Goal: Task Accomplishment & Management: Use online tool/utility

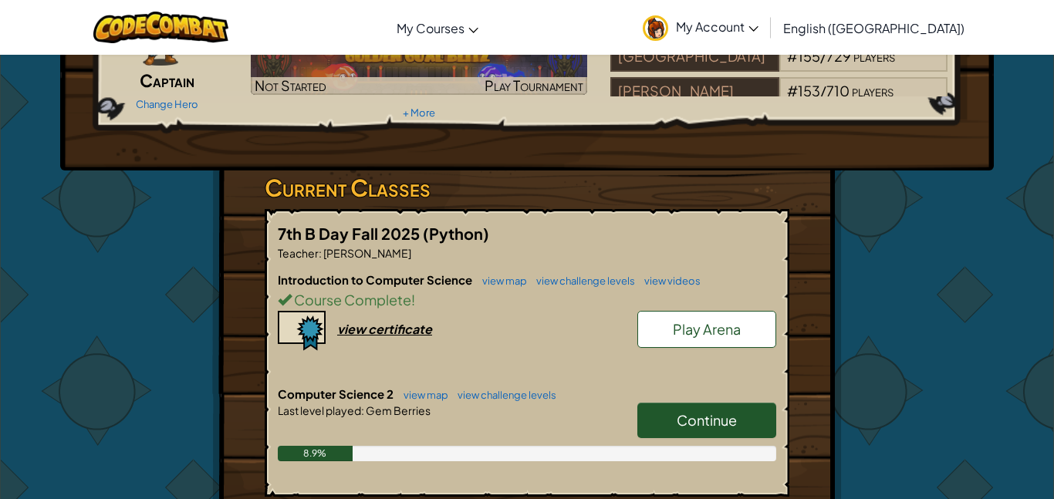
scroll to position [150, 0]
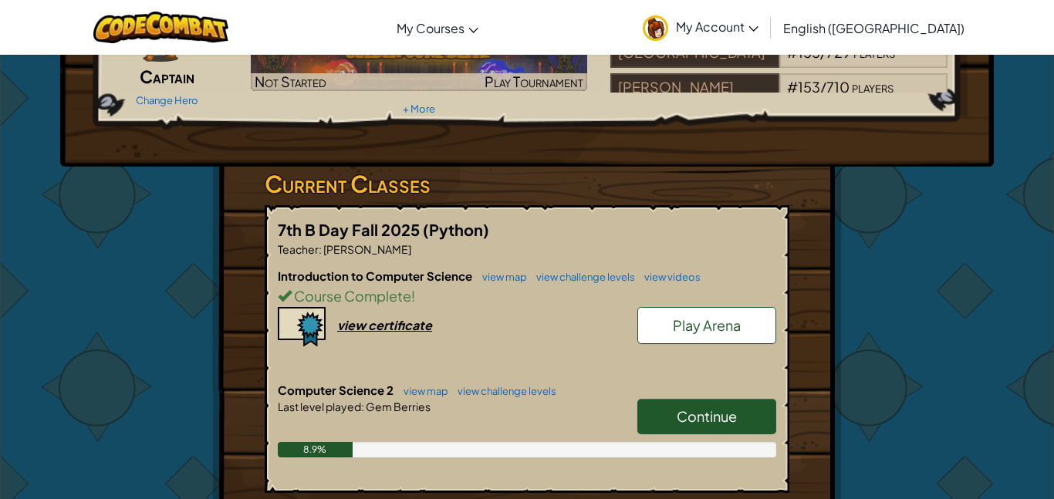
click at [702, 418] on span "Continue" at bounding box center [707, 417] width 60 height 18
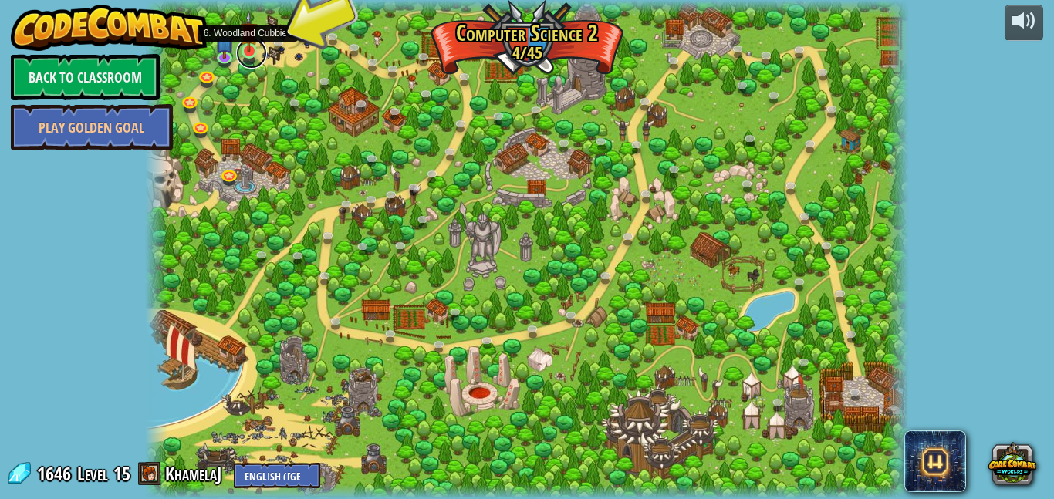
click at [249, 58] on link at bounding box center [251, 53] width 31 height 31
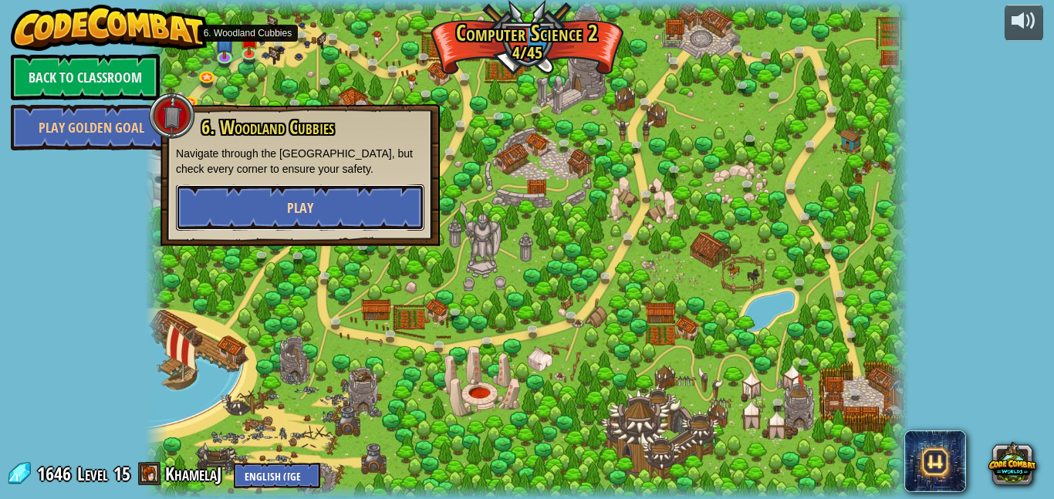
click at [298, 213] on span "Play" at bounding box center [300, 207] width 26 height 19
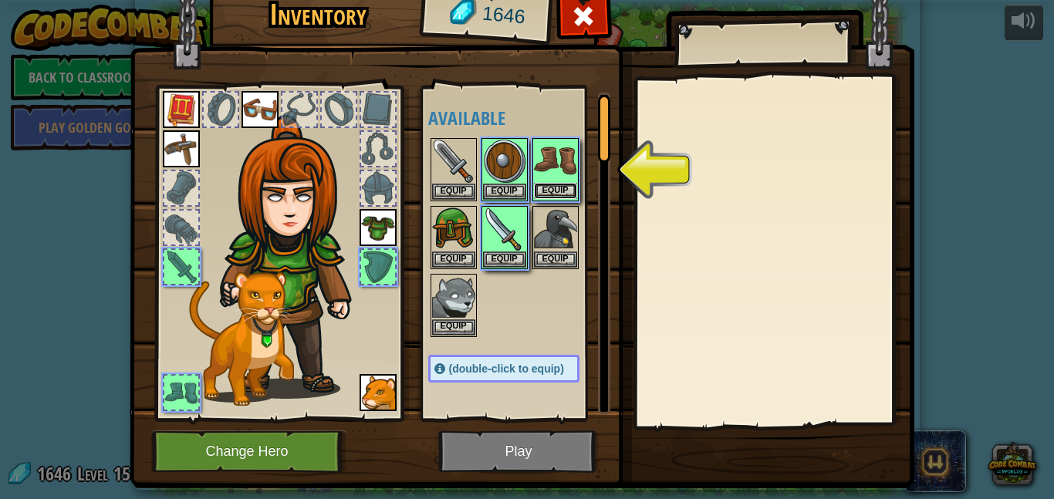
click at [572, 184] on button "Equip" at bounding box center [555, 191] width 43 height 16
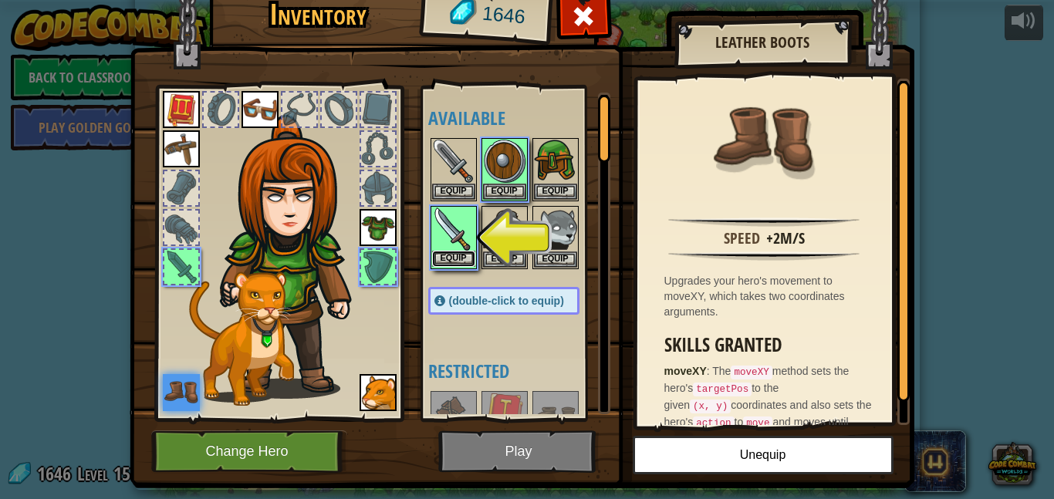
click at [462, 252] on button "Equip" at bounding box center [453, 259] width 43 height 16
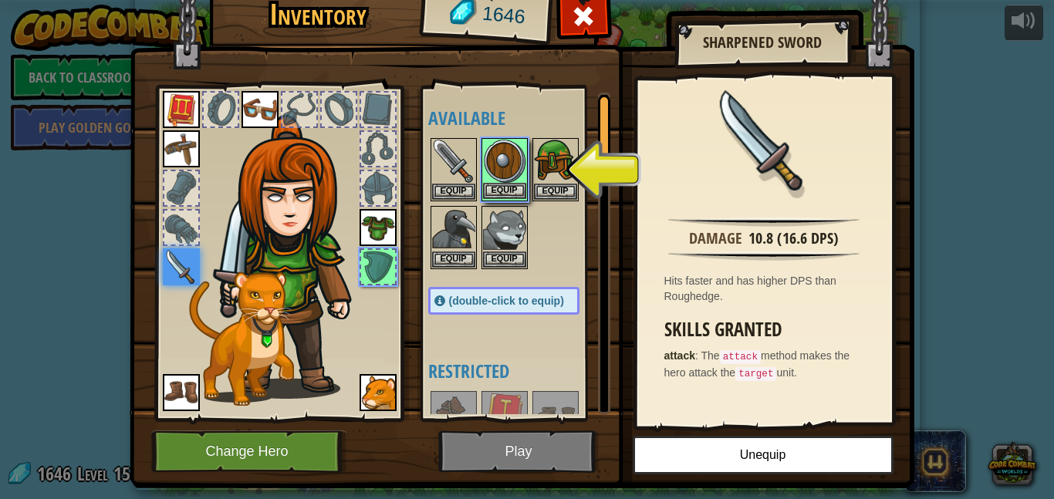
click at [515, 178] on img at bounding box center [504, 161] width 43 height 43
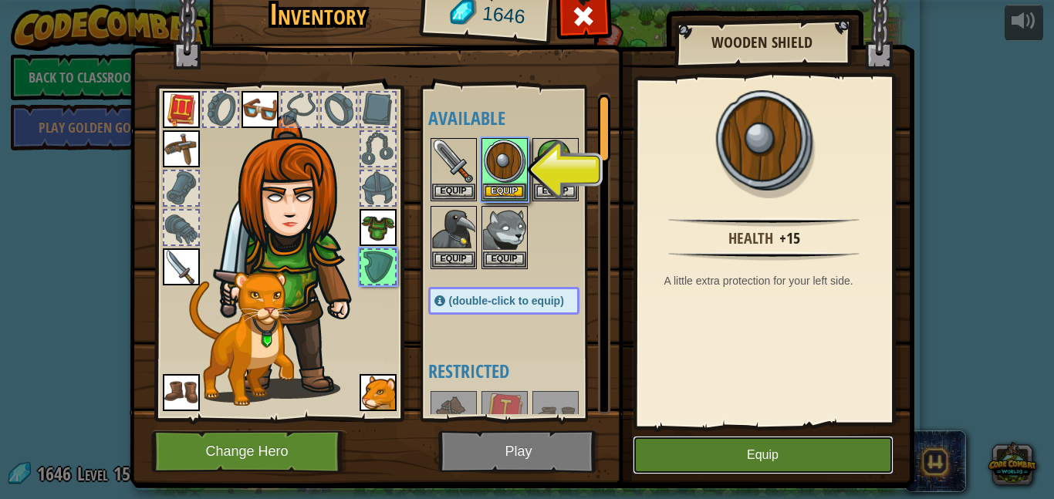
click at [665, 447] on button "Equip" at bounding box center [763, 455] width 261 height 39
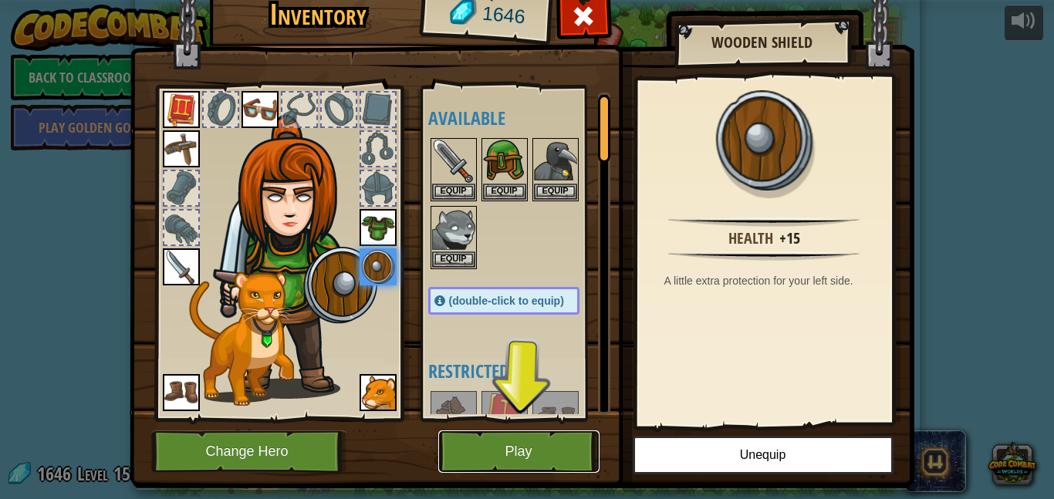
click at [473, 460] on button "Play" at bounding box center [518, 452] width 161 height 42
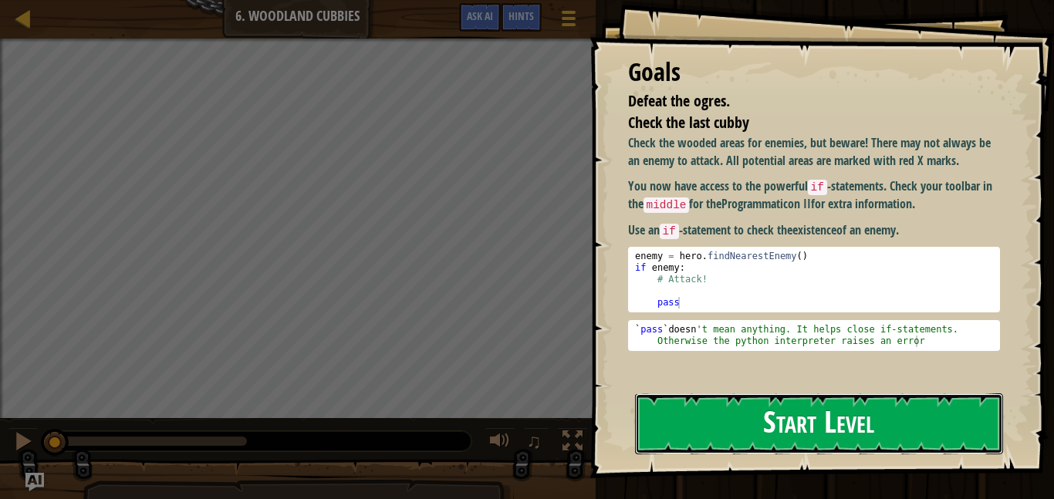
click at [757, 394] on button "Start Level" at bounding box center [819, 424] width 368 height 61
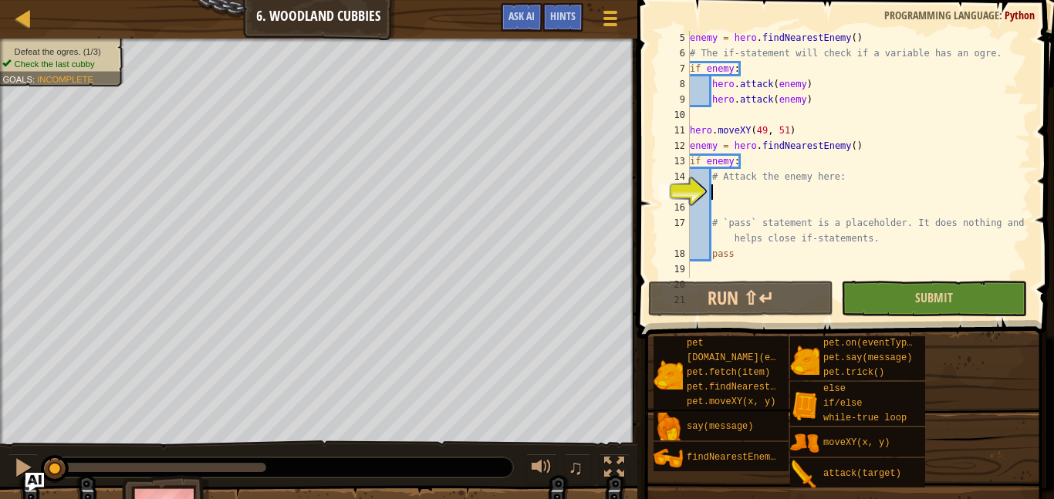
scroll to position [108, 0]
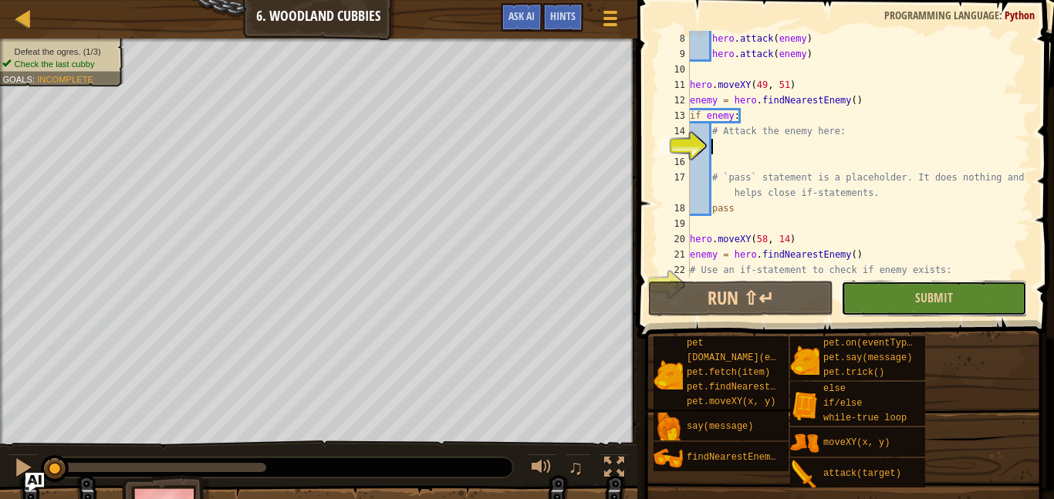
click at [919, 308] on button "Submit" at bounding box center [933, 299] width 185 height 36
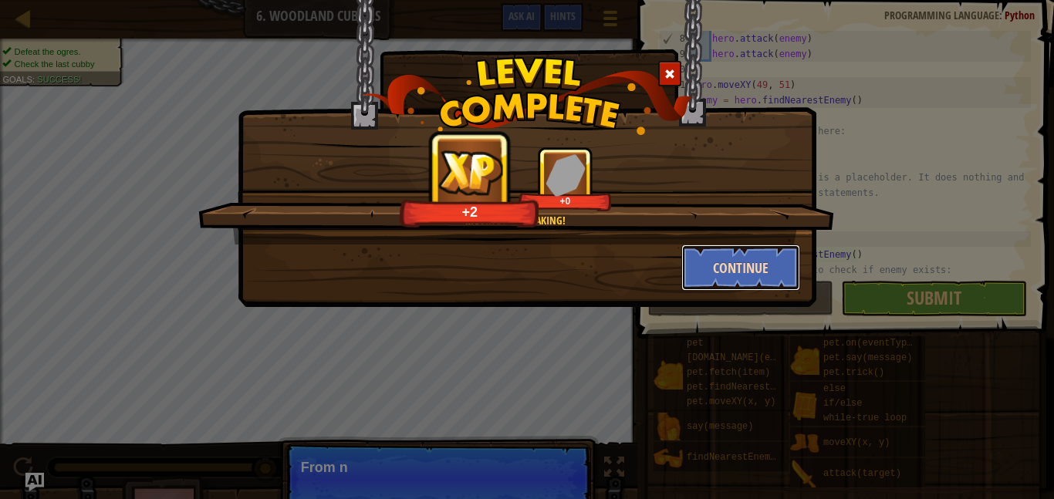
click at [759, 275] on button "Continue" at bounding box center [742, 268] width 120 height 46
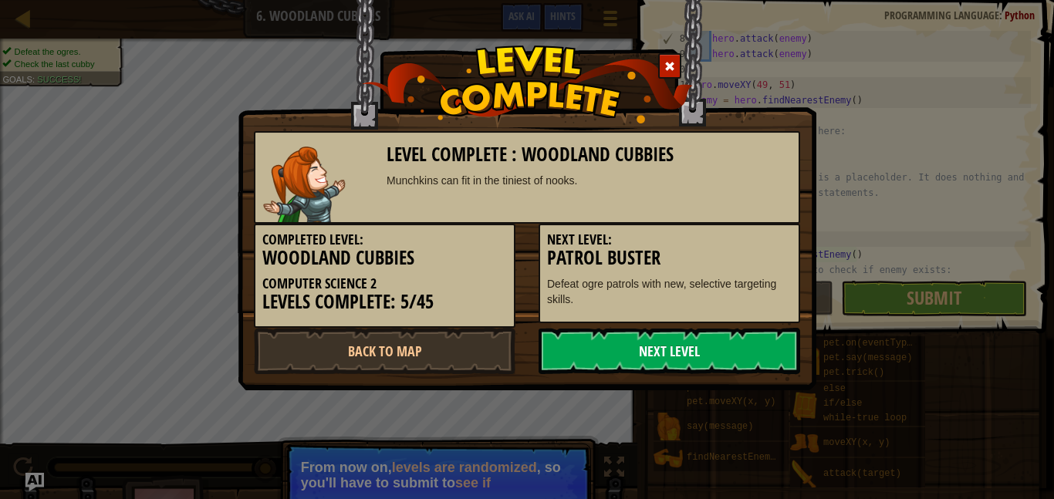
click at [749, 354] on link "Next Level" at bounding box center [670, 351] width 262 height 46
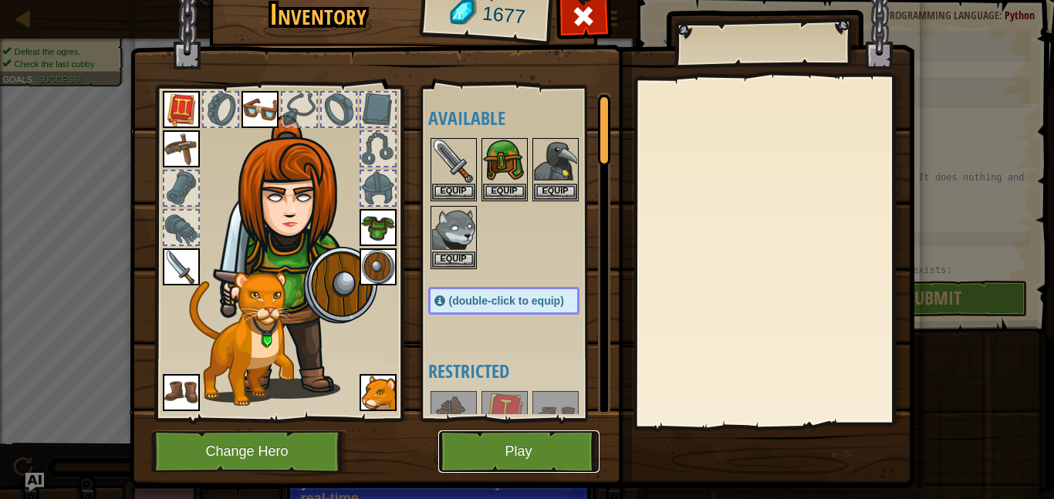
click at [476, 457] on button "Play" at bounding box center [518, 452] width 161 height 42
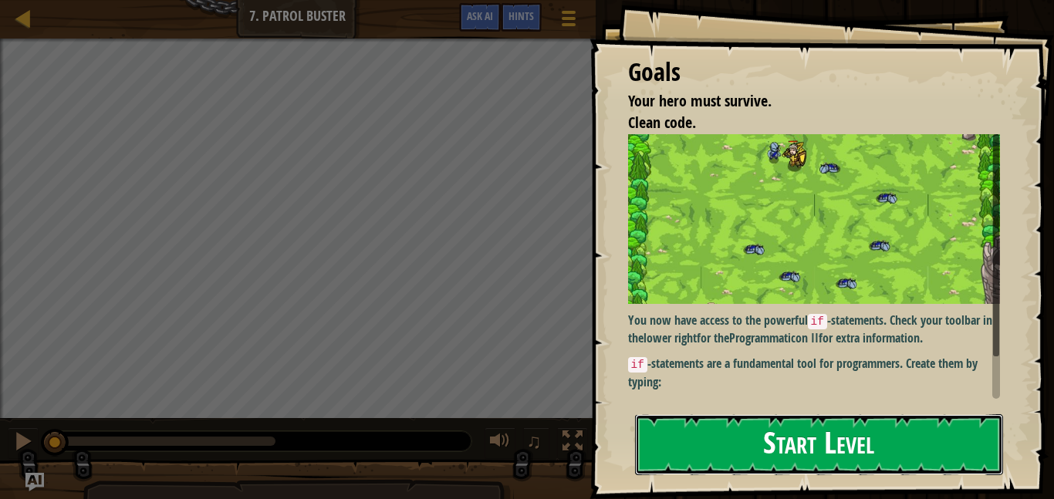
click at [813, 444] on button "Start Level" at bounding box center [819, 444] width 368 height 61
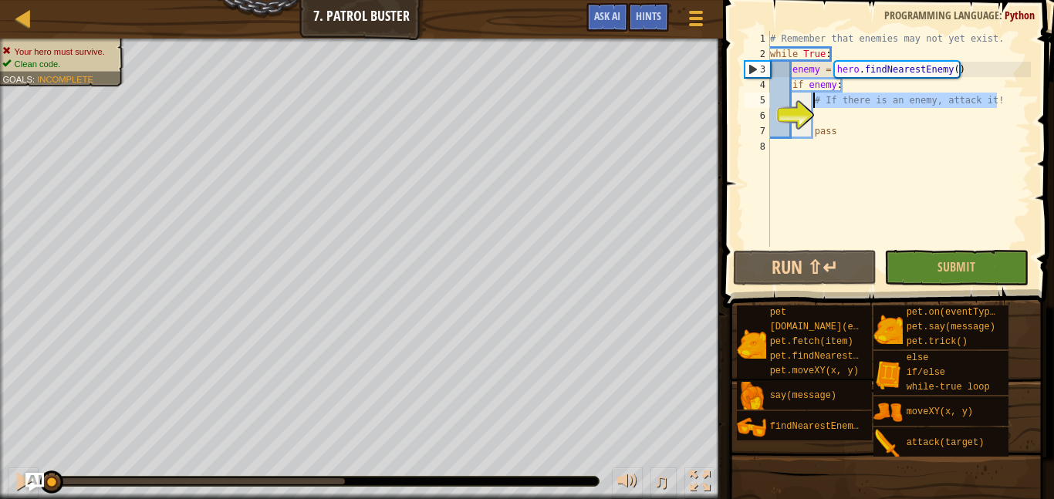
drag, startPoint x: 1002, startPoint y: 96, endPoint x: 814, endPoint y: 100, distance: 188.4
click at [814, 100] on div "1 2 3 4 5 6 7 8 # Remember that enemies may not yet exist. while True : enemy =…" at bounding box center [886, 139] width 289 height 216
type textarea "# If there is an enemy, attack it!"
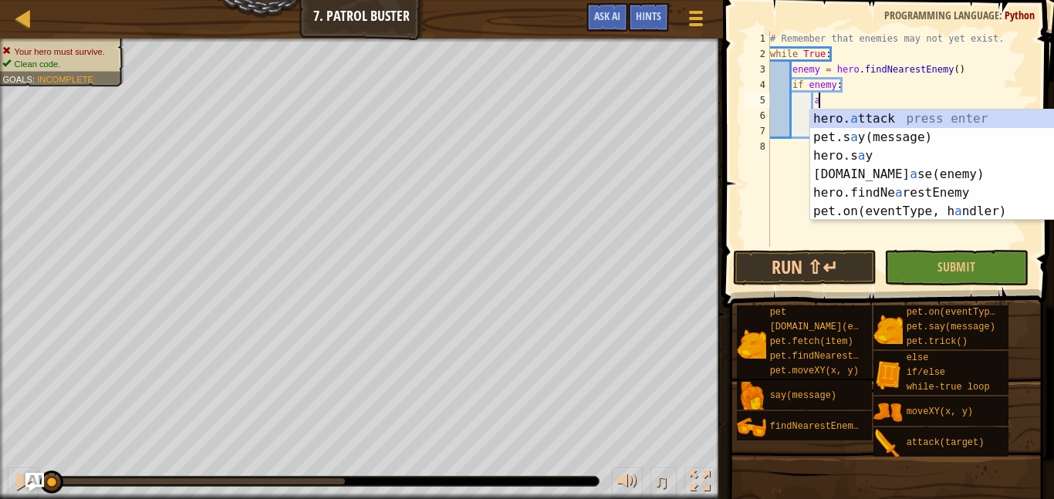
scroll to position [7, 6]
click at [937, 120] on div "hero. a ttack press enter pet.s a y(message) press enter hero.s a y press enter…" at bounding box center [956, 184] width 292 height 148
type textarea "hero.attack(enemy)"
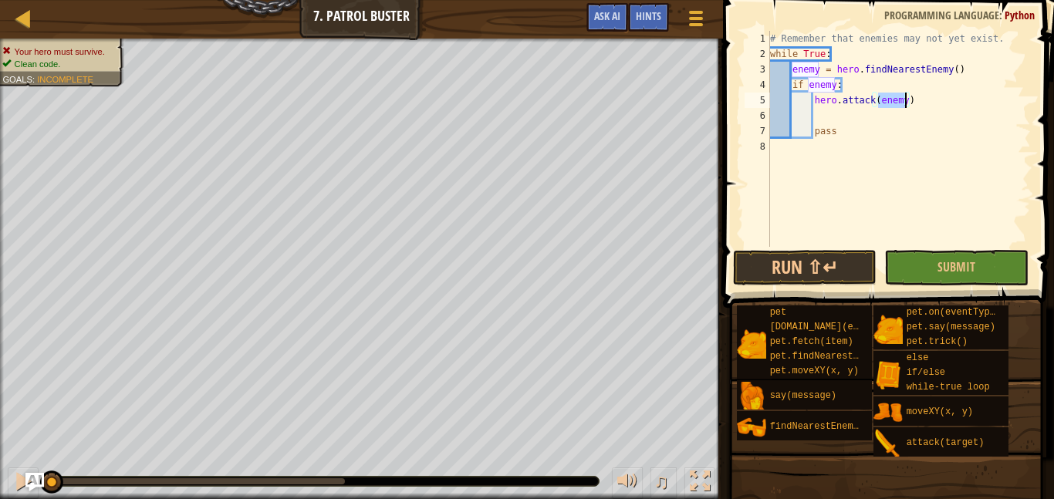
click at [936, 116] on div "# Remember that enemies may not yet exist. while True : enemy = hero . findNear…" at bounding box center [899, 154] width 264 height 247
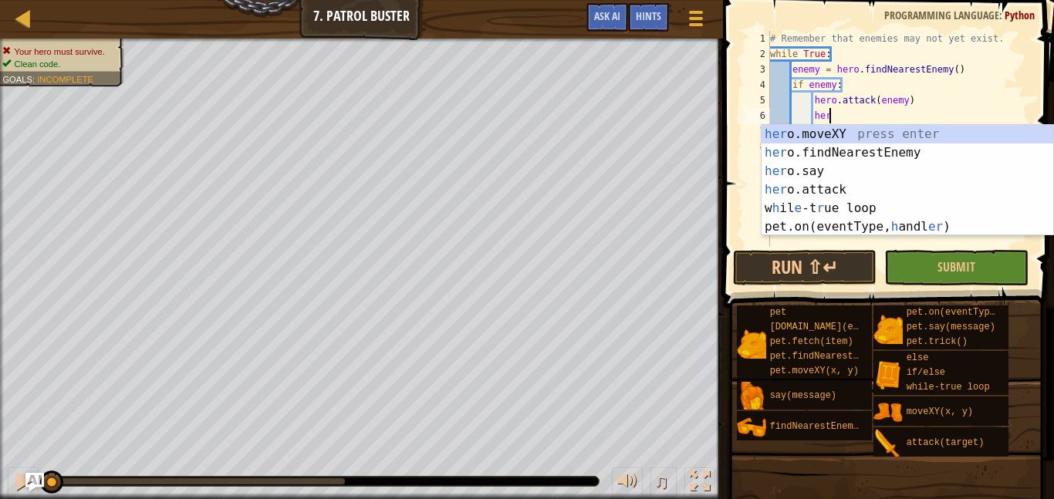
scroll to position [7, 8]
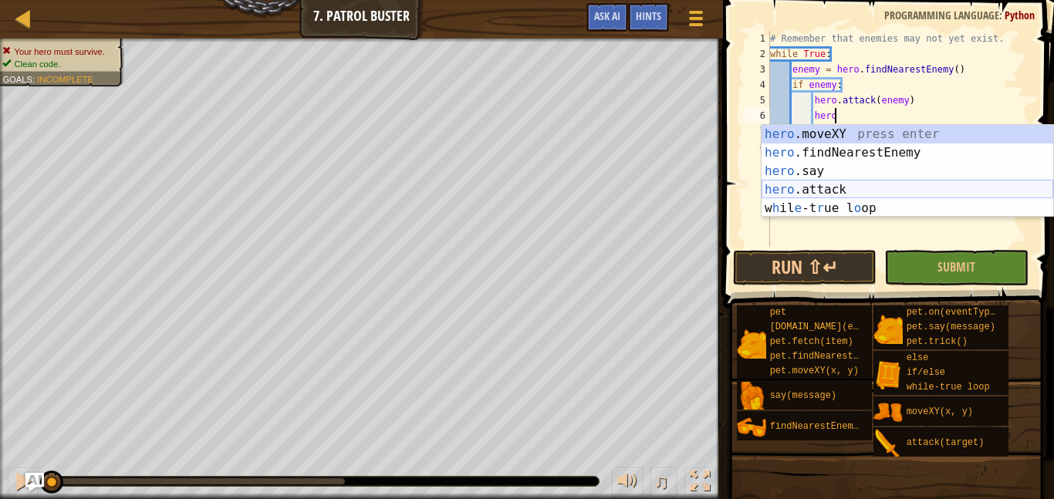
click at [856, 192] on div "hero .moveXY press enter hero .findNearestEnemy press enter hero .say press ent…" at bounding box center [908, 190] width 292 height 130
type textarea "hero.attack(enemy)"
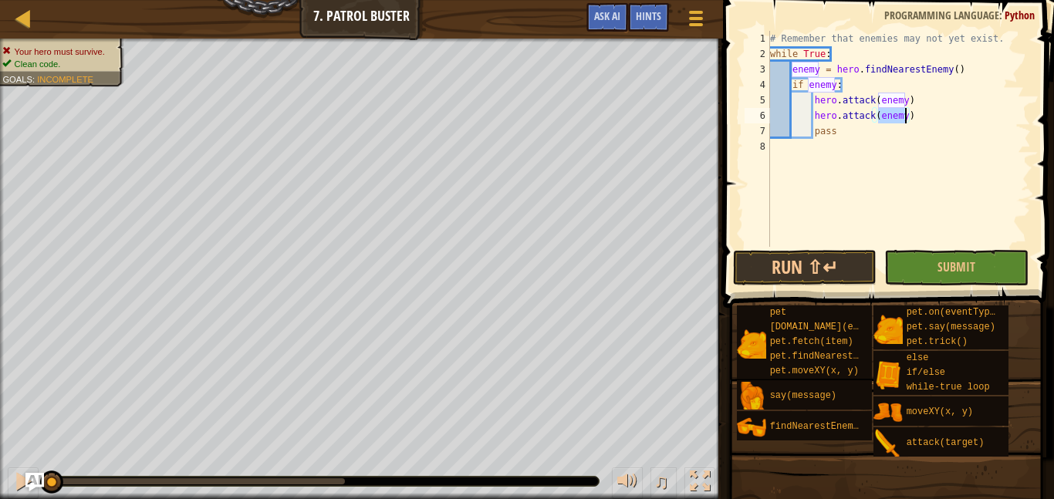
click at [880, 140] on div "# Remember that enemies may not yet exist. while True : enemy = hero . findNear…" at bounding box center [899, 154] width 264 height 247
click at [974, 266] on span "Submit" at bounding box center [957, 267] width 38 height 17
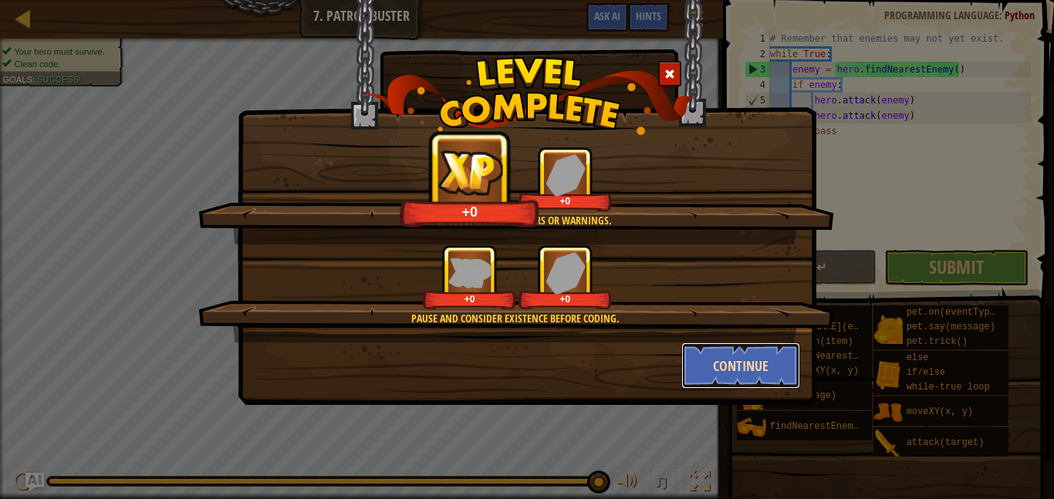
click at [760, 368] on button "Continue" at bounding box center [742, 366] width 120 height 46
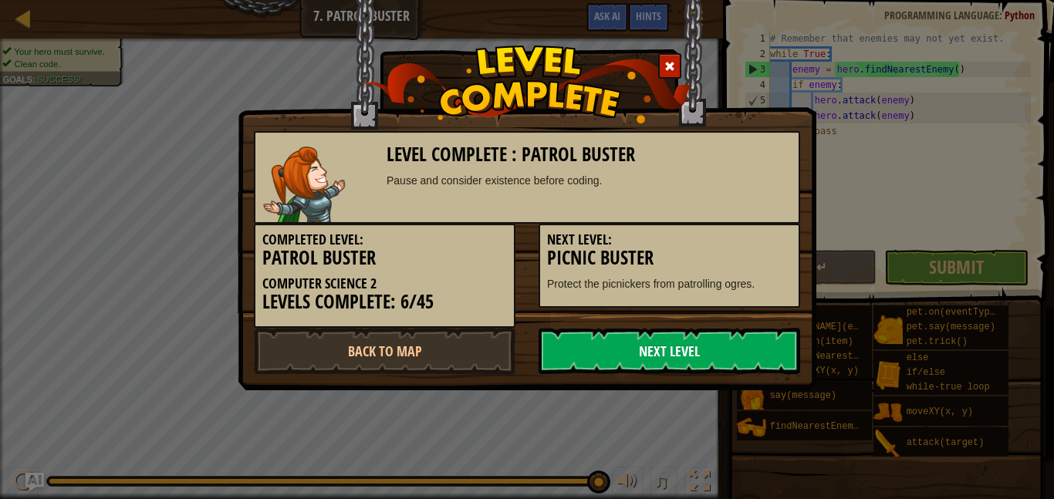
click at [735, 350] on link "Next Level" at bounding box center [670, 351] width 262 height 46
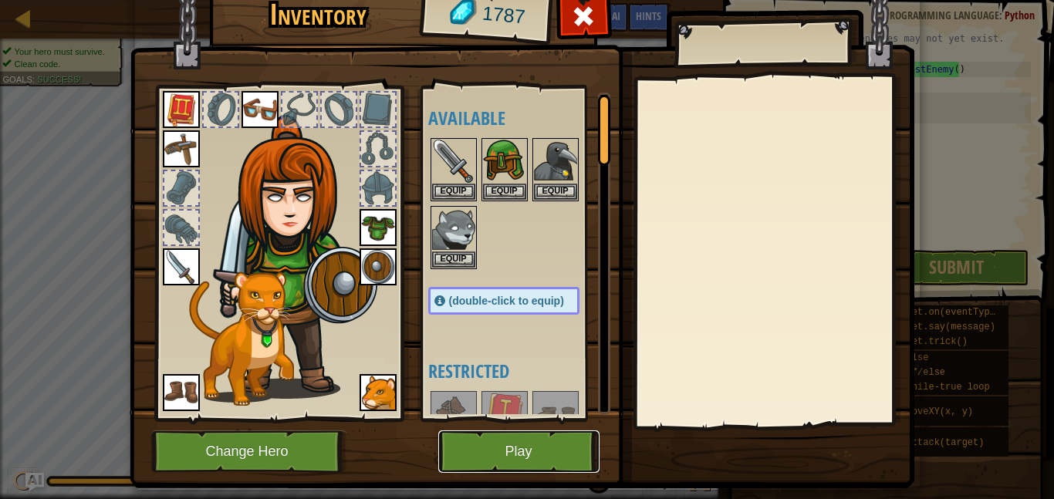
click at [543, 454] on button "Play" at bounding box center [518, 452] width 161 height 42
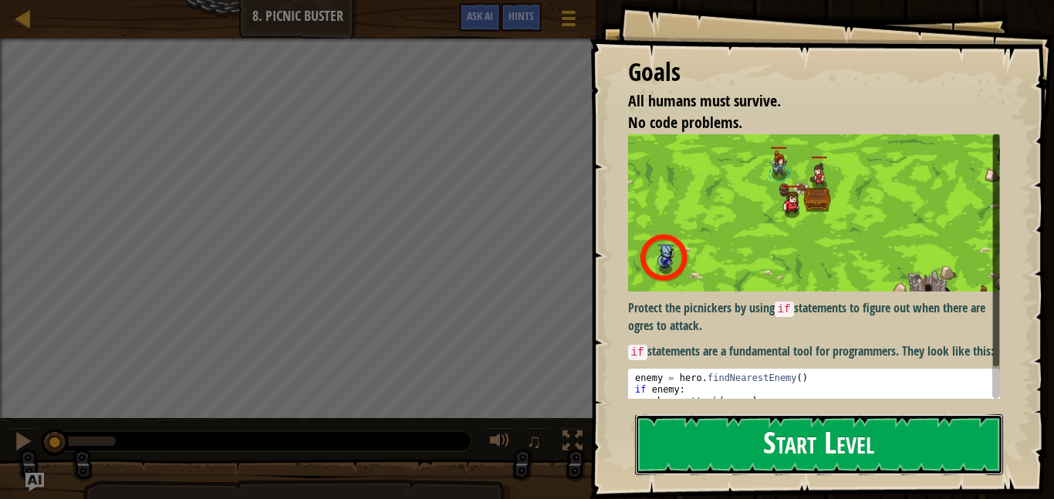
click at [785, 433] on button "Start Level" at bounding box center [819, 444] width 368 height 61
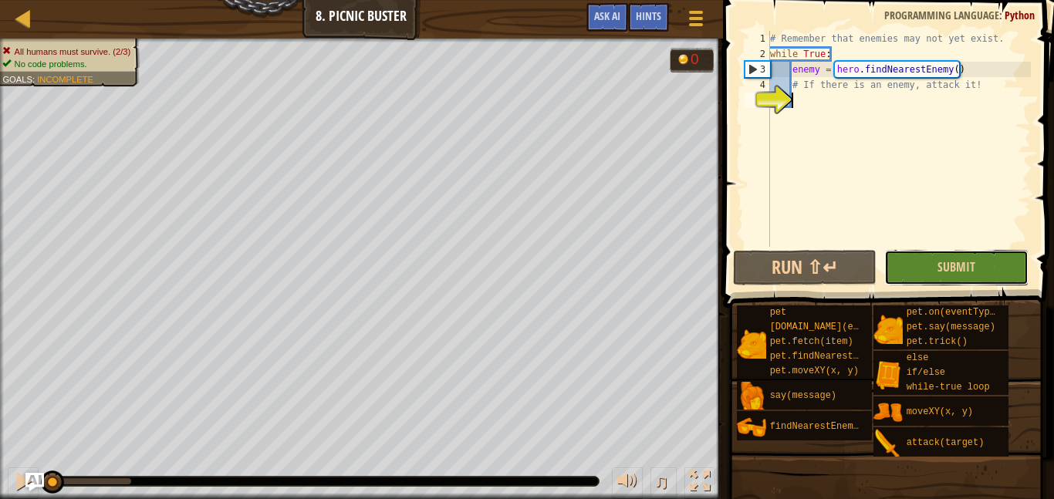
click at [972, 276] on button "Submit" at bounding box center [957, 268] width 144 height 36
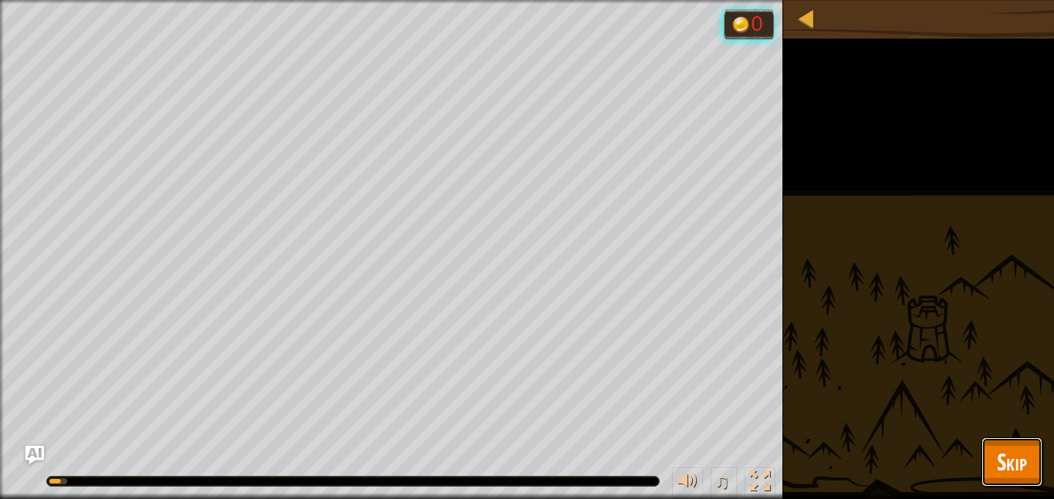
click at [1009, 457] on span "Skip" at bounding box center [1012, 462] width 30 height 32
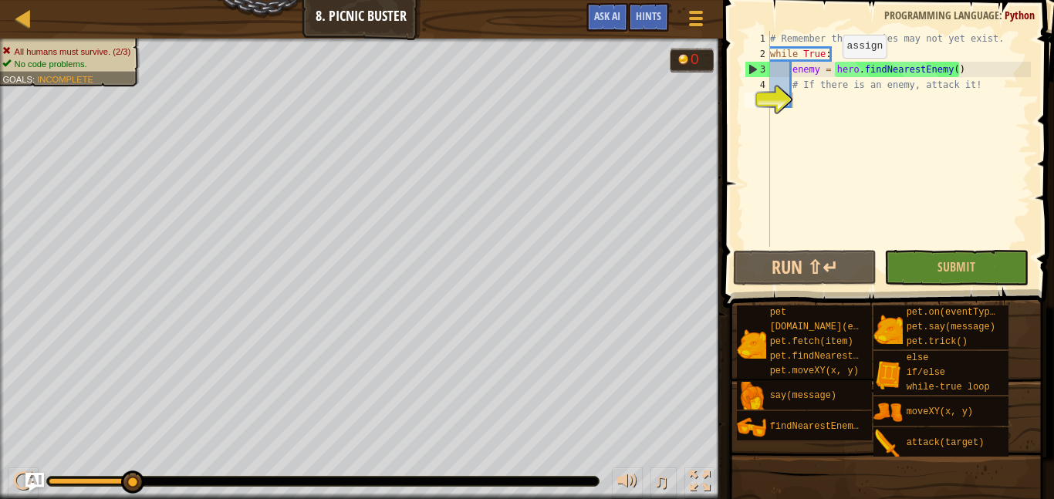
click at [828, 73] on div "# Remember that enemies may not yet exist. while True : enemy = hero . findNear…" at bounding box center [899, 154] width 264 height 247
click at [1001, 91] on div "# Remember that enemies may not yet exist. while True : enemy = hero . findNear…" at bounding box center [899, 154] width 264 height 247
type textarea "# If there is an enemy, attack it!"
drag, startPoint x: 1001, startPoint y: 91, endPoint x: 792, endPoint y: 80, distance: 209.5
click at [792, 80] on div "# Remember that enemies may not yet exist. while True : enemy = hero . findNear…" at bounding box center [899, 154] width 264 height 247
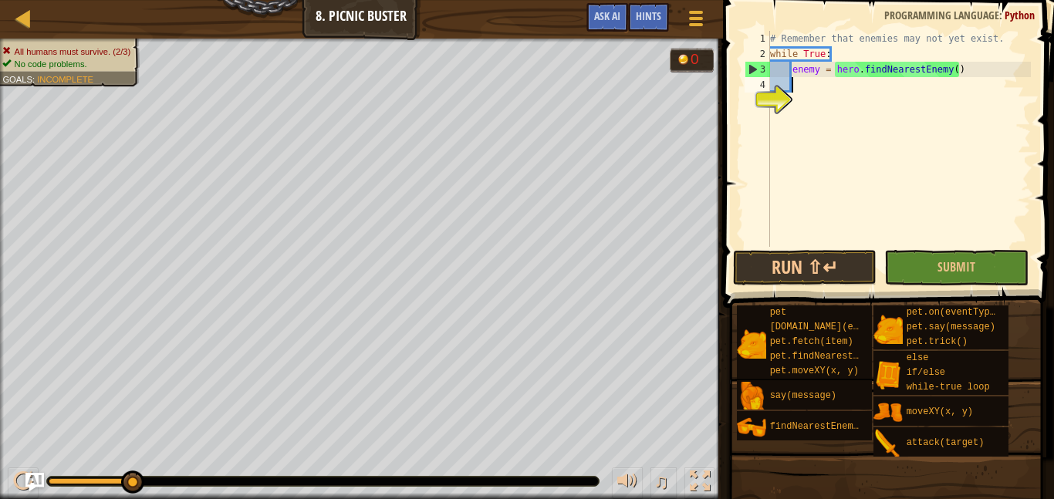
scroll to position [7, 3]
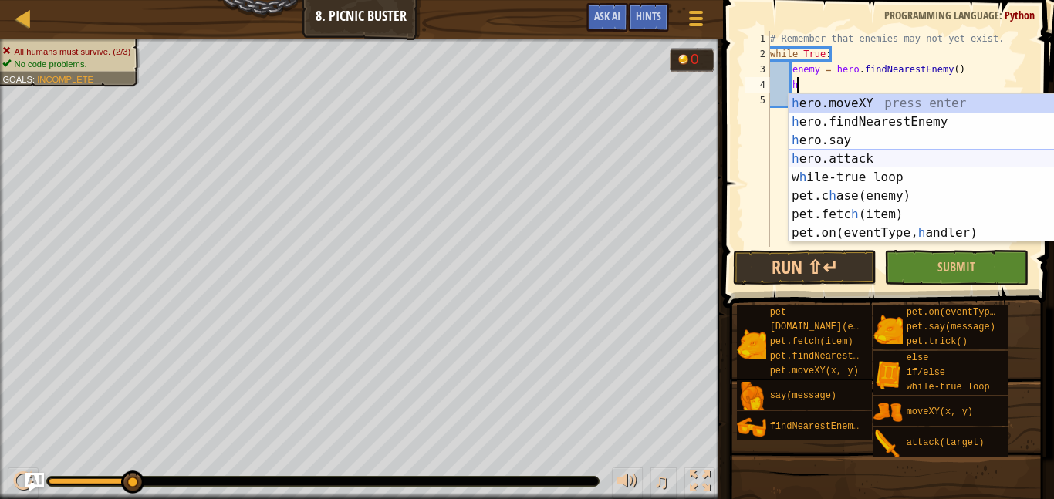
click at [888, 161] on div "h ero.moveXY press enter h ero.findNearestEnemy press enter h ero.say press ent…" at bounding box center [935, 186] width 292 height 185
type textarea "hero.attack(enemy)"
click at [888, 161] on div "# Remember that enemies may not yet exist. while True : enemy = hero . findNear…" at bounding box center [899, 154] width 264 height 247
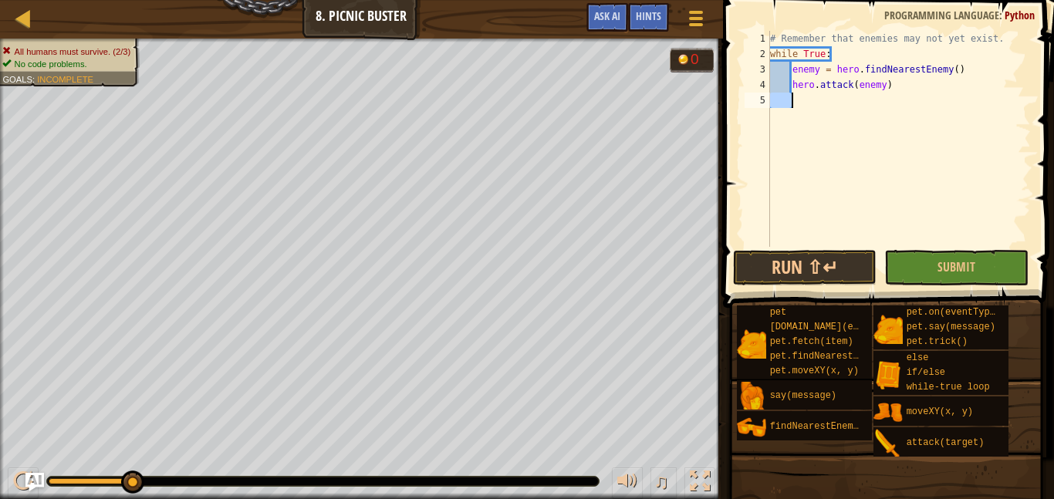
scroll to position [7, 2]
click at [848, 113] on div "# Remember that enemies may not yet exist. while True : enemy = hero . findNear…" at bounding box center [899, 139] width 264 height 216
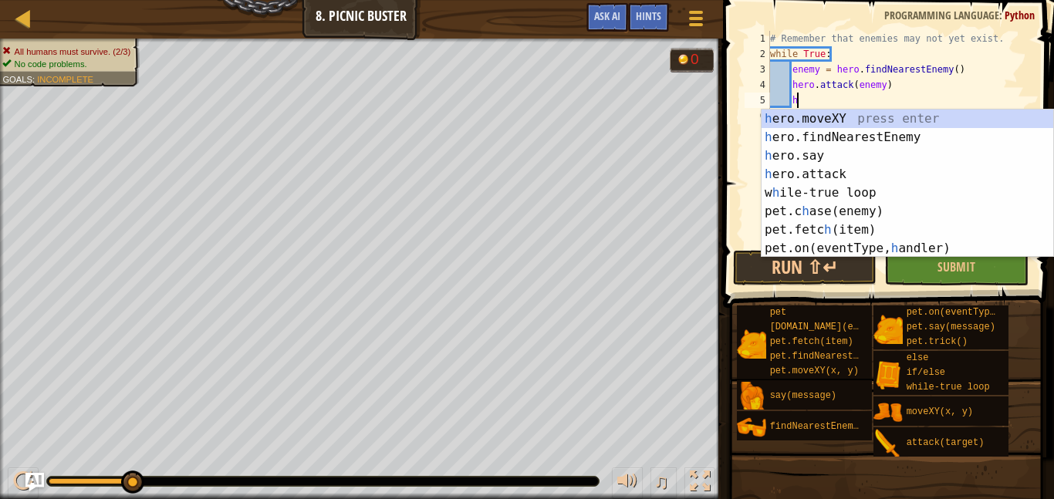
scroll to position [7, 3]
click at [876, 181] on div "h ero.moveXY press enter h ero.findNearestEnemy press enter h ero.say press ent…" at bounding box center [908, 202] width 292 height 185
type textarea "hero.attack(enemy)"
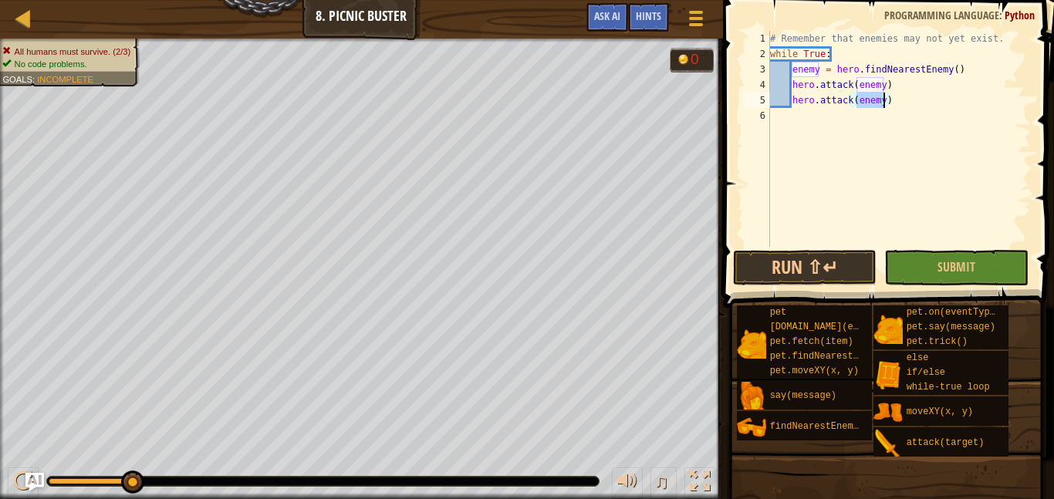
click at [929, 180] on div "# Remember that enemies may not yet exist. while True : enemy = hero . findNear…" at bounding box center [899, 154] width 264 height 247
click at [997, 266] on button "Submit" at bounding box center [957, 268] width 144 height 36
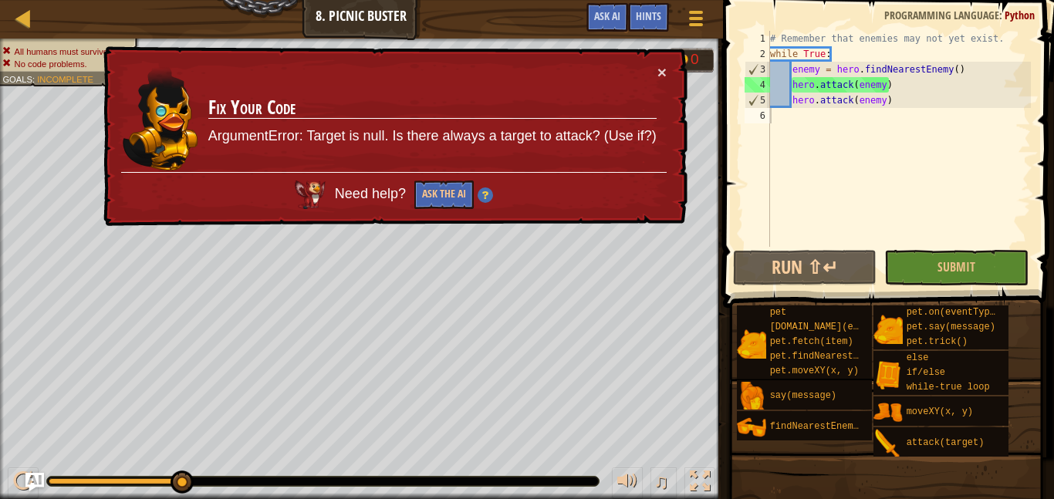
drag, startPoint x: 634, startPoint y: 22, endPoint x: 668, endPoint y: 137, distance: 120.9
click at [668, 137] on div "Map Computer Science 2 8. Picnic Buster Game Menu Done Hints Ask AI 1 ההההההההה…" at bounding box center [527, 249] width 1054 height 499
click at [622, 11] on button "Ask AI" at bounding box center [608, 17] width 42 height 29
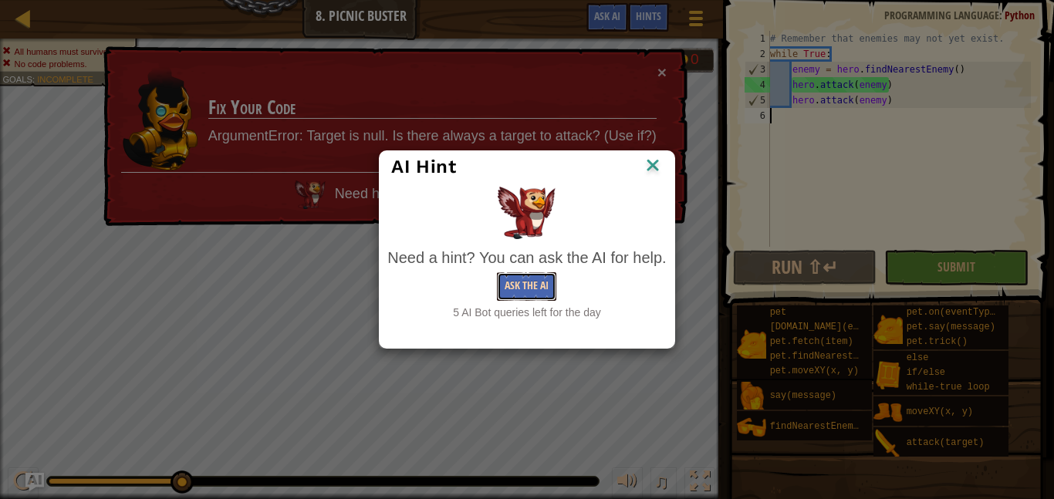
click at [520, 293] on button "Ask the AI" at bounding box center [526, 286] width 59 height 29
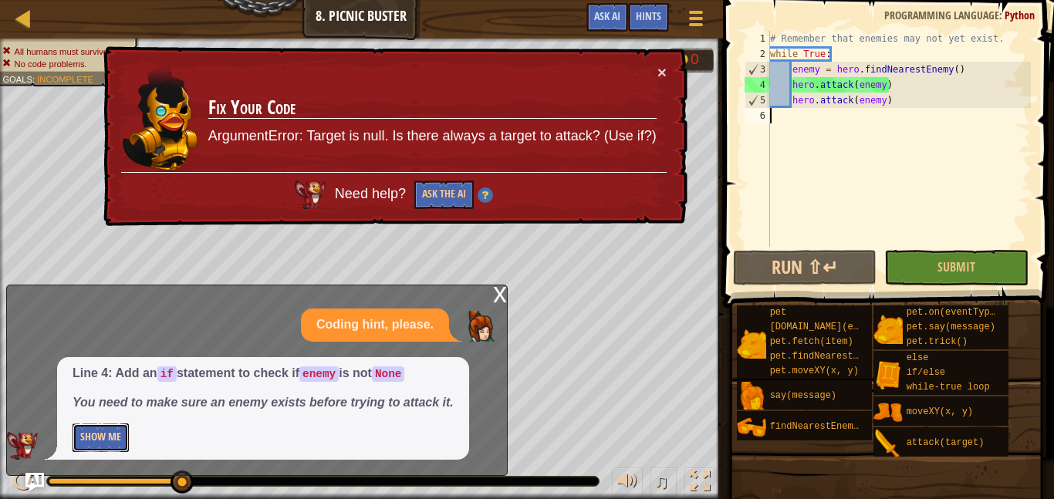
click at [96, 442] on button "Show Me" at bounding box center [101, 438] width 56 height 29
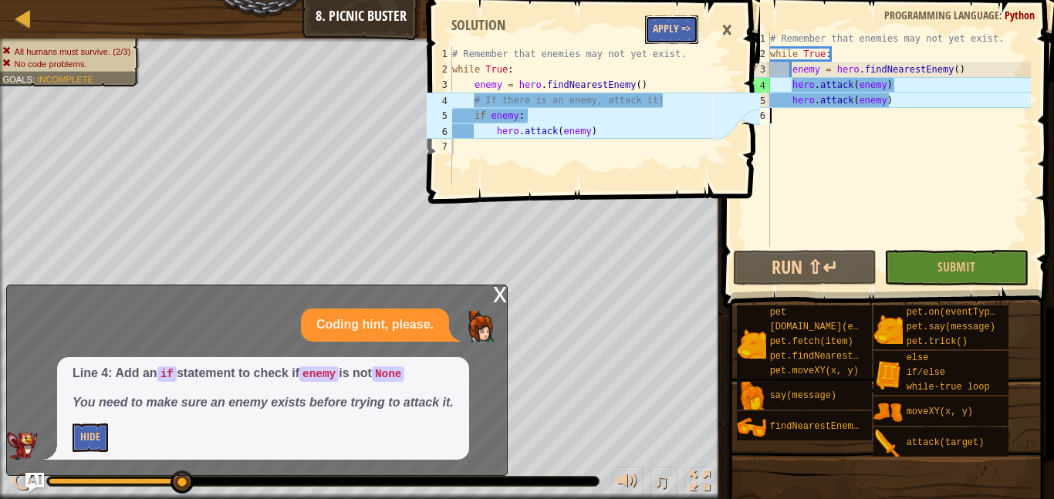
click at [675, 32] on button "Apply =>" at bounding box center [671, 29] width 53 height 29
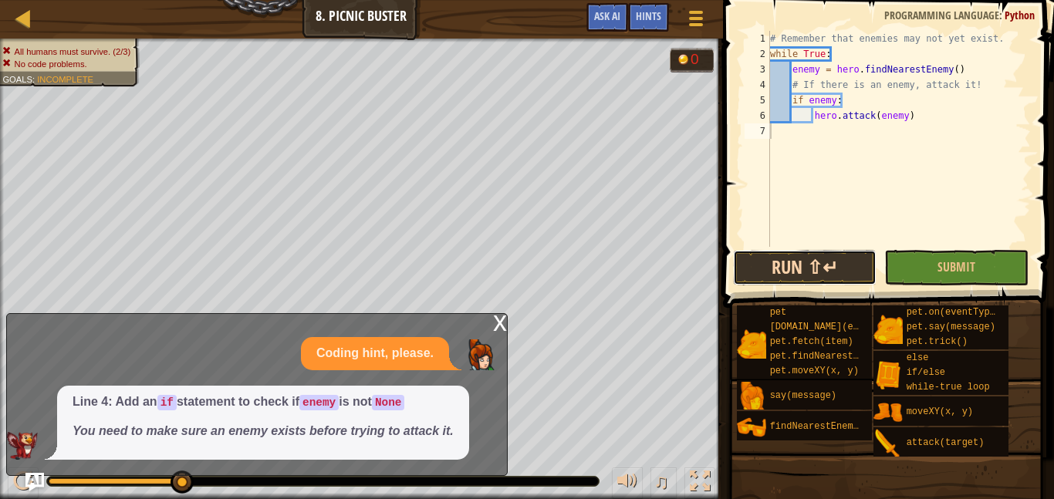
click at [836, 252] on button "Run ⇧↵" at bounding box center [805, 268] width 144 height 36
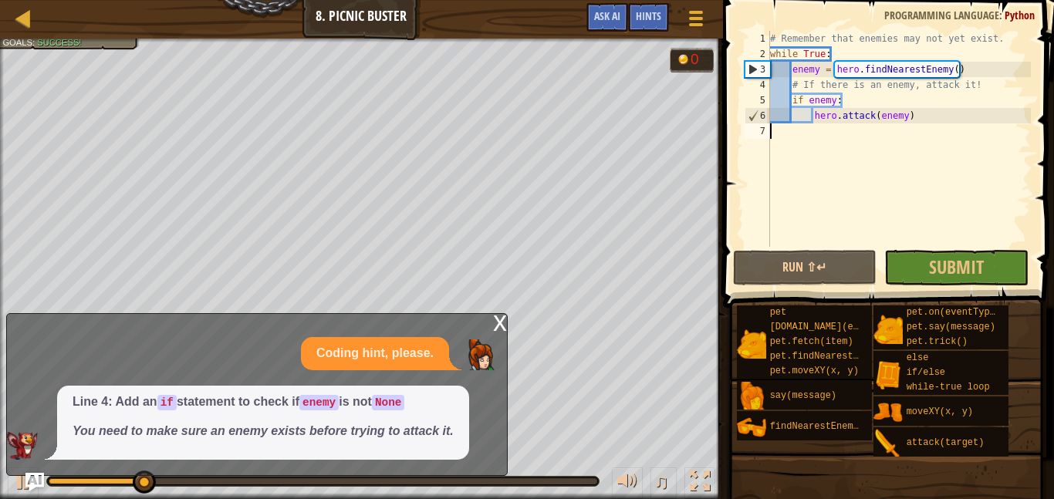
click at [499, 324] on div "x" at bounding box center [500, 321] width 14 height 15
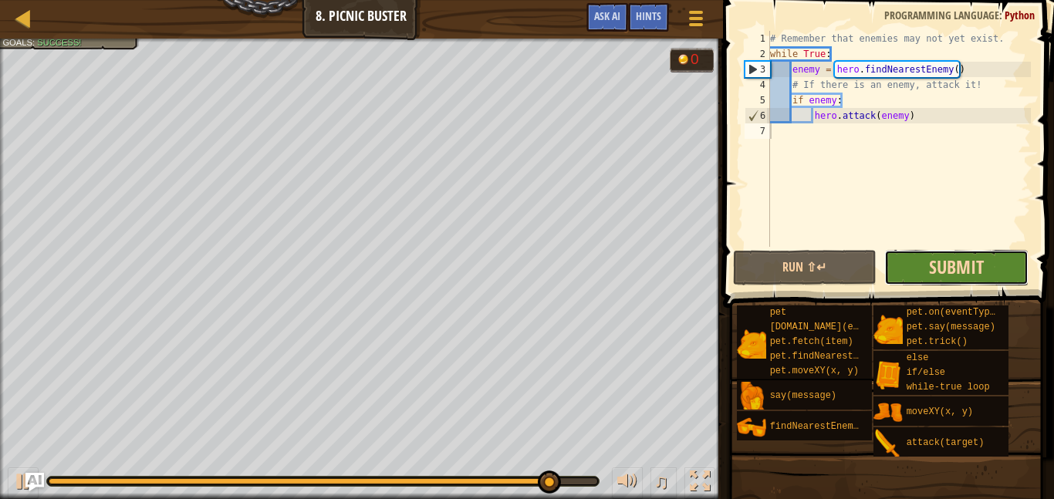
click at [940, 263] on span "Submit" at bounding box center [956, 267] width 55 height 25
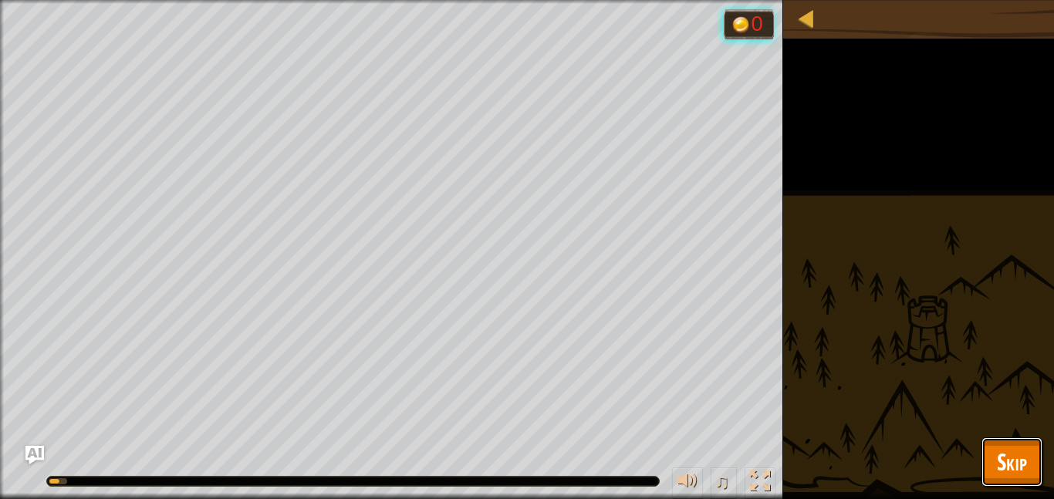
click at [1008, 472] on span "Skip" at bounding box center [1012, 462] width 30 height 32
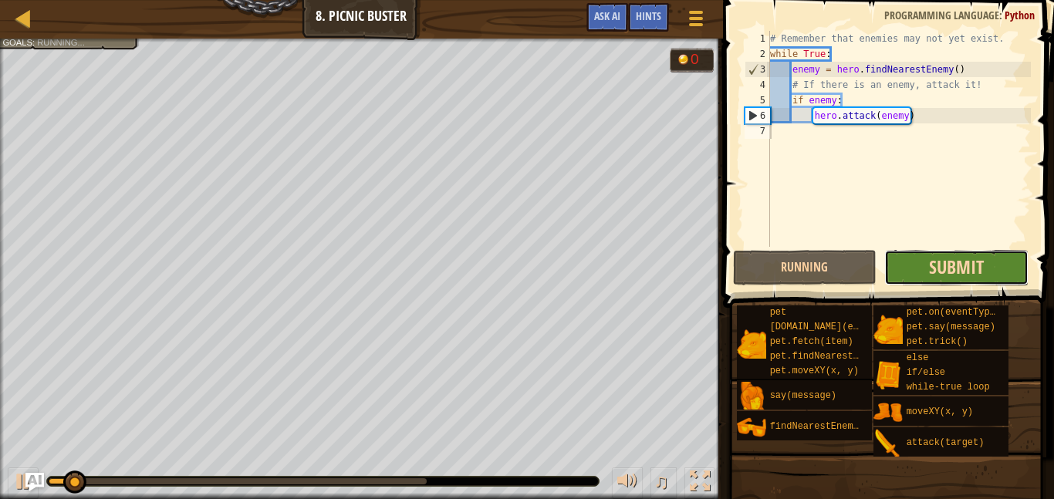
click at [955, 258] on span "Submit" at bounding box center [956, 267] width 55 height 25
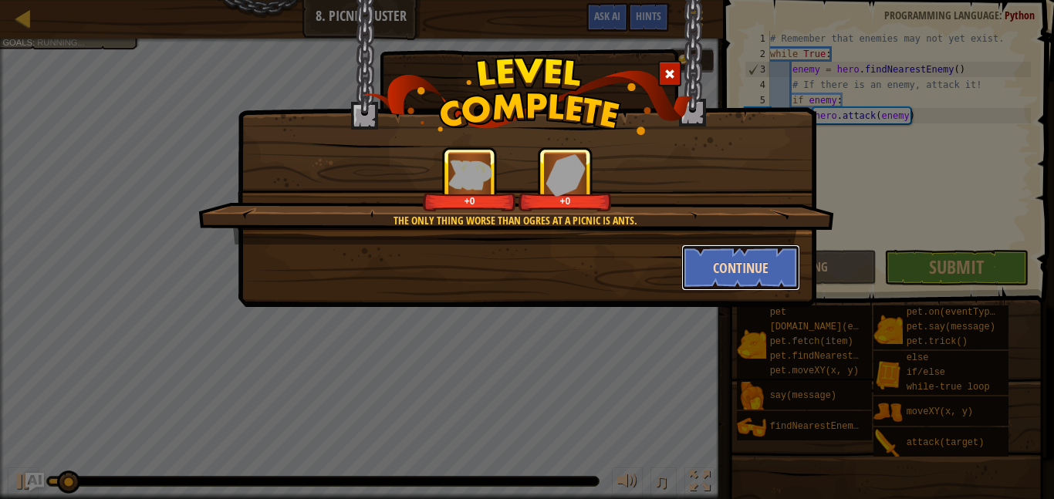
click at [731, 276] on button "Continue" at bounding box center [742, 268] width 120 height 46
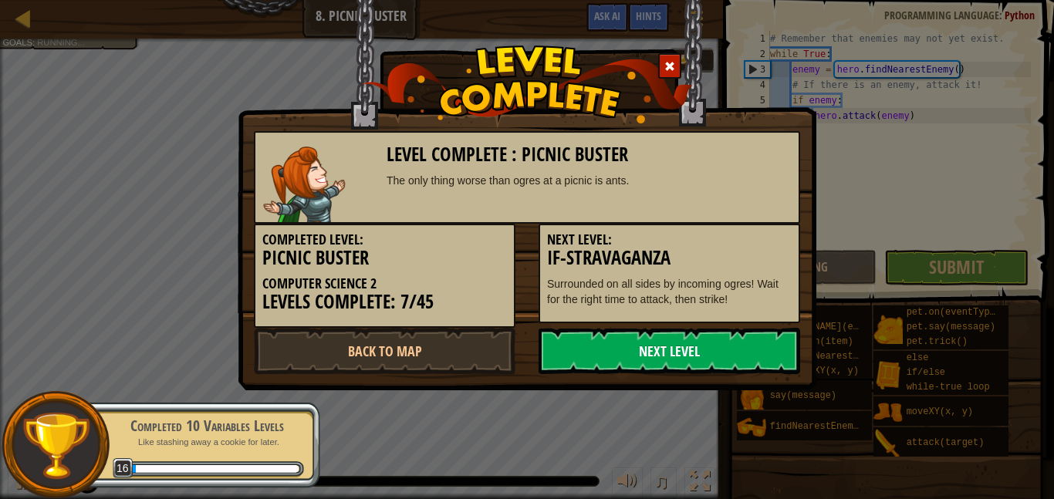
click at [628, 349] on link "Next Level" at bounding box center [670, 351] width 262 height 46
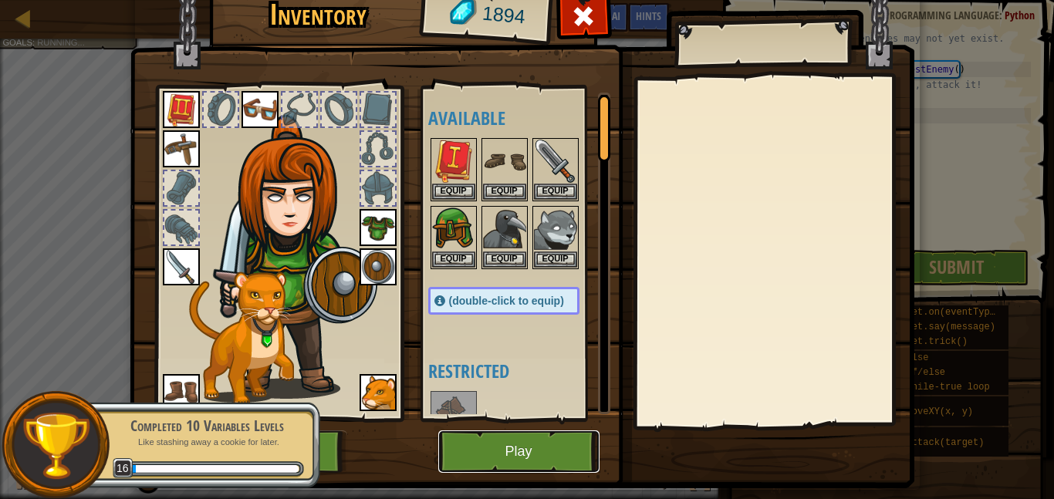
click at [504, 462] on button "Play" at bounding box center [518, 452] width 161 height 42
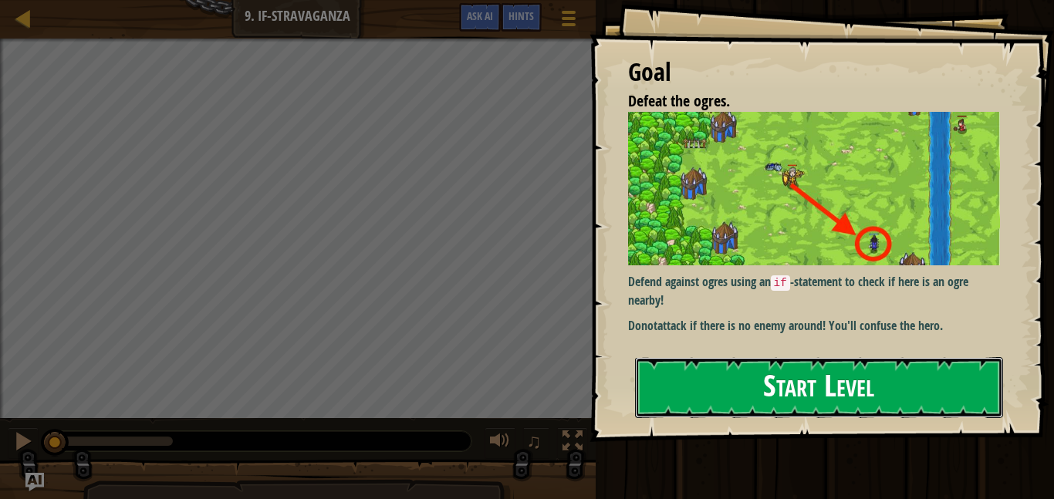
click at [834, 384] on button "Start Level" at bounding box center [819, 387] width 368 height 61
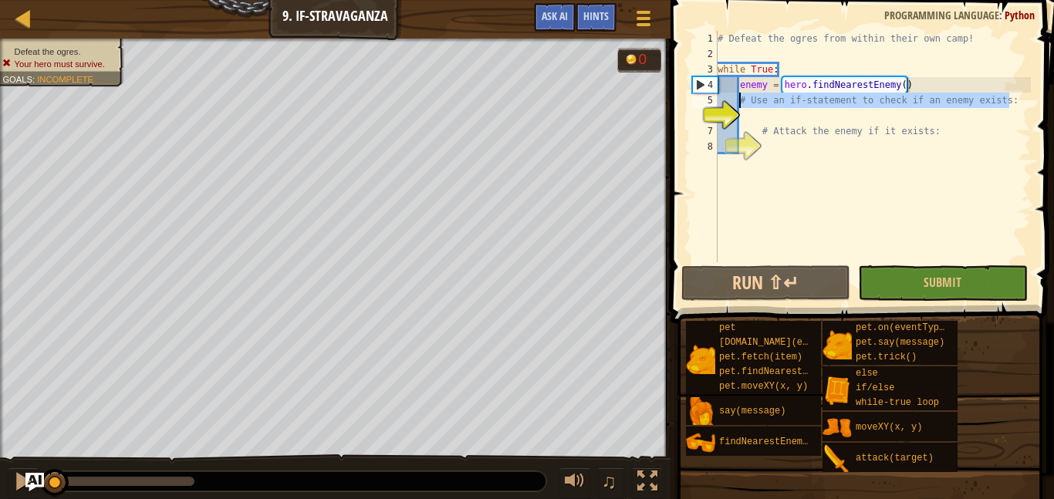
drag, startPoint x: 1021, startPoint y: 106, endPoint x: 738, endPoint y: 95, distance: 283.5
click at [738, 95] on div "# Defeat the ogres from within their own camp! while True : enemy = hero . find…" at bounding box center [873, 162] width 316 height 262
type textarea "# Use an if-statement to check if an enemy exists:"
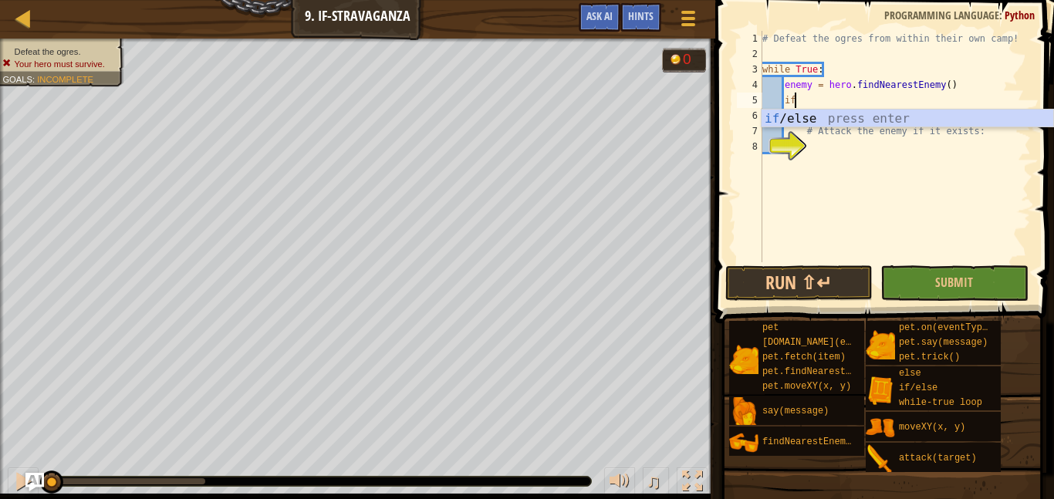
scroll to position [7, 4]
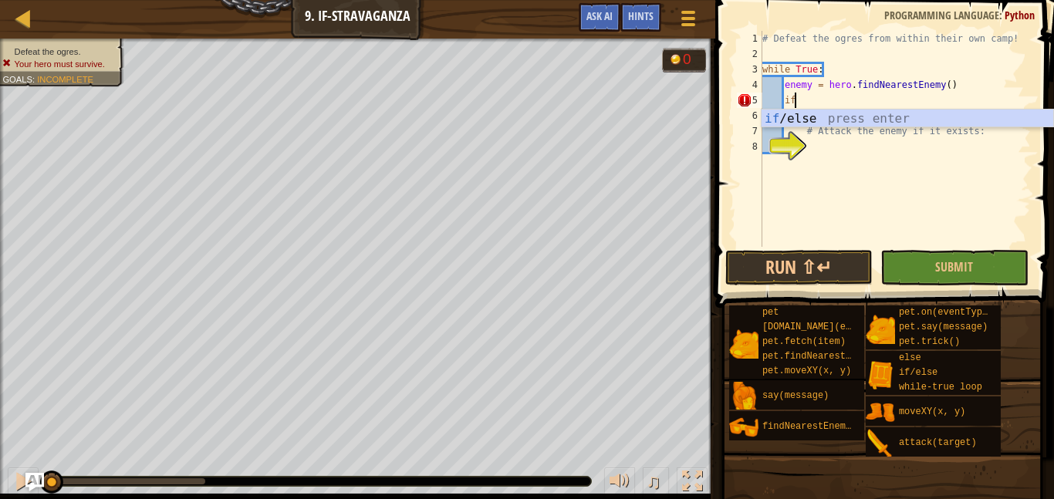
click at [814, 0] on body "Map Computer Science 2 9. If-stravaganza Game Menu Done Hints Ask AI 1 הההההההה…" at bounding box center [527, 0] width 1054 height 0
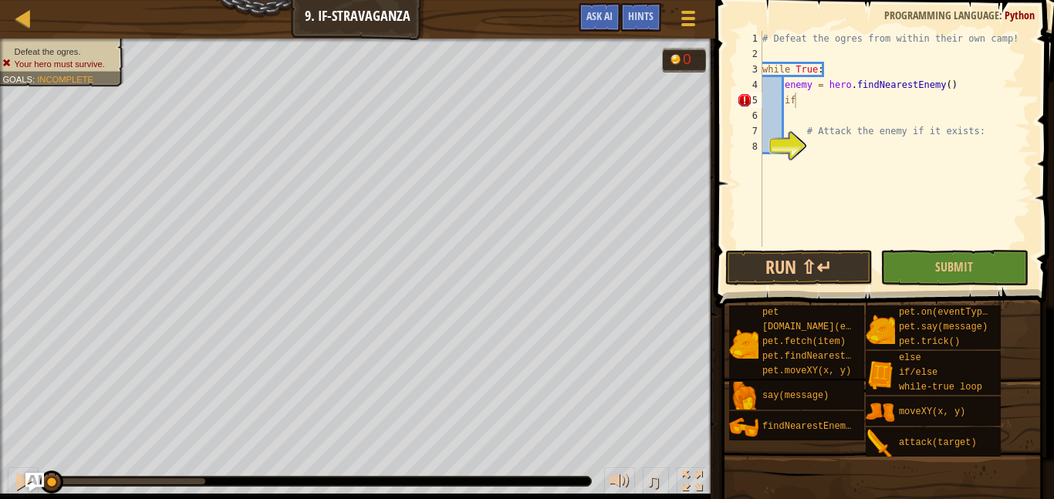
click at [801, 98] on div "# Defeat the ogres from within their own camp! while True : enemy = hero . find…" at bounding box center [896, 154] width 272 height 247
type textarea "i"
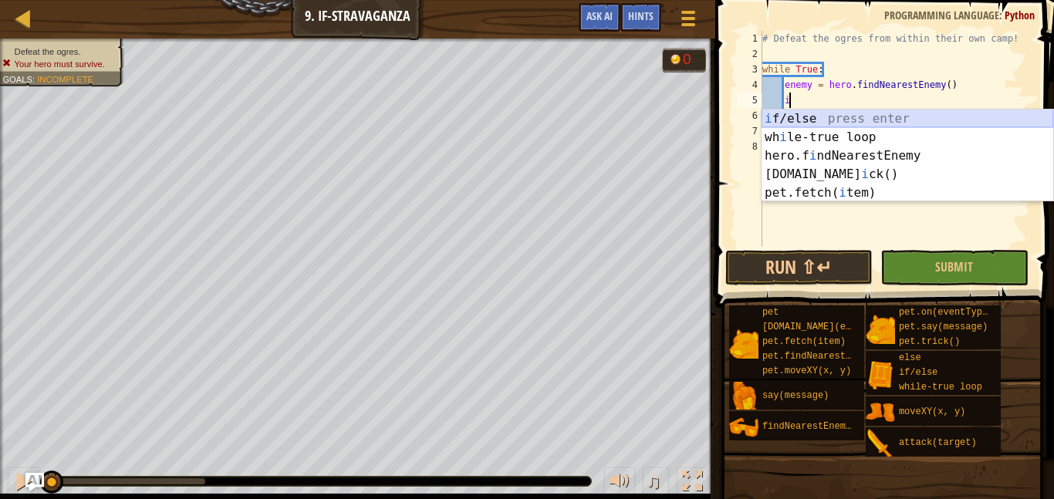
click at [790, 120] on div "i f/else press enter wh i le-true loop press enter hero.f i ndNearestEnemy pres…" at bounding box center [908, 175] width 292 height 130
type textarea "if enemy:"
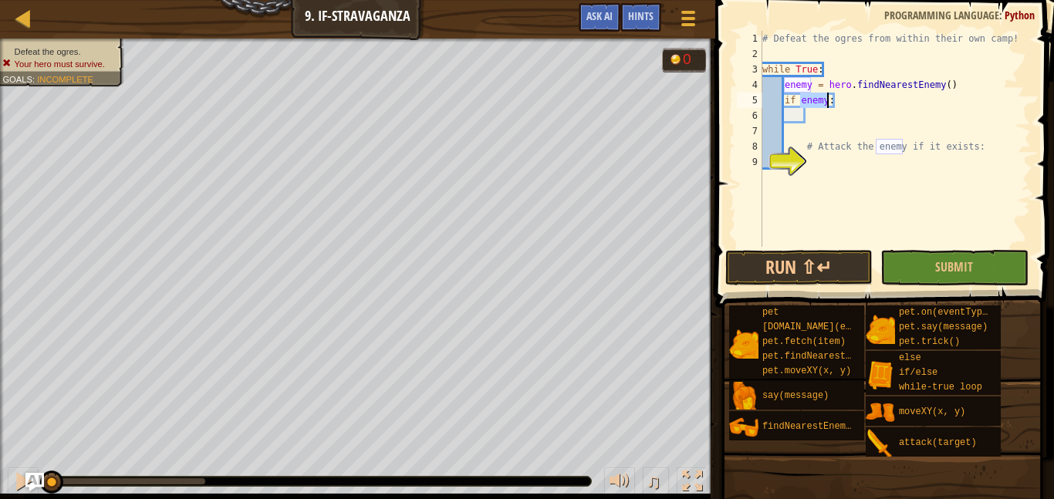
click at [815, 114] on div "# Defeat the ogres from within their own camp! while True : enemy = hero . find…" at bounding box center [896, 154] width 272 height 247
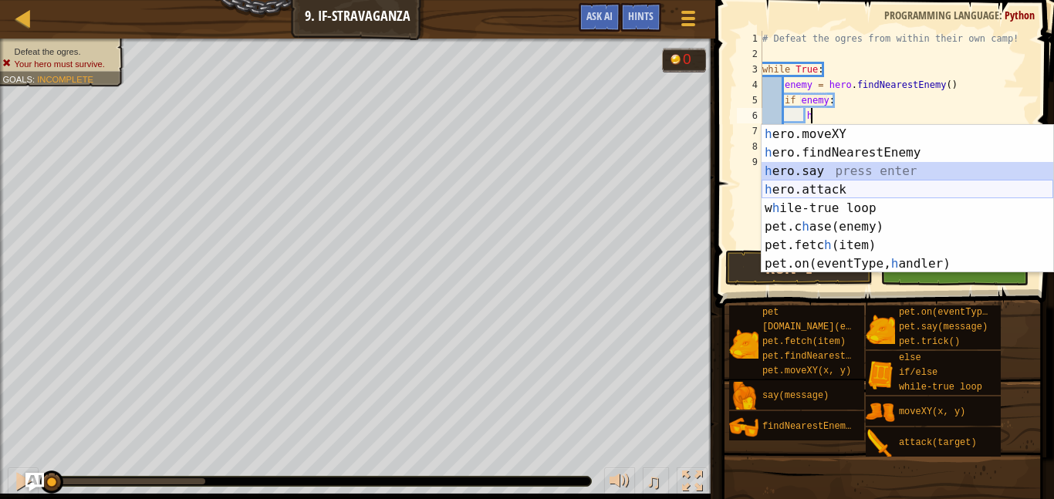
drag, startPoint x: 832, startPoint y: 180, endPoint x: 823, endPoint y: 195, distance: 18.0
click at [823, 195] on div "h ero.moveXY press enter h ero.findNearestEnemy press enter h ero.say press ent…" at bounding box center [908, 217] width 292 height 185
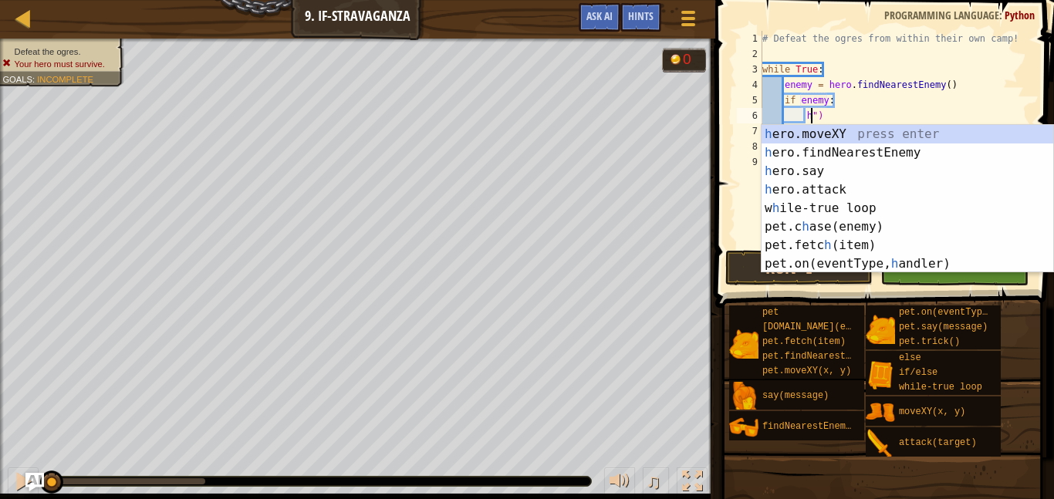
type textarea "")"
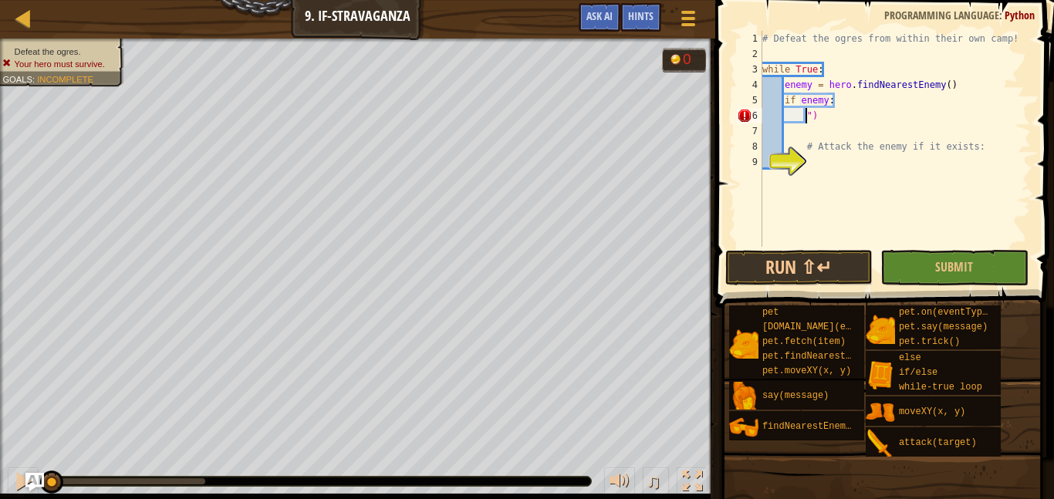
click at [858, 130] on div "# Defeat the ogres from within their own camp! while True : enemy = hero . find…" at bounding box center [896, 154] width 272 height 247
click at [845, 120] on div "# Defeat the ogres from within their own camp! while True : enemy = hero . find…" at bounding box center [896, 154] width 272 height 247
type textarea """
click at [813, 122] on div "# Defeat the ogres from within their own camp! while True : enemy = hero . find…" at bounding box center [896, 154] width 272 height 247
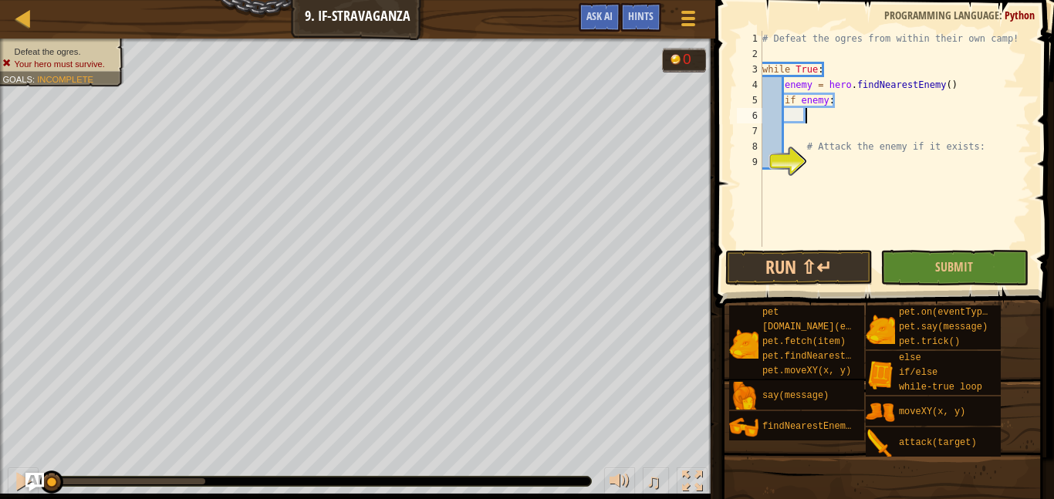
scroll to position [7, 6]
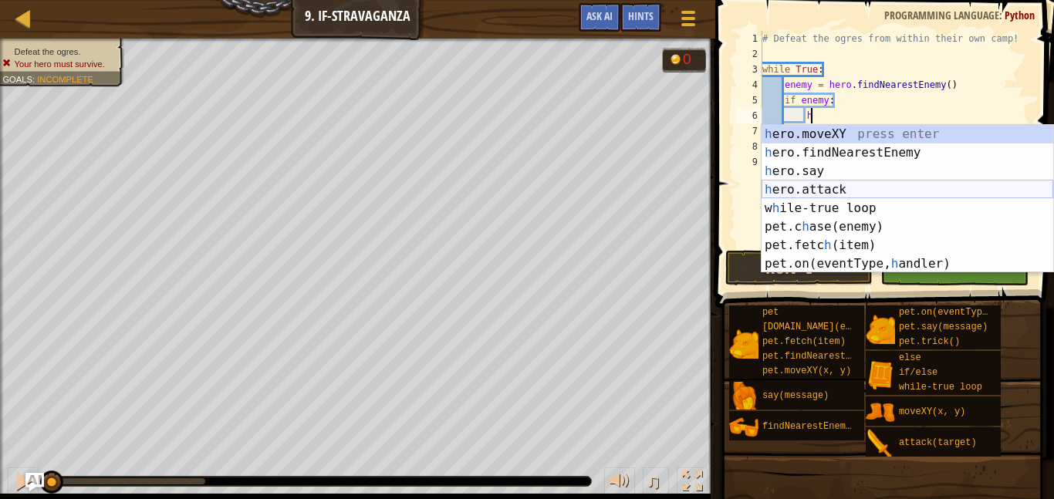
click at [818, 191] on div "h ero.moveXY press enter h ero.findNearestEnemy press enter h ero.say press ent…" at bounding box center [908, 217] width 292 height 185
type textarea "hero.attack(enemy)"
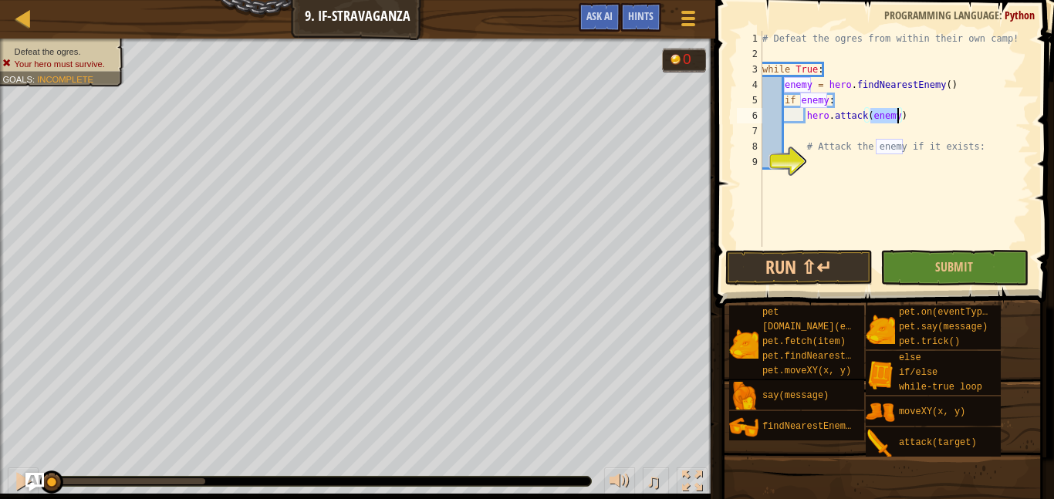
click at [790, 127] on div "# Defeat the ogres from within their own camp! while True : enemy = hero . find…" at bounding box center [896, 154] width 272 height 247
type textarea "h"
click at [903, 118] on div "# Defeat the ogres from within their own camp! while True : enemy = hero . find…" at bounding box center [896, 154] width 272 height 247
type textarea "hero.attack(enemy)"
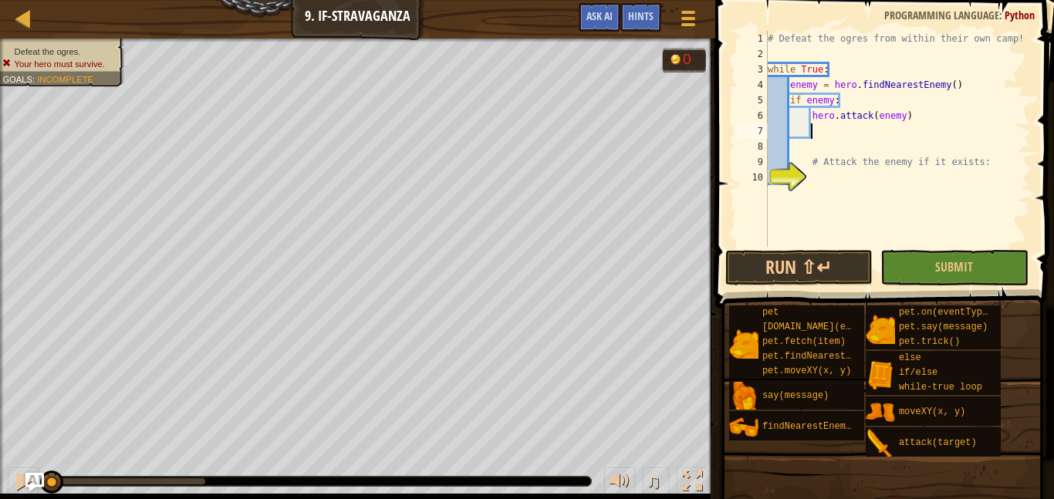
scroll to position [7, 6]
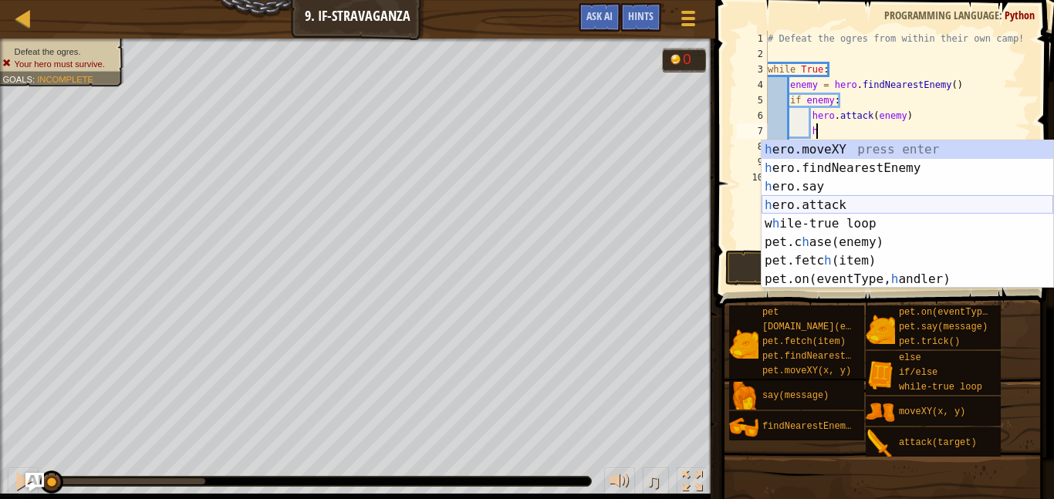
click at [900, 201] on div "h ero.moveXY press enter h ero.findNearestEnemy press enter h ero.say press ent…" at bounding box center [908, 232] width 292 height 185
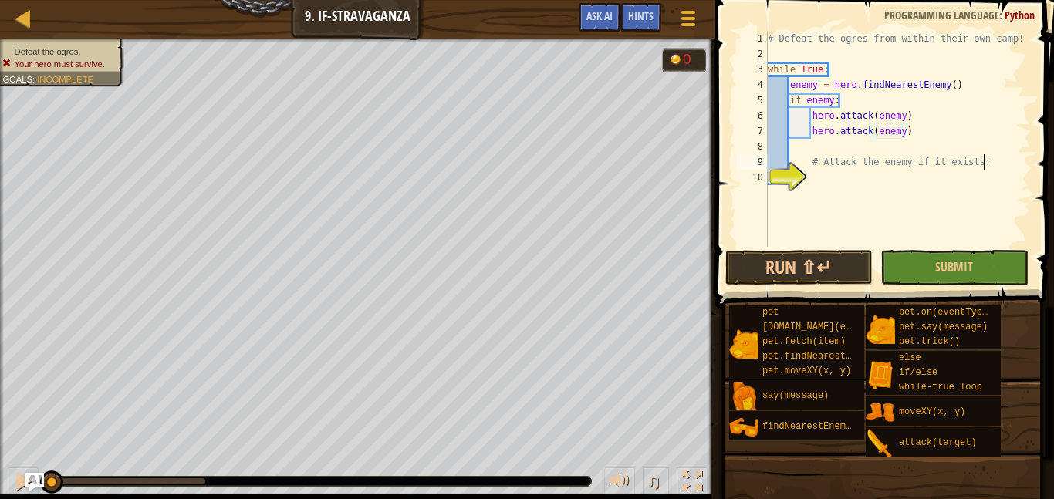
click at [991, 161] on div "# Defeat the ogres from within their own camp! while True : enemy = hero . find…" at bounding box center [898, 154] width 266 height 247
drag, startPoint x: 991, startPoint y: 161, endPoint x: 816, endPoint y: 164, distance: 175.2
click at [816, 164] on div "# Defeat the ogres from within their own camp! while True : enemy = hero . find…" at bounding box center [898, 154] width 266 height 247
type textarea "# Attack the enemy if it exists:"
click at [815, 164] on div "# Defeat the ogres from within their own camp! while True : enemy = hero . find…" at bounding box center [898, 139] width 266 height 216
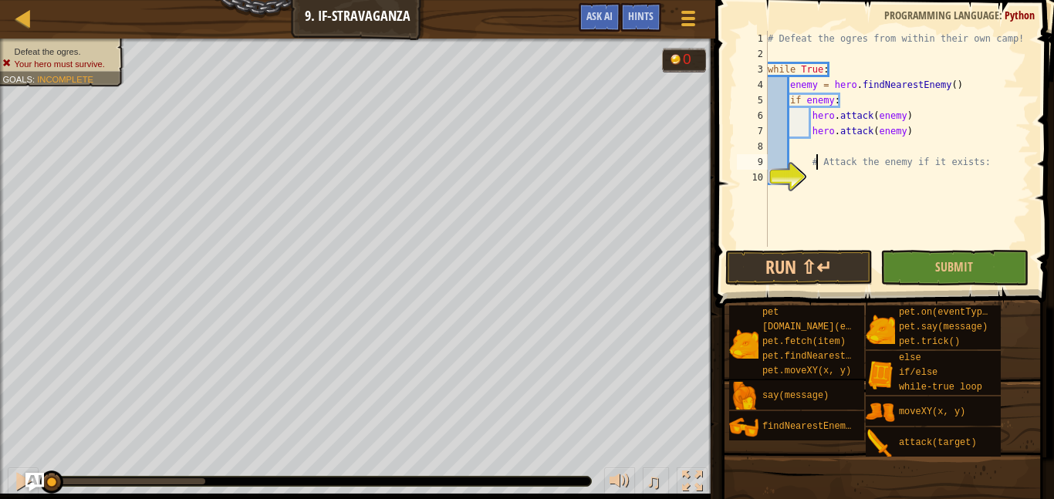
click at [815, 164] on div "# Defeat the ogres from within their own camp! while True : enemy = hero . find…" at bounding box center [898, 154] width 266 height 247
drag, startPoint x: 812, startPoint y: 164, endPoint x: 984, endPoint y: 161, distance: 172.2
click at [984, 161] on div "# Defeat the ogres from within their own camp! while True : enemy = hero . find…" at bounding box center [898, 154] width 266 height 247
click at [1000, 278] on button "Submit" at bounding box center [954, 268] width 147 height 36
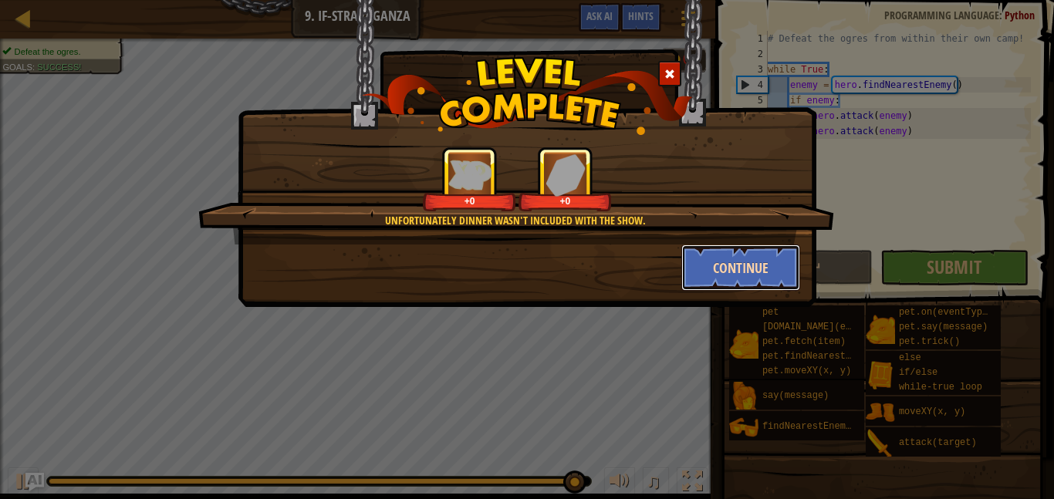
click at [719, 266] on button "Continue" at bounding box center [742, 268] width 120 height 46
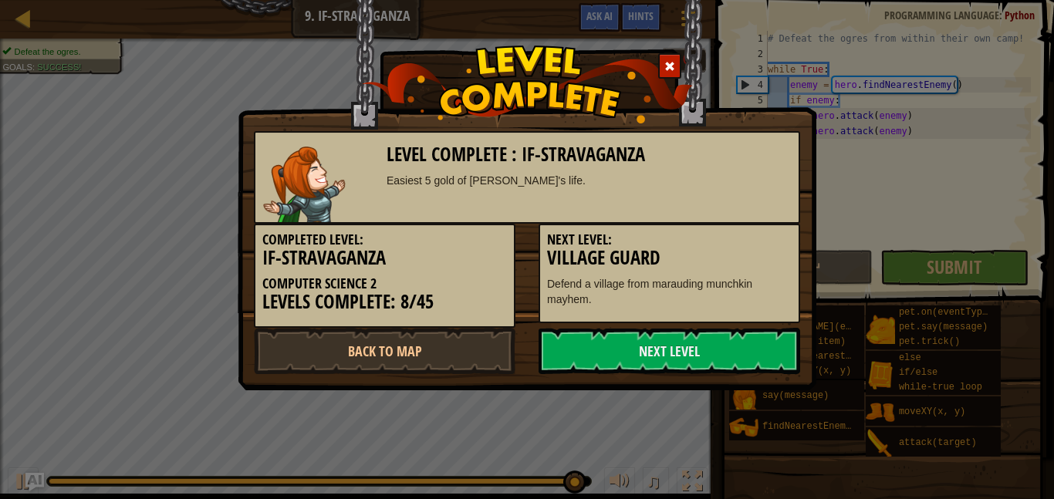
click at [719, 266] on h3 "Village Guard" at bounding box center [669, 258] width 245 height 21
click at [674, 347] on link "Next Level" at bounding box center [670, 351] width 262 height 46
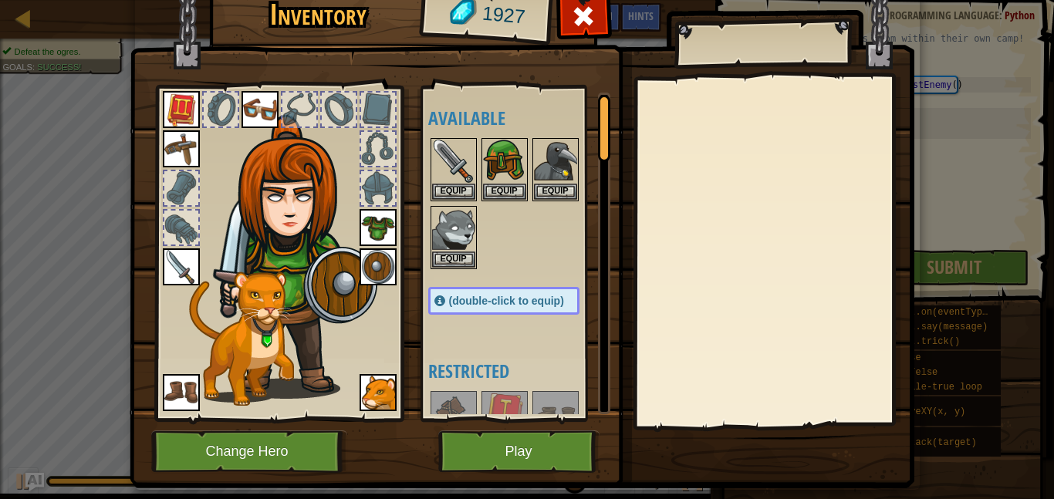
click at [555, 476] on img at bounding box center [522, 208] width 785 height 560
click at [563, 449] on button "Play" at bounding box center [518, 452] width 161 height 42
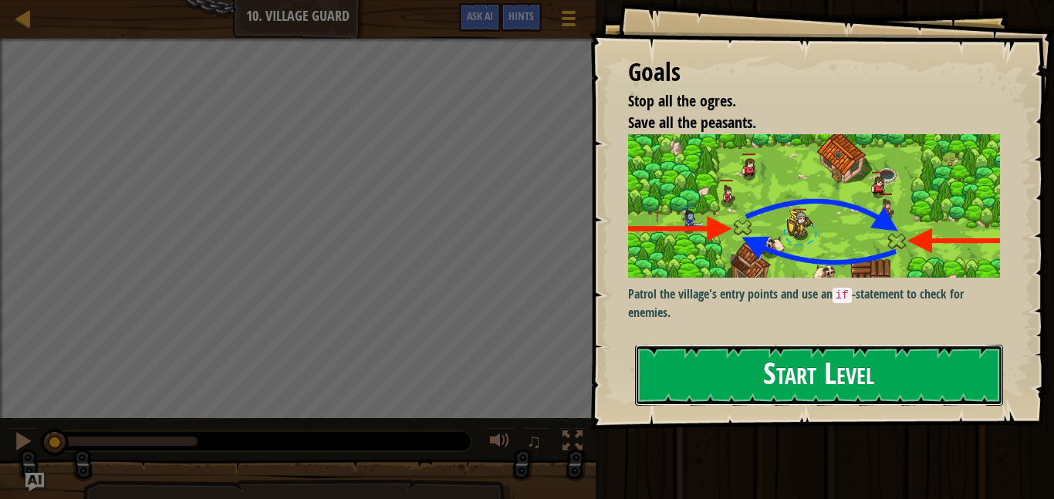
click at [759, 365] on button "Start Level" at bounding box center [819, 375] width 368 height 61
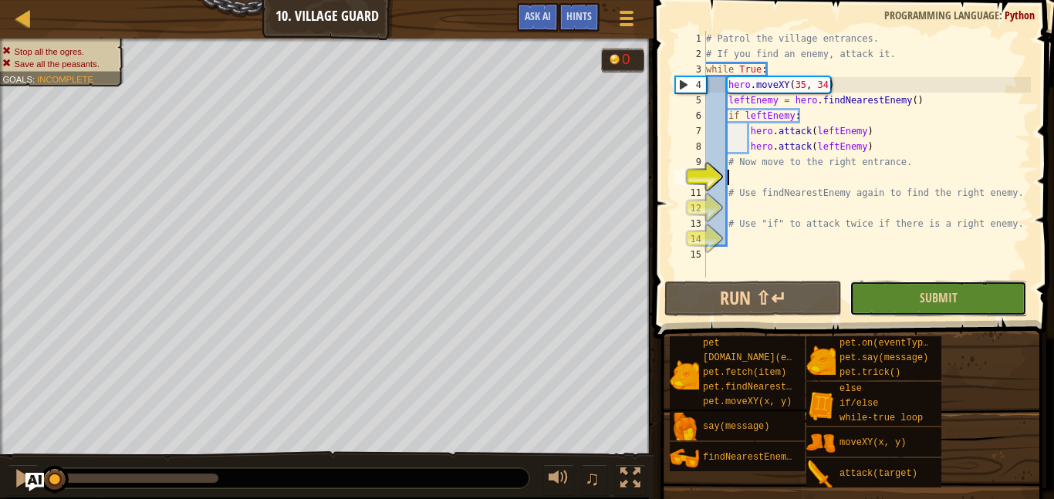
click at [897, 307] on button "Submit" at bounding box center [939, 299] width 178 height 36
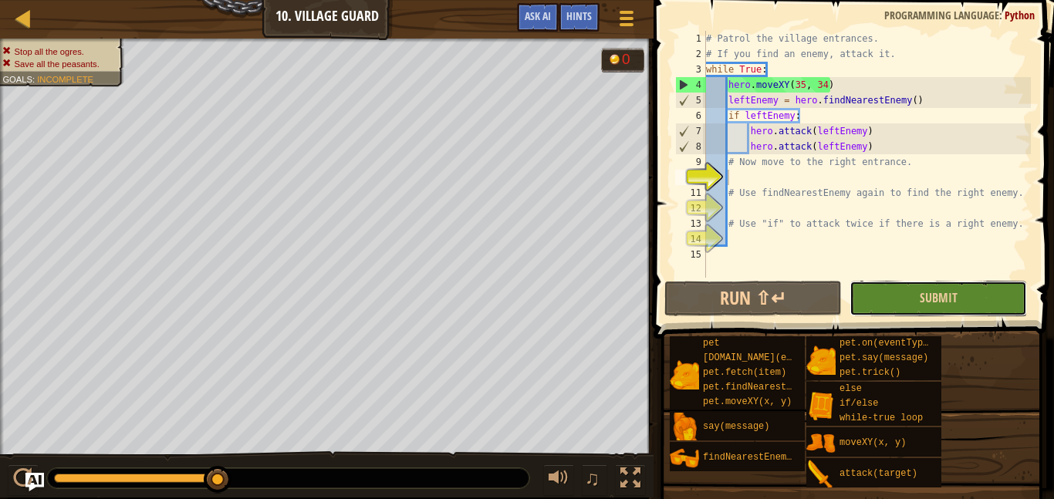
click at [898, 306] on button "Submit" at bounding box center [939, 299] width 178 height 36
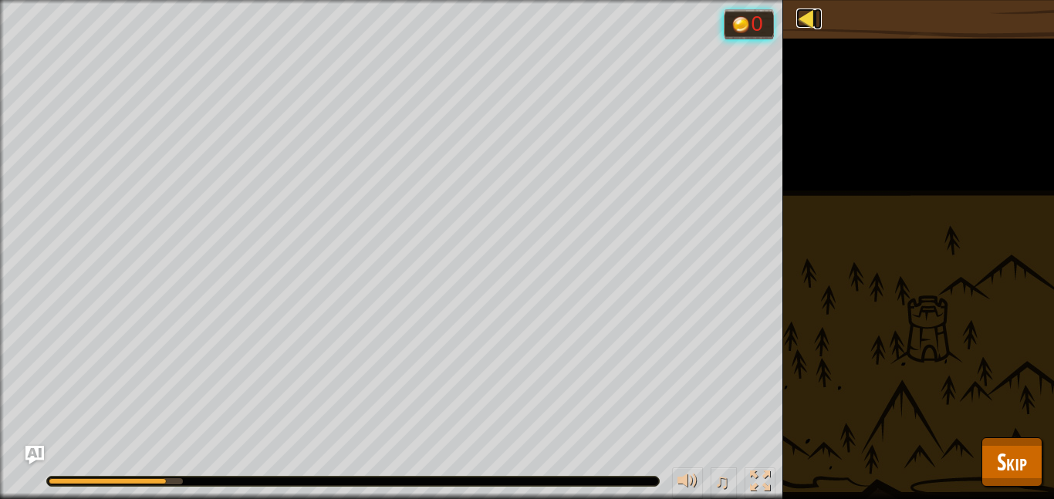
click at [806, 28] on div at bounding box center [806, 17] width 19 height 19
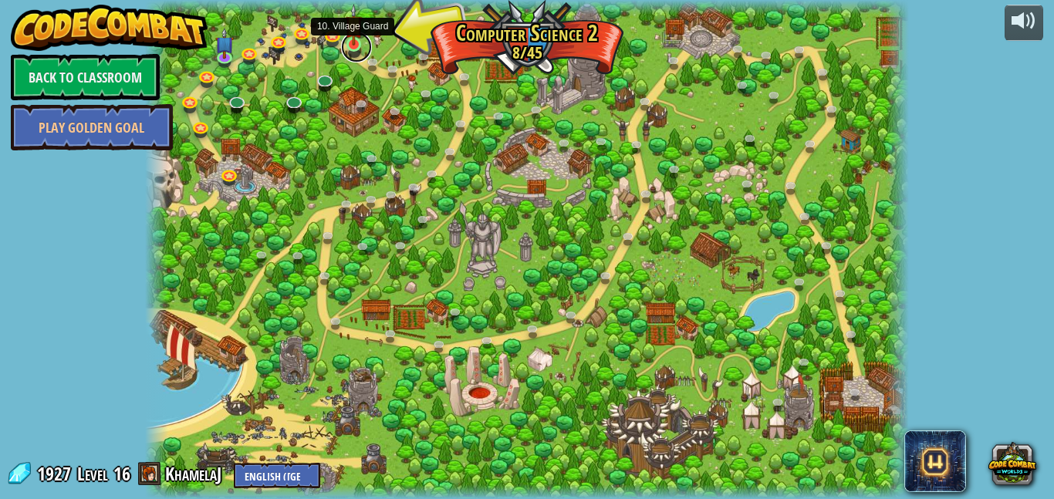
click at [354, 46] on link at bounding box center [356, 47] width 31 height 31
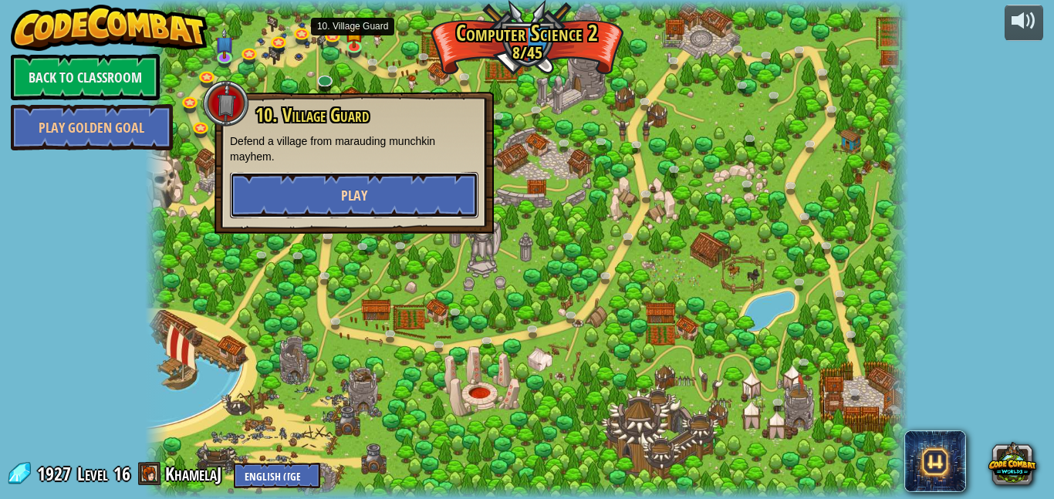
click at [331, 177] on button "Play" at bounding box center [354, 195] width 249 height 46
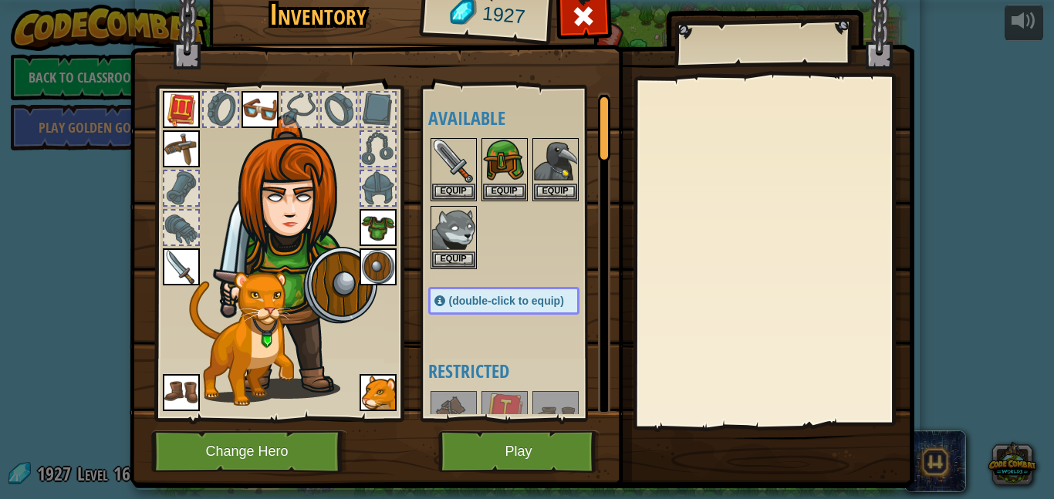
click at [513, 478] on img at bounding box center [522, 208] width 785 height 560
click at [540, 418] on div "Available Equip Equip Equip Equip Equip Equip Equip Equip Equip Equip Equip (do…" at bounding box center [515, 254] width 189 height 336
click at [529, 446] on button "Play" at bounding box center [518, 452] width 161 height 42
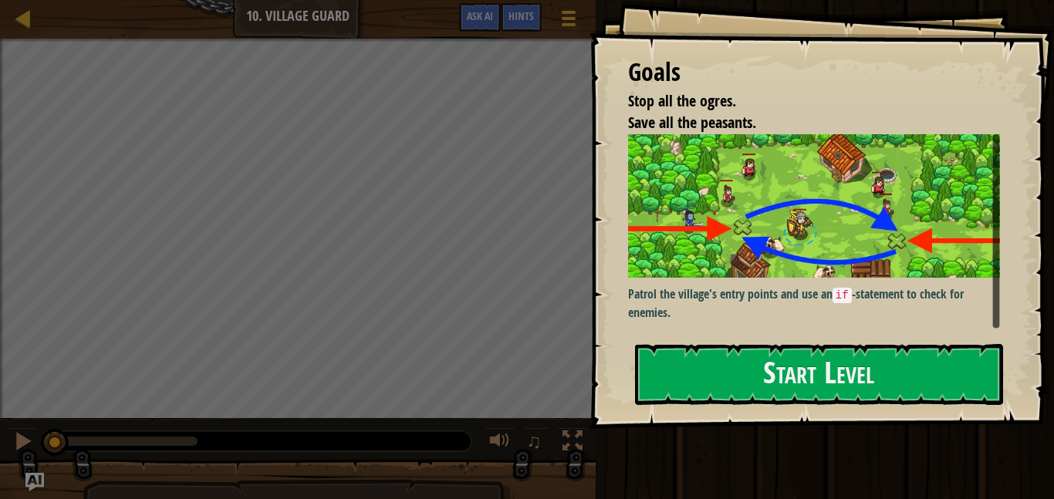
click at [685, 333] on div "Goals Stop all the ogres. Save all the peasants. Patrol the village's entry poi…" at bounding box center [822, 214] width 465 height 429
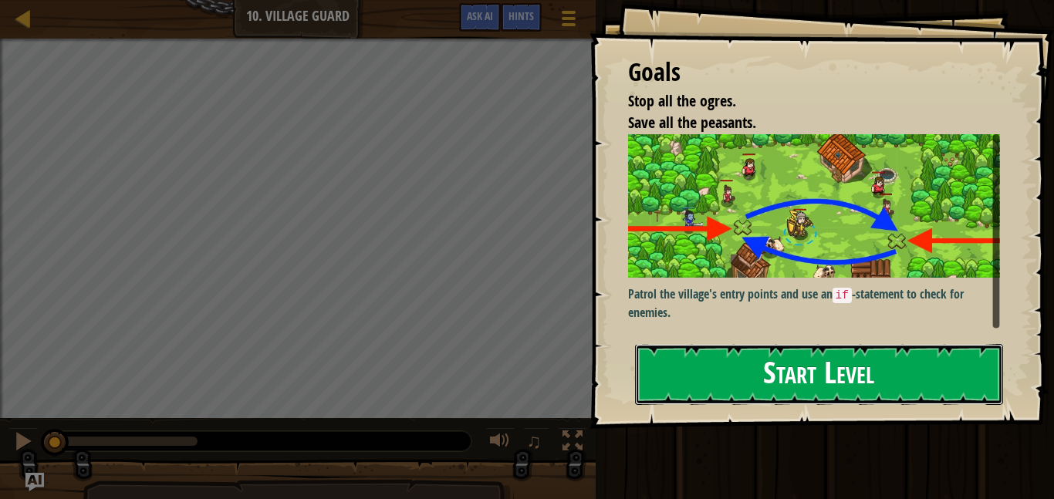
click at [677, 367] on button "Start Level" at bounding box center [819, 374] width 368 height 61
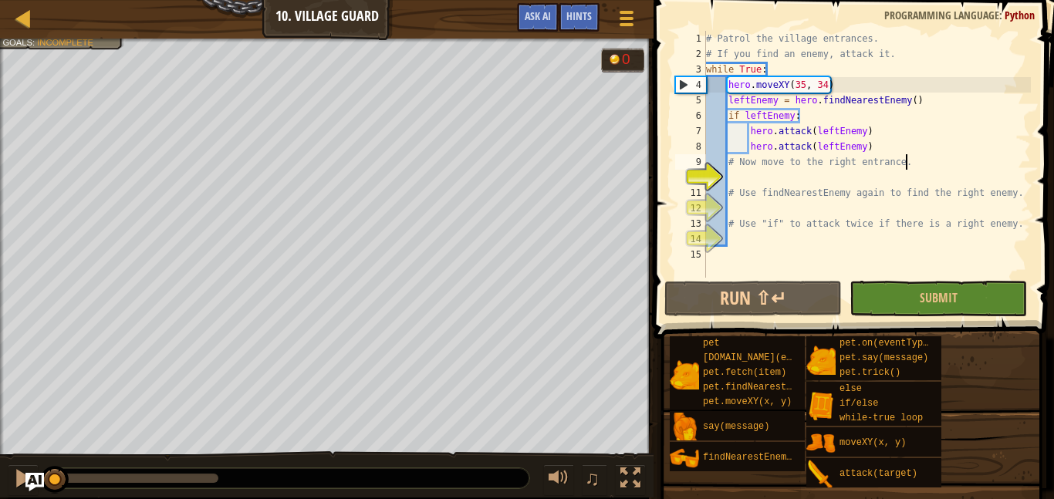
click at [913, 165] on div "# Patrol the village entrances. # If you find an enemy, attack it. while True :…" at bounding box center [867, 170] width 328 height 278
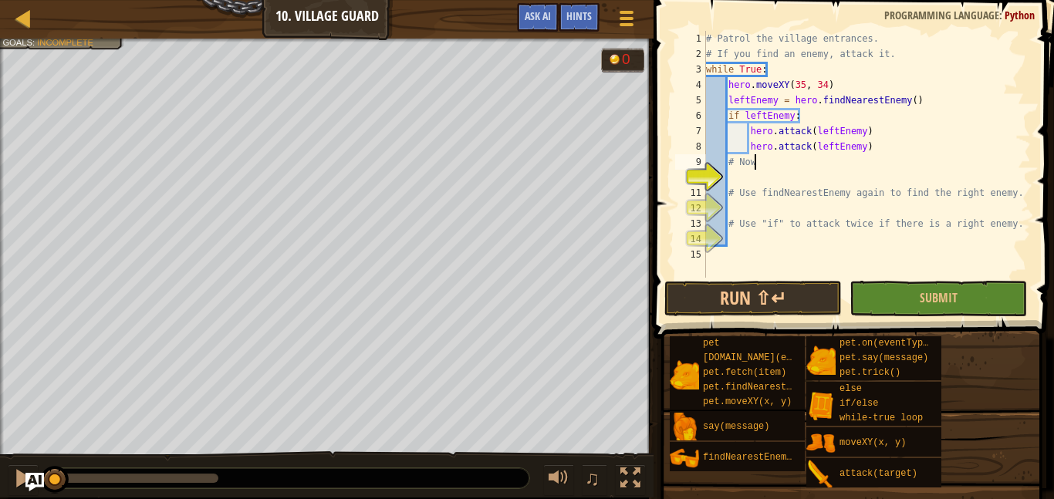
type textarea "#"
click at [628, 25] on span at bounding box center [627, 24] width 15 height 3
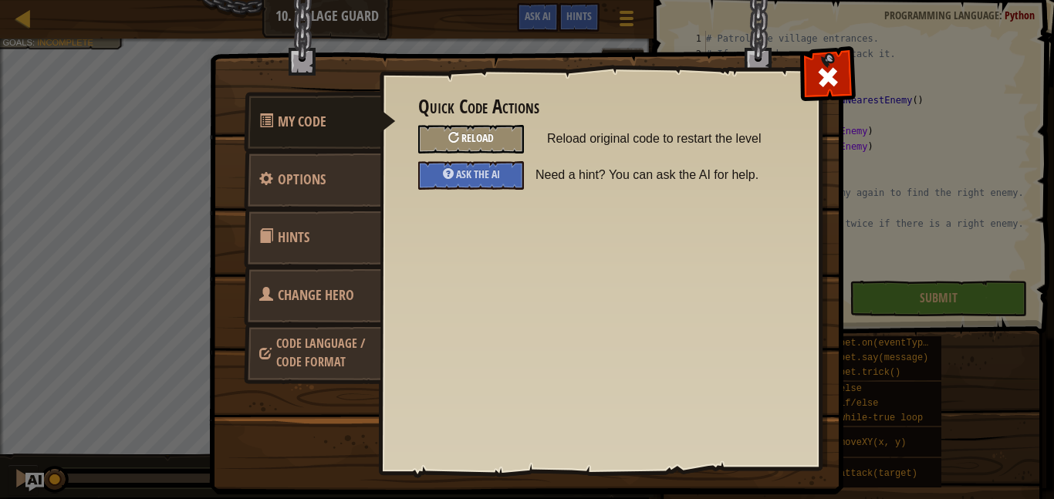
click at [496, 145] on div "Reload" at bounding box center [471, 139] width 106 height 29
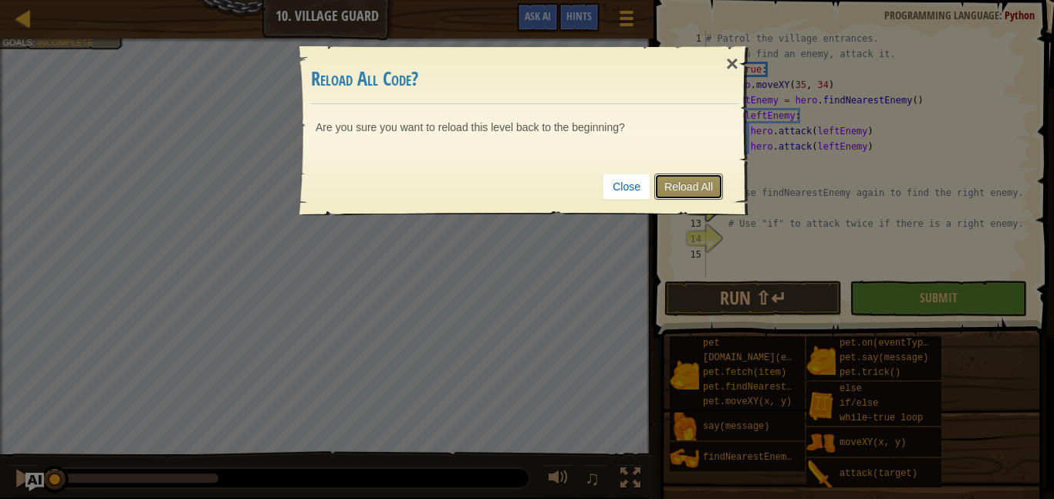
click at [689, 178] on link "Reload All" at bounding box center [689, 187] width 69 height 26
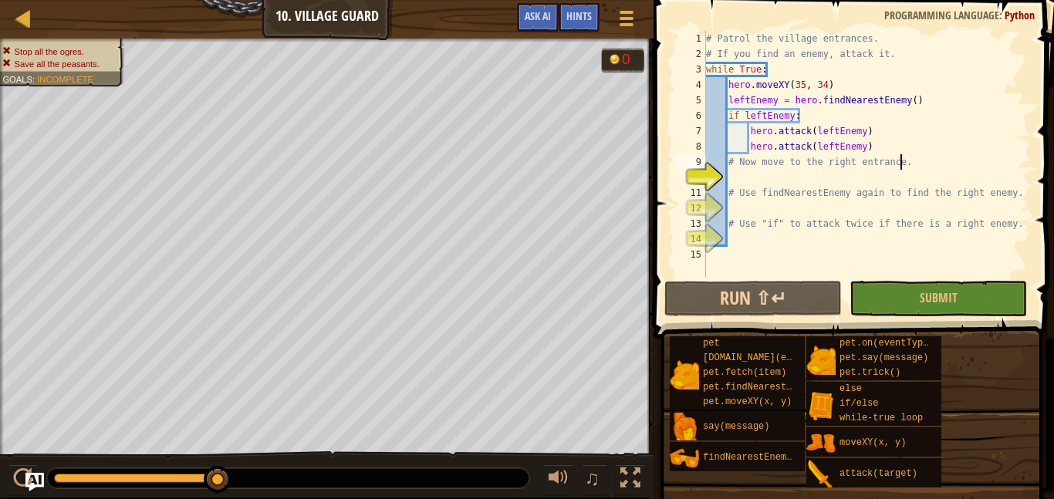
click at [901, 164] on div "# Patrol the village entrances. # If you find an enemy, attack it. while True :…" at bounding box center [867, 170] width 328 height 278
type textarea "# Now move to the right entrance."
click at [909, 171] on div "# Patrol the village entrances. # If you find an enemy, attack it. while True :…" at bounding box center [867, 170] width 328 height 278
click at [919, 162] on div "# Patrol the village entrances. # If you find an enemy, attack it. while True :…" at bounding box center [867, 170] width 328 height 278
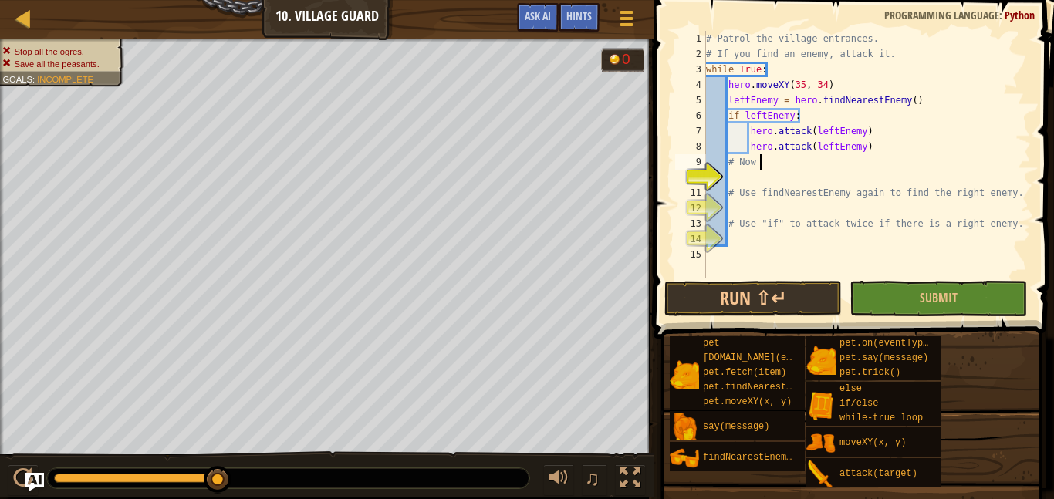
type textarea "#"
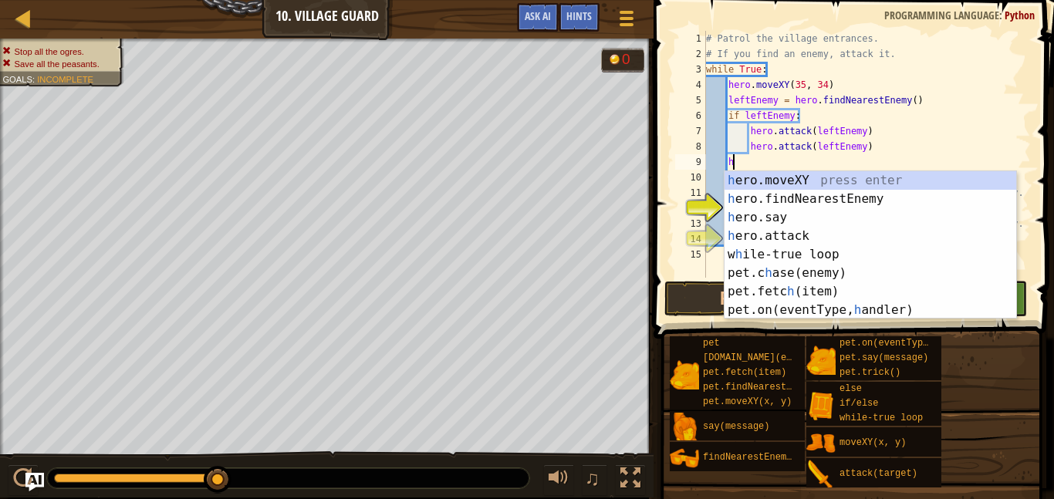
scroll to position [7, 3]
click at [828, 174] on div "h ero.moveXY press enter h ero.findNearestEnemy press enter h ero.say press ent…" at bounding box center [871, 263] width 292 height 185
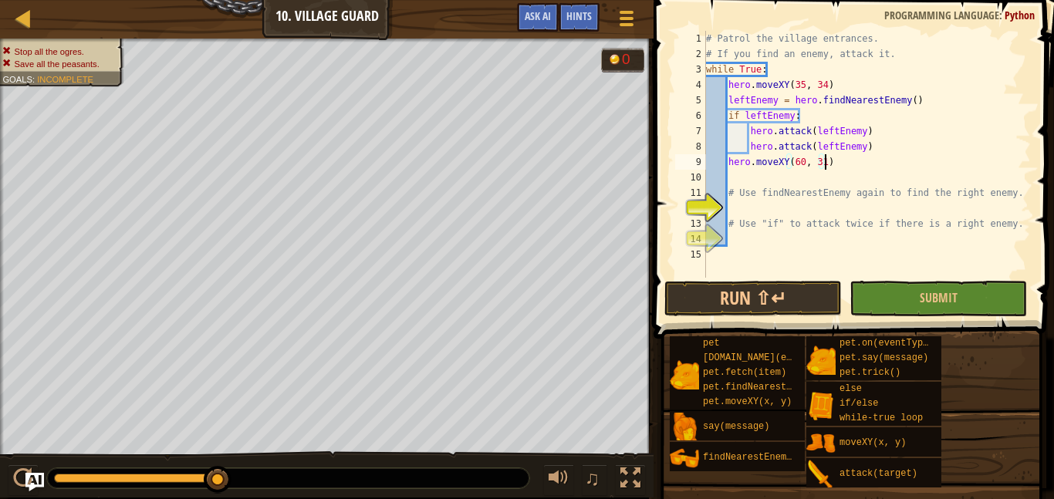
scroll to position [7, 17]
click at [1018, 189] on div "# Patrol the village entrances. # If you find an enemy, attack it. while True :…" at bounding box center [867, 170] width 328 height 278
type textarea "#"
click at [739, 178] on div "# Patrol the village entrances. # If you find an enemy, attack it. while True :…" at bounding box center [867, 170] width 328 height 278
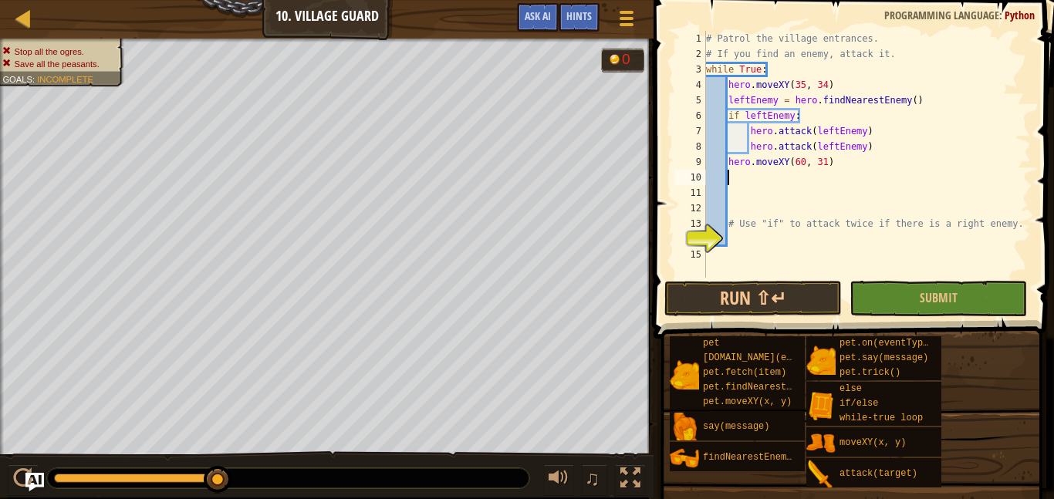
type textarea "h"
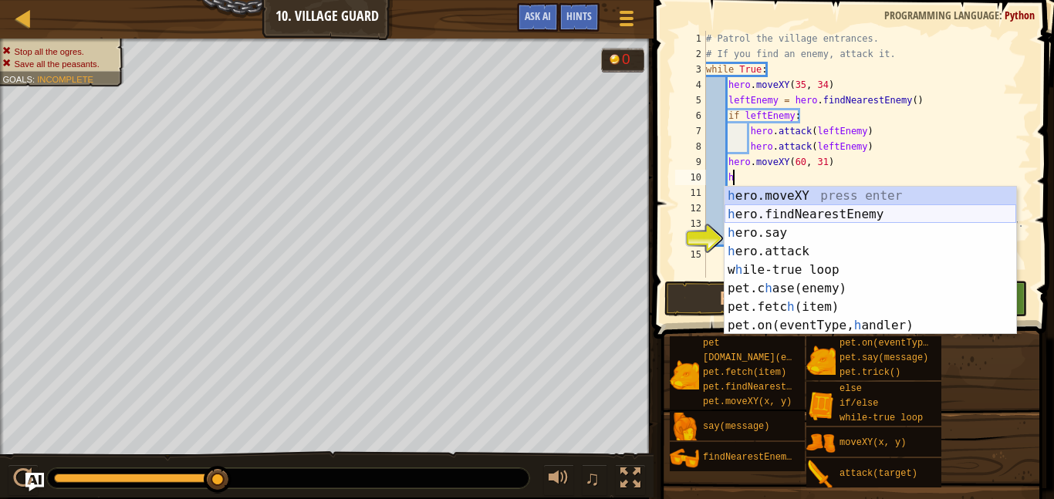
click at [780, 210] on div "h ero.moveXY press enter h ero.findNearestEnemy press enter h ero.say press ent…" at bounding box center [871, 279] width 292 height 185
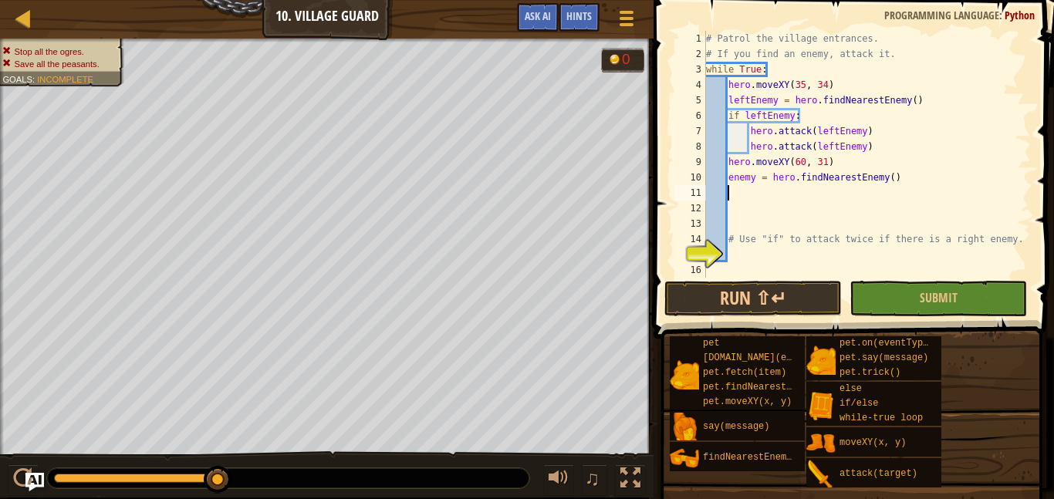
click at [727, 177] on div "# Patrol the village entrances. # If you find an enemy, attack it. while True :…" at bounding box center [867, 170] width 328 height 278
click at [759, 180] on div "# Patrol the village entrances. # If you find an enemy, attack it. while True :…" at bounding box center [867, 170] width 328 height 278
type textarea "RightEnemy = hero.findNearestEnemy()"
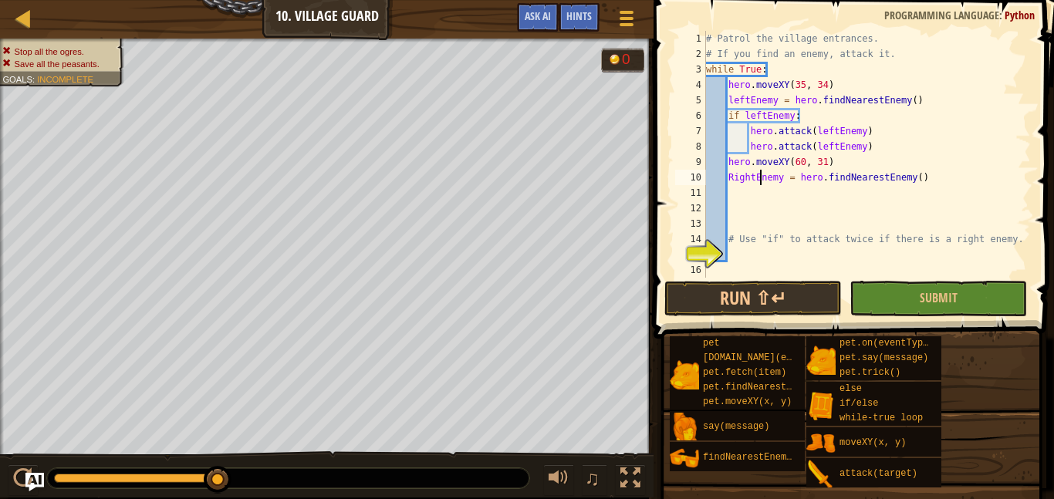
click at [771, 205] on div "# Patrol the village entrances. # If you find an enemy, attack it. while True :…" at bounding box center [867, 170] width 328 height 278
click at [749, 192] on div "# Patrol the village entrances. # If you find an enemy, attack it. while True :…" at bounding box center [867, 170] width 328 height 278
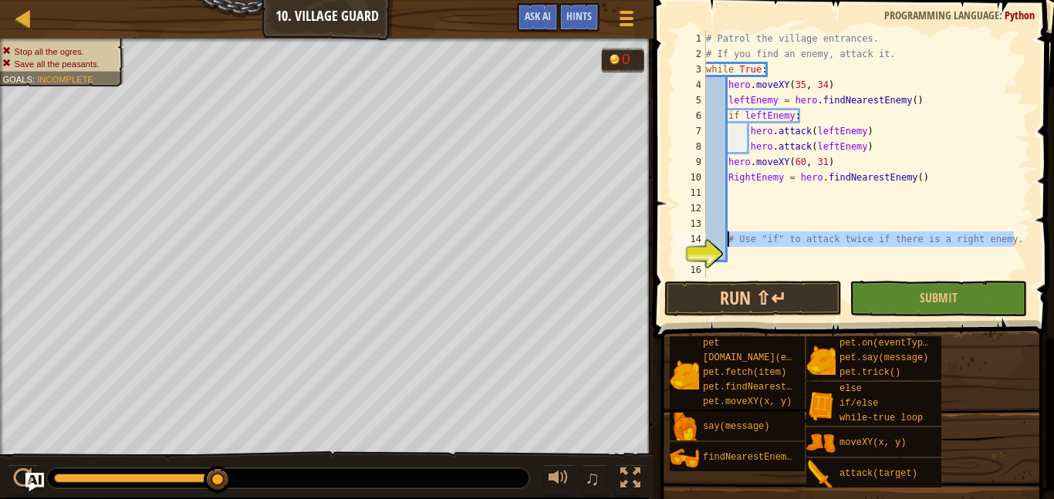
drag, startPoint x: 1022, startPoint y: 236, endPoint x: 728, endPoint y: 239, distance: 294.1
click at [728, 239] on div "# Patrol the village entrances. # If you find an enemy, attack it. while True :…" at bounding box center [867, 170] width 328 height 278
type textarea "# Use "if" to attack twice if there is a right enemy."
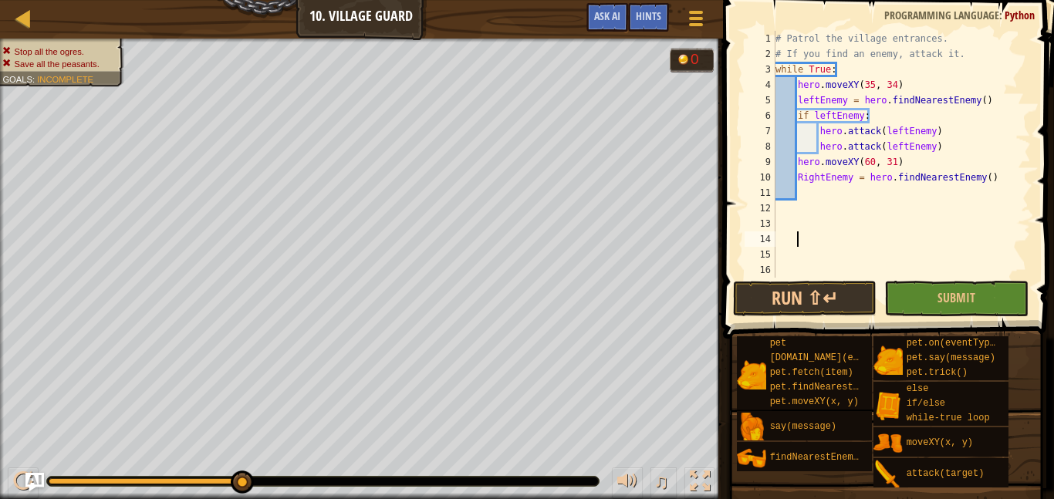
click at [811, 195] on div "# Patrol the village entrances. # If you find an enemy, attack it. while True :…" at bounding box center [902, 170] width 259 height 278
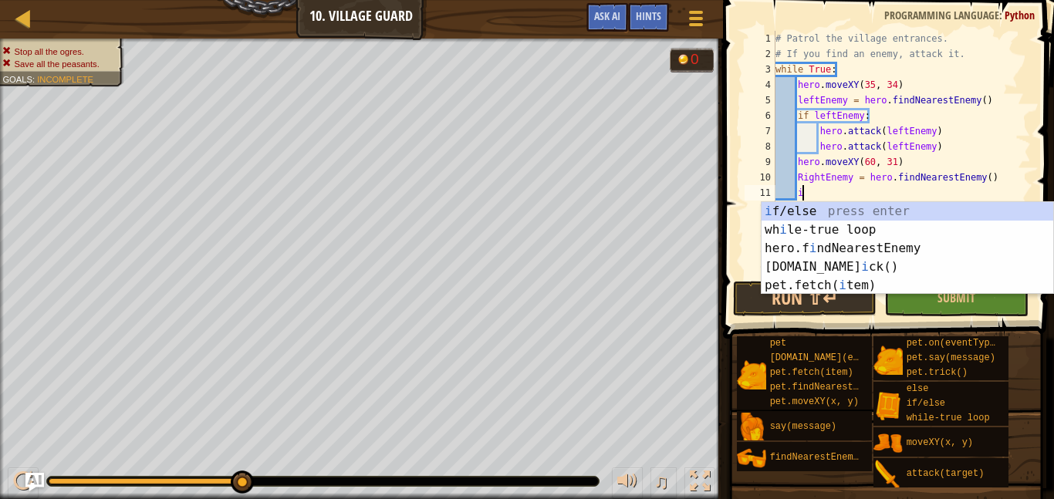
scroll to position [7, 3]
click at [817, 208] on div "i f/else press enter wh i le-true loop press enter hero.f i ndNearestEnemy pres…" at bounding box center [908, 267] width 292 height 130
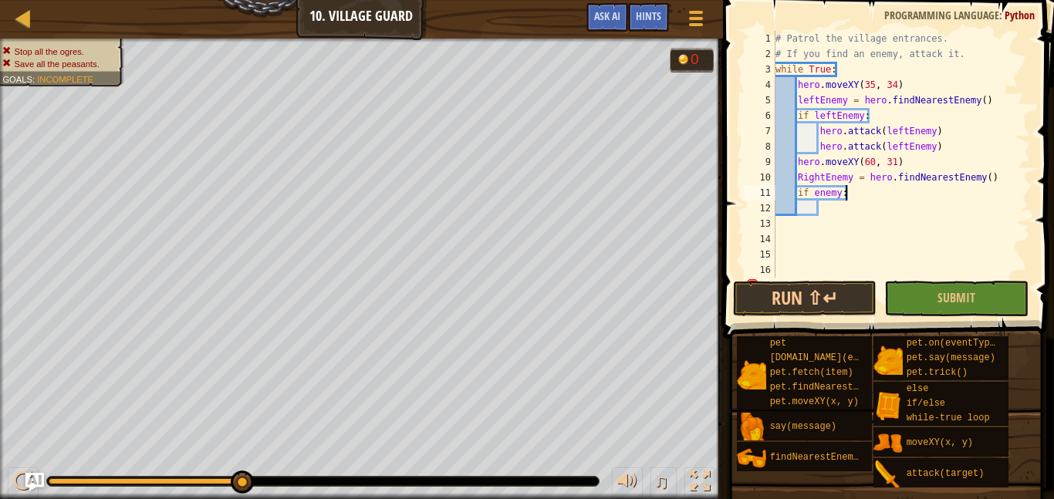
click at [854, 194] on div "# Patrol the village entrances. # If you find an enemy, attack it. while True :…" at bounding box center [902, 170] width 259 height 278
click at [811, 197] on div "# Patrol the village entrances. # If you find an enemy, attack it. while True :…" at bounding box center [902, 170] width 259 height 278
click at [847, 195] on div "# Patrol the village entrances. # If you find an enemy, attack it. while True :…" at bounding box center [902, 170] width 259 height 278
type textarea "if RightEnemy:"
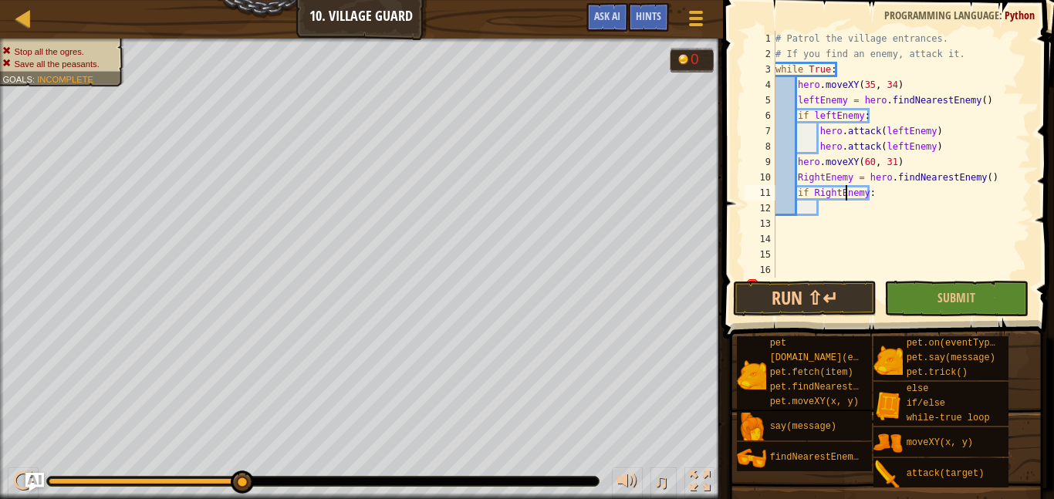
scroll to position [7, 10]
click at [826, 217] on div "# Patrol the village entrances. # If you find an enemy, attack it. while True :…" at bounding box center [902, 170] width 259 height 278
click at [827, 208] on div "# Patrol the village entrances. # If you find an enemy, attack it. while True :…" at bounding box center [902, 170] width 259 height 278
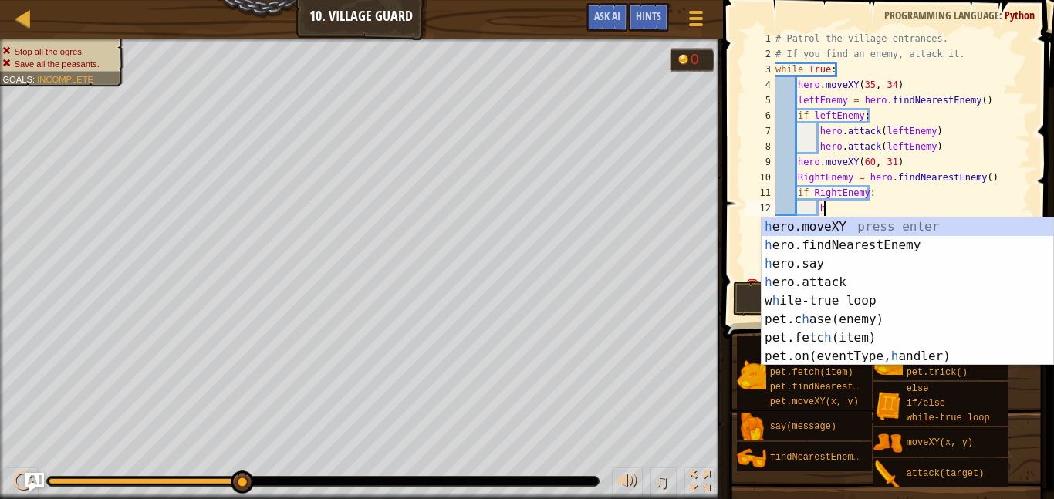
scroll to position [7, 6]
click at [848, 280] on div "h ero.moveXY press enter h ero.findNearestEnemy press enter h ero.say press ent…" at bounding box center [908, 310] width 292 height 185
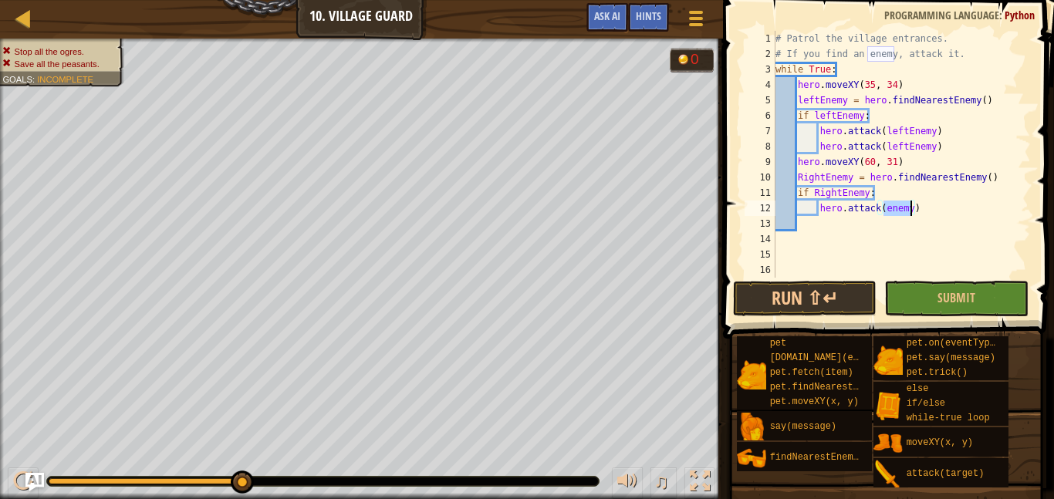
click at [883, 207] on div "# Patrol the village entrances. # If you find an enemy, attack it. while True :…" at bounding box center [902, 154] width 259 height 247
click at [914, 210] on div "# Patrol the village entrances. # If you find an enemy, attack it. while True :…" at bounding box center [902, 170] width 259 height 278
type textarea "hero.attack(RightEnemy)"
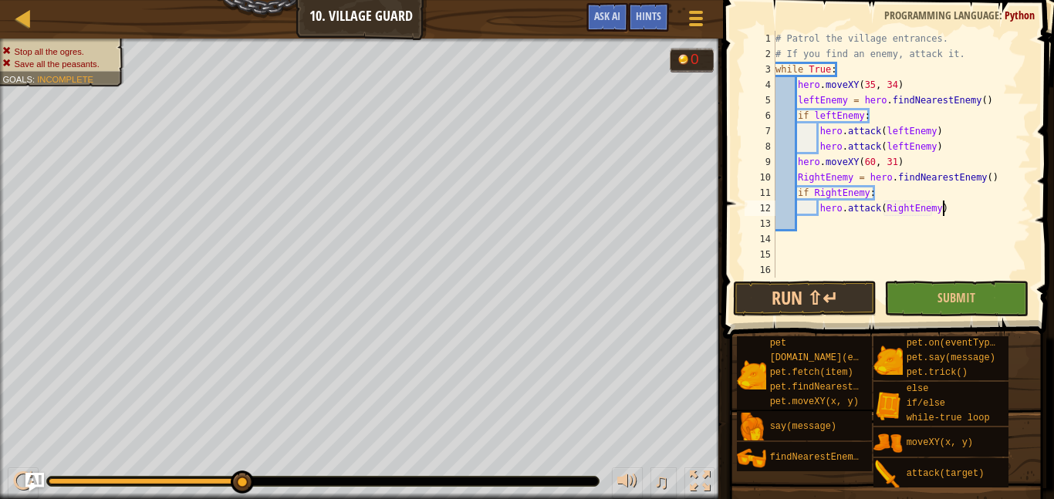
click at [958, 202] on div "# Patrol the village entrances. # If you find an enemy, attack it. while True :…" at bounding box center [902, 170] width 259 height 278
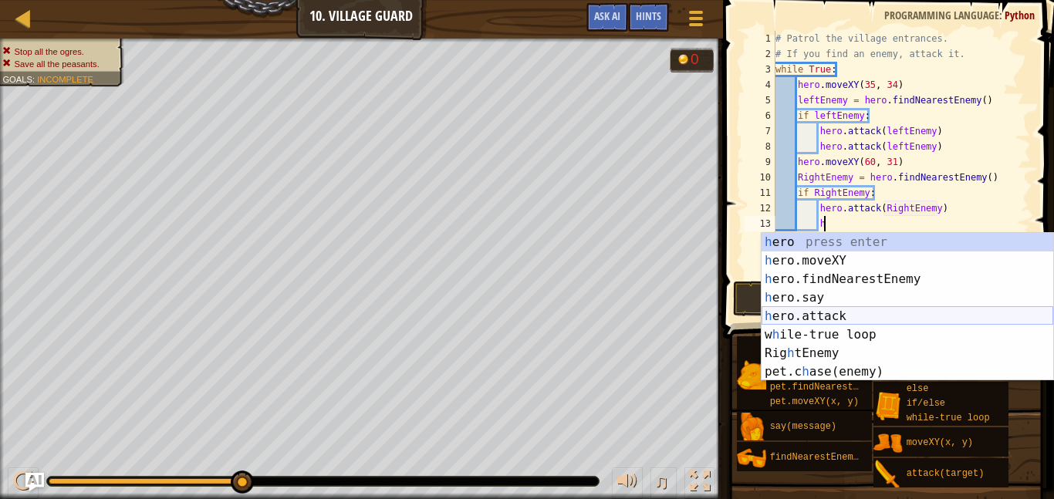
click at [856, 310] on div "h ero press enter h ero.moveXY press enter h ero.findNearestEnemy press enter h…" at bounding box center [908, 325] width 292 height 185
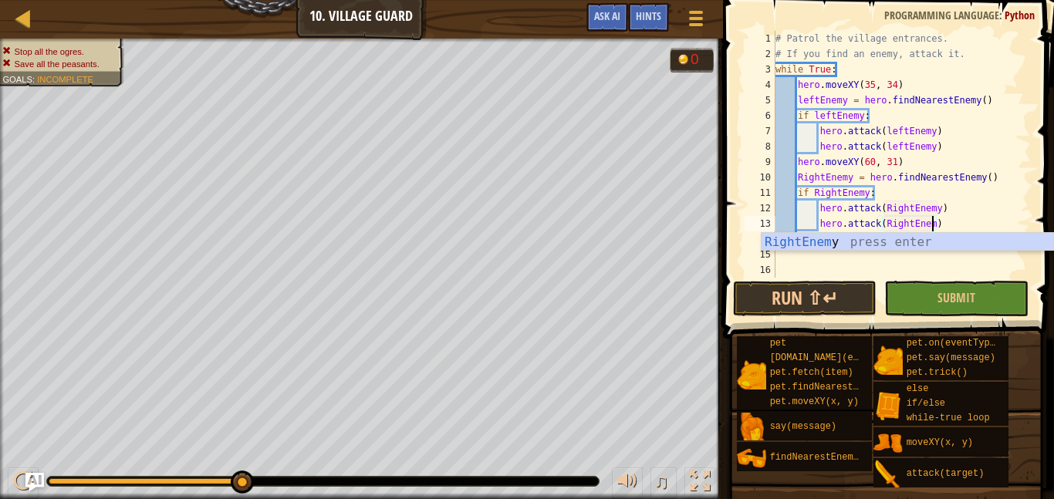
scroll to position [7, 23]
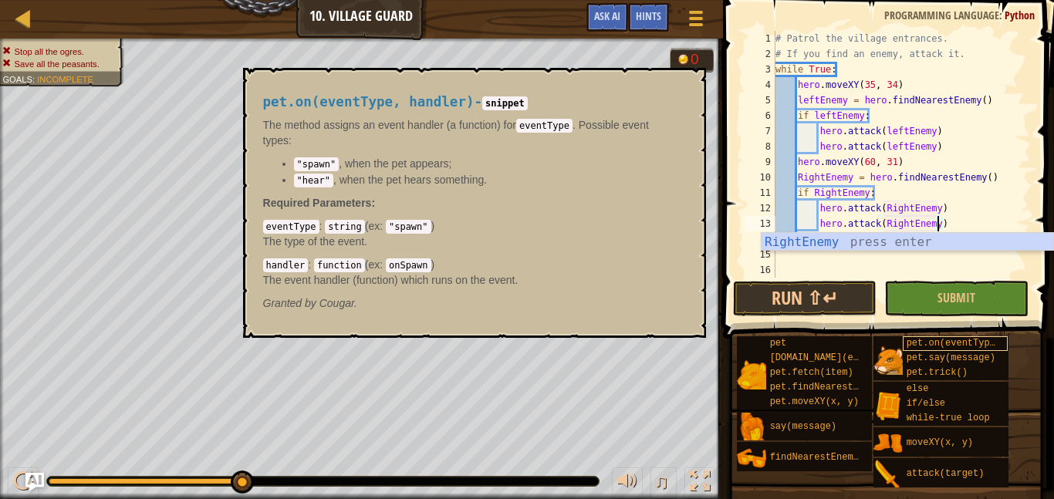
type textarea "hero.attack(RightEnemy)"
click at [954, 338] on span "pet.on(eventType, handler)" at bounding box center [979, 343] width 144 height 11
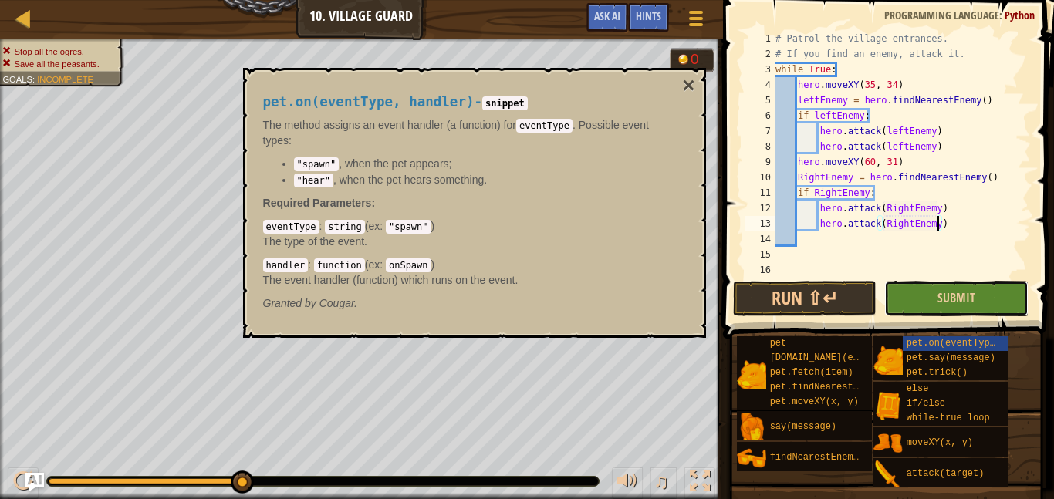
click at [956, 314] on button "Submit" at bounding box center [957, 299] width 144 height 36
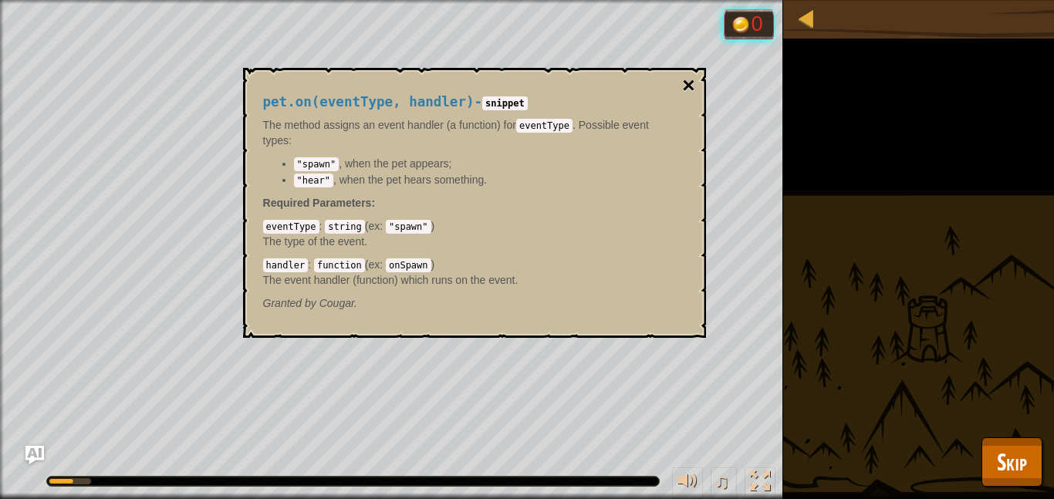
click at [690, 86] on button "×" at bounding box center [688, 86] width 12 height 22
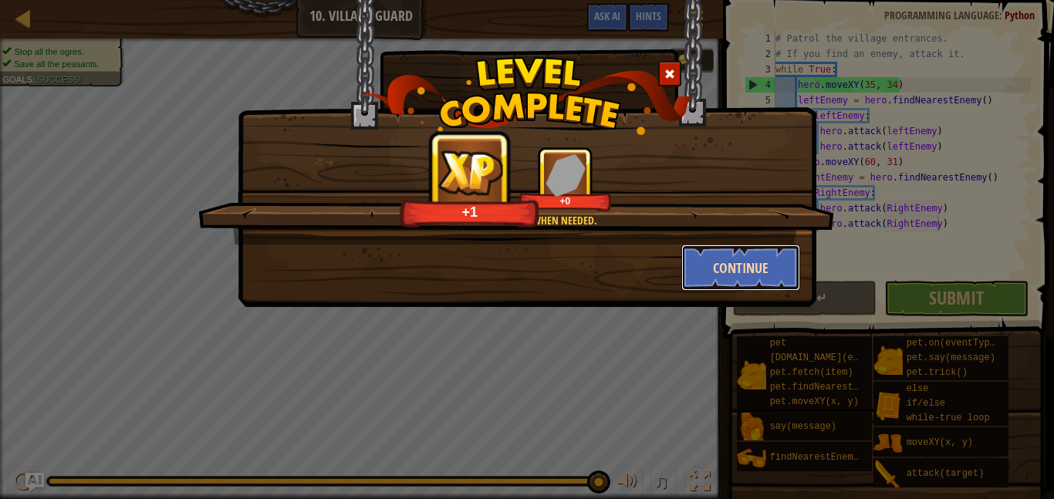
click at [775, 279] on button "Continue" at bounding box center [742, 268] width 120 height 46
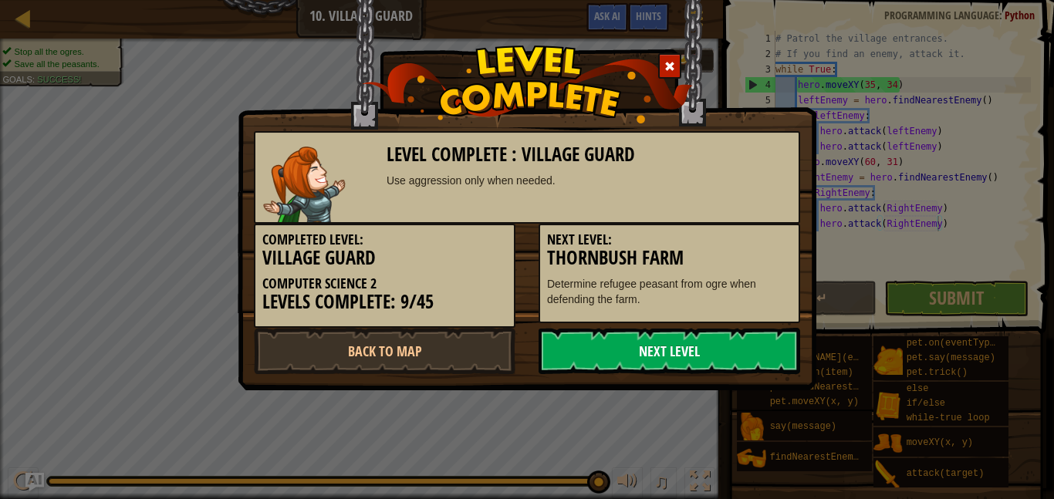
click at [749, 354] on link "Next Level" at bounding box center [670, 351] width 262 height 46
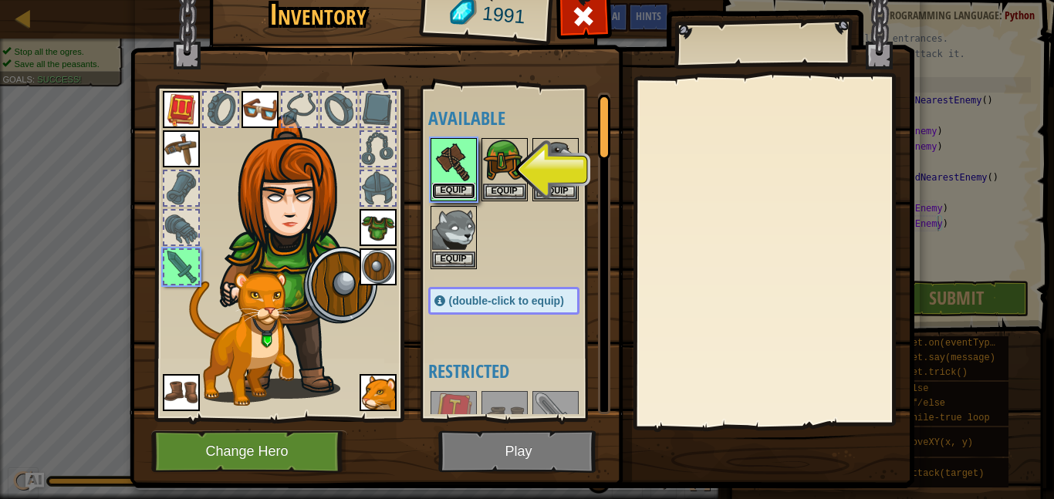
click at [445, 188] on button "Equip" at bounding box center [453, 191] width 43 height 16
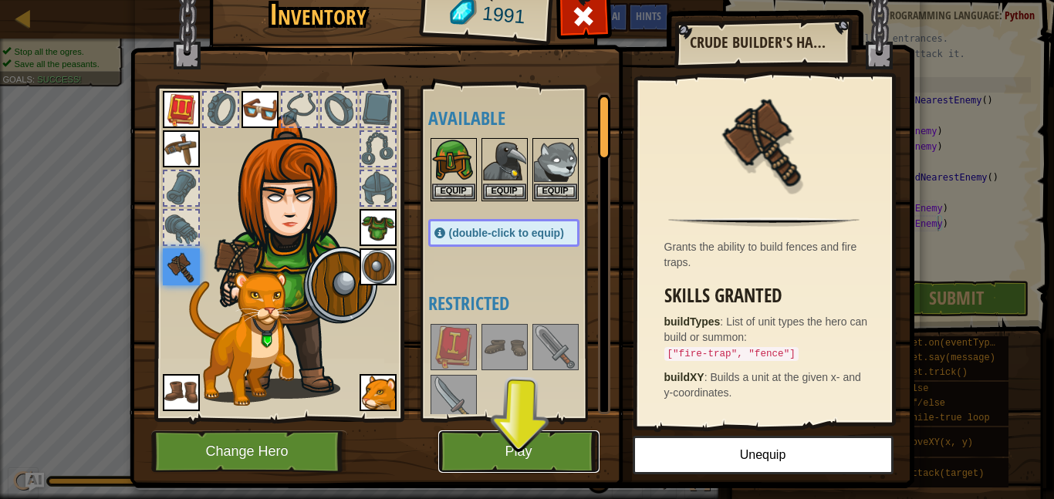
click at [451, 454] on button "Play" at bounding box center [518, 452] width 161 height 42
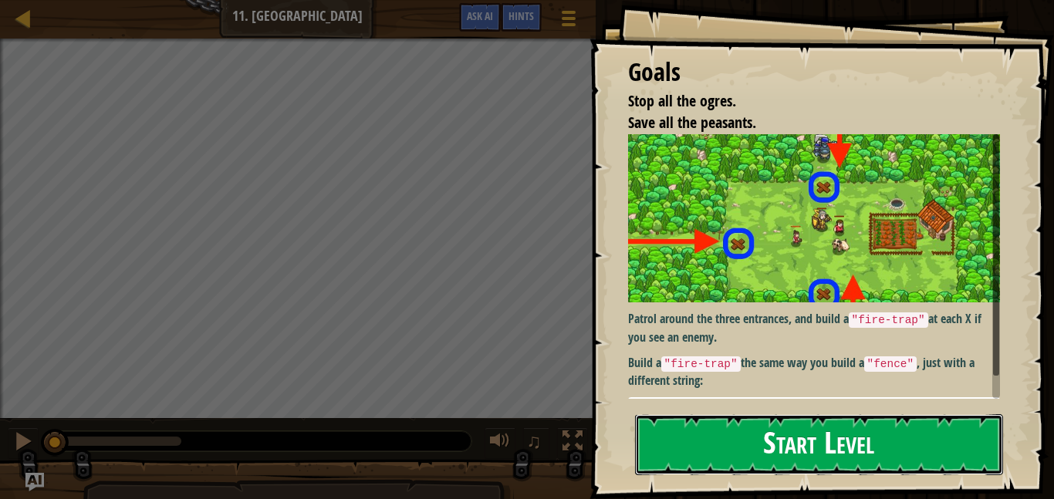
click at [837, 435] on button "Start Level" at bounding box center [819, 444] width 368 height 61
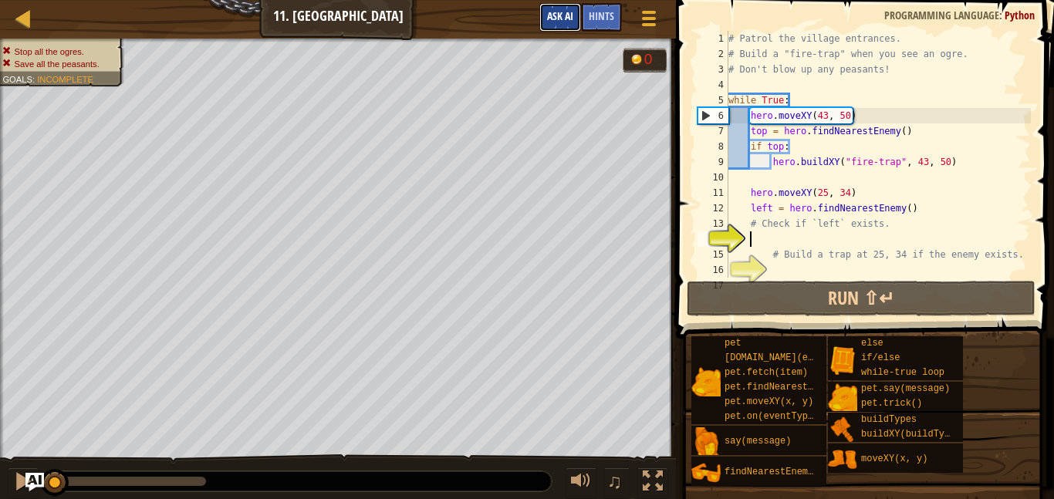
click at [568, 22] on span "Ask AI" at bounding box center [560, 15] width 26 height 15
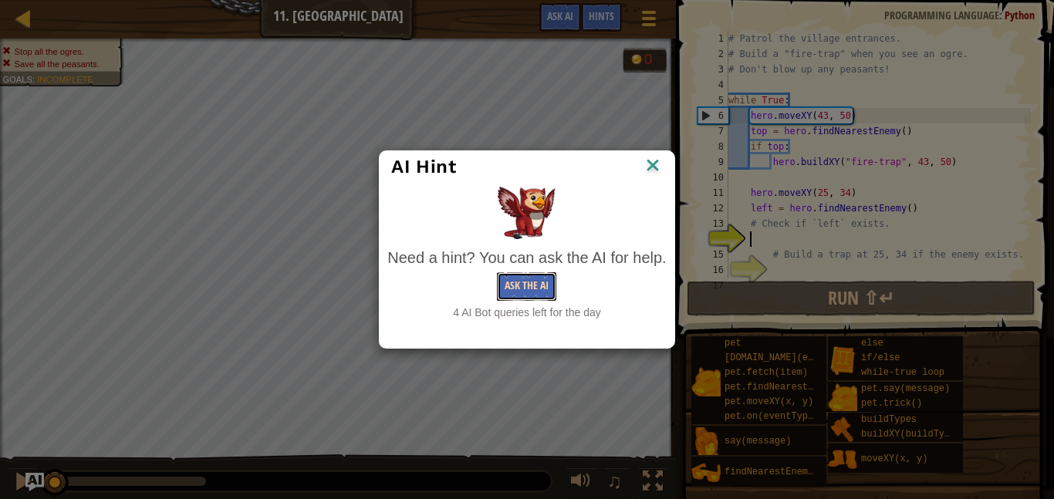
click at [540, 289] on button "Ask the AI" at bounding box center [526, 286] width 59 height 29
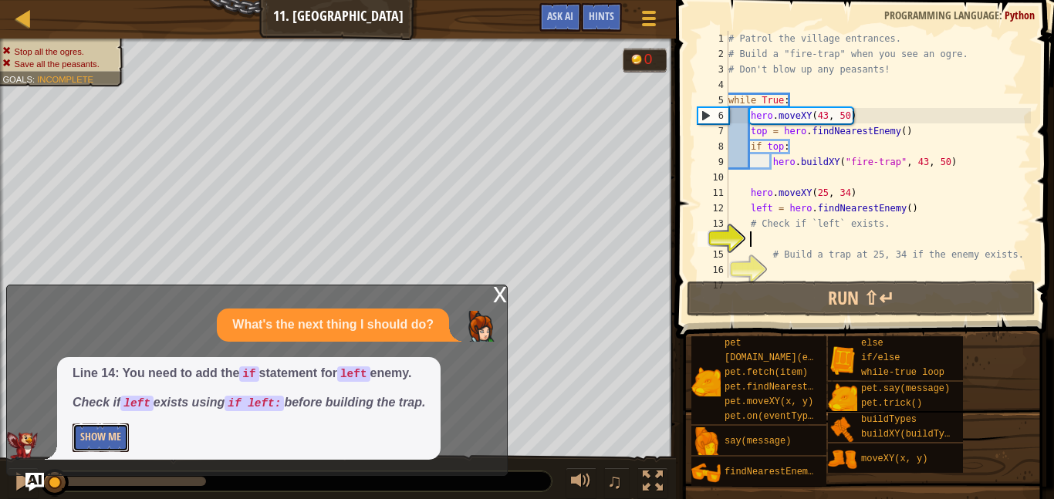
click at [103, 446] on button "Show Me" at bounding box center [101, 438] width 56 height 29
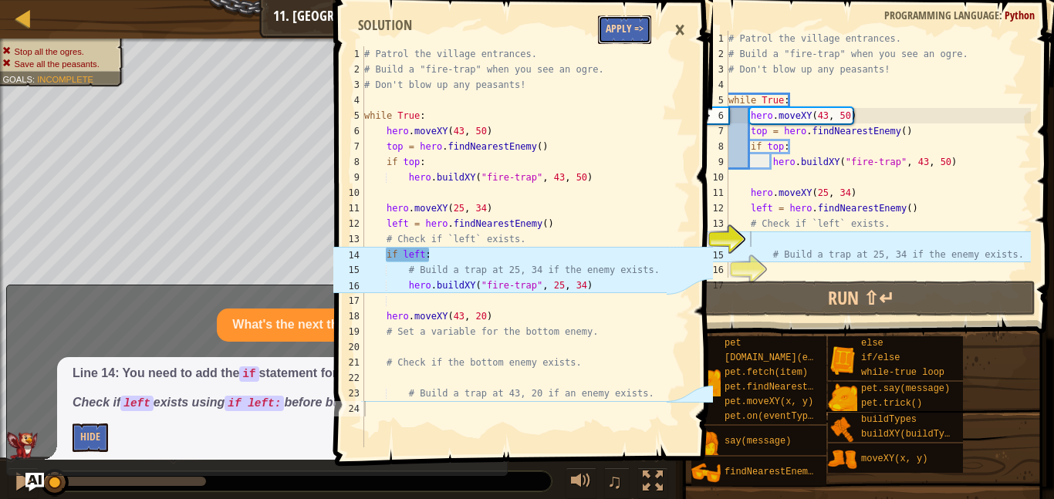
click at [620, 37] on button "Apply =>" at bounding box center [624, 29] width 53 height 29
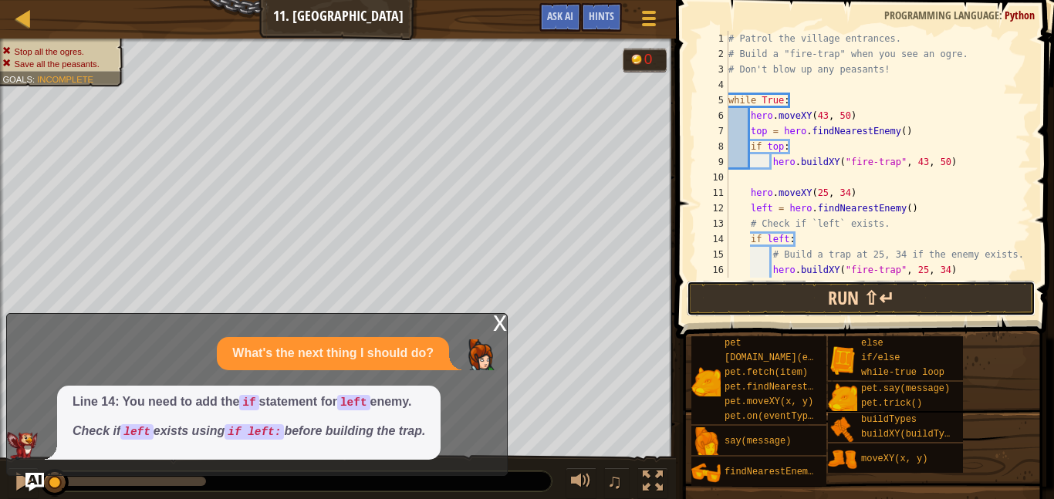
click at [894, 306] on button "Run ⇧↵" at bounding box center [861, 299] width 349 height 36
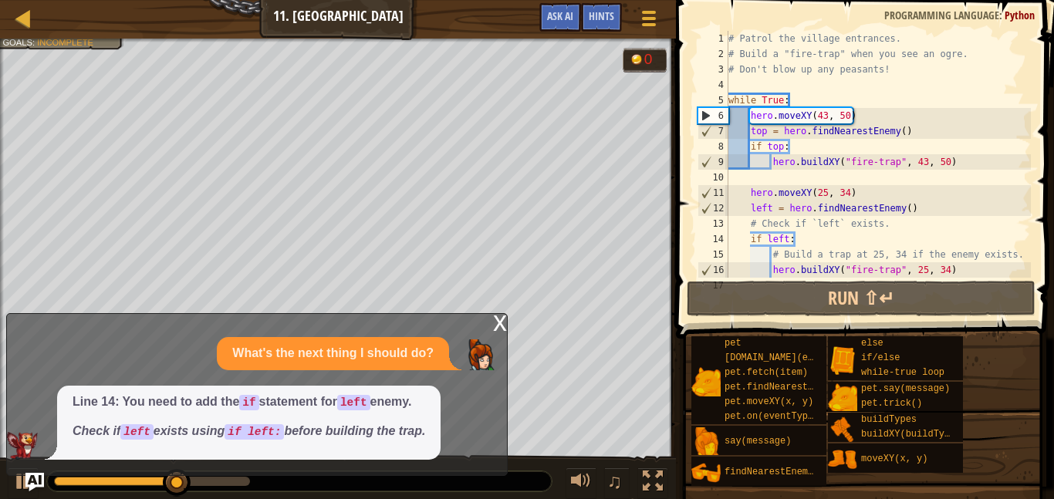
click at [502, 327] on div "x" at bounding box center [500, 321] width 14 height 15
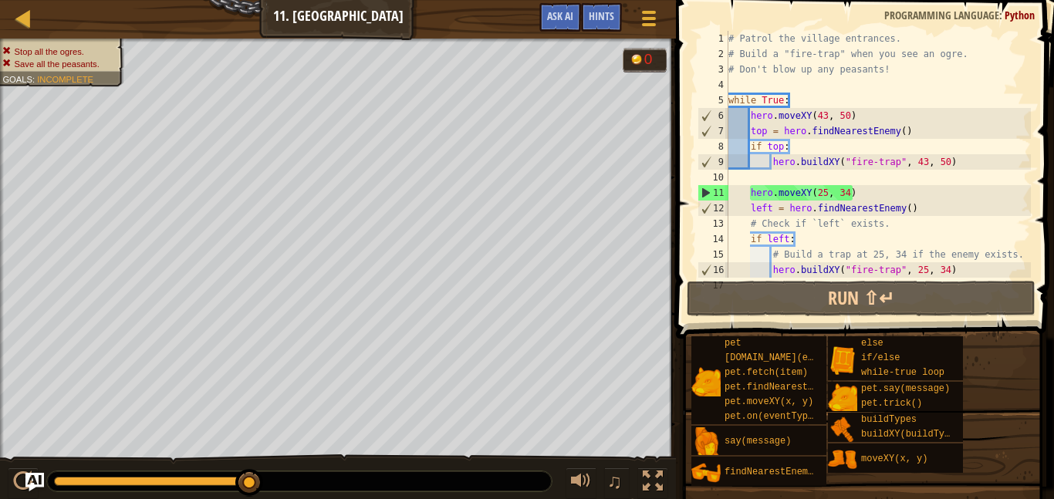
click at [926, 228] on div "# Patrol the village entrances. # Build a "fire-trap" when you see an ogre. # D…" at bounding box center [879, 170] width 306 height 278
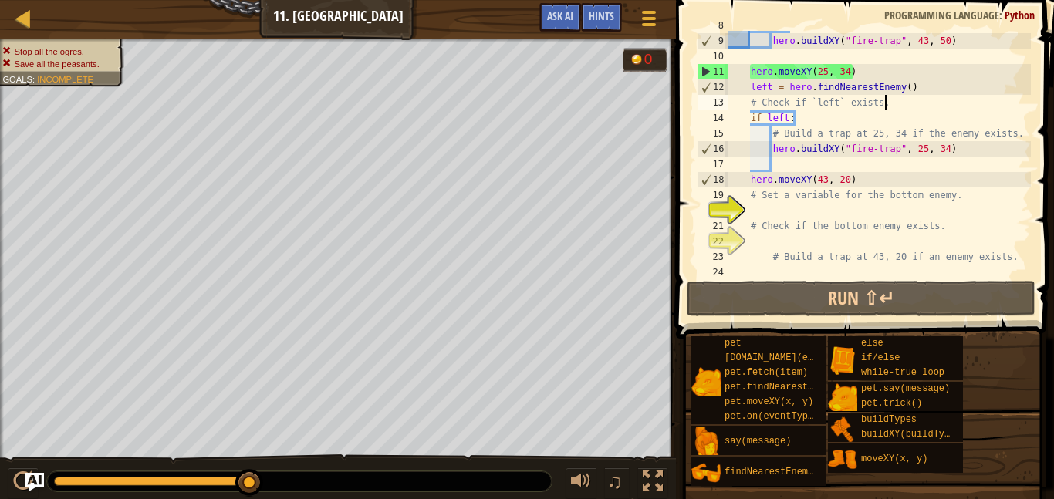
scroll to position [123, 0]
click at [926, 229] on div "hero . buildXY ( "fire-trap" , 43 , 50 ) hero . moveXY ( 25 , 34 ) left = hero …" at bounding box center [879, 170] width 306 height 278
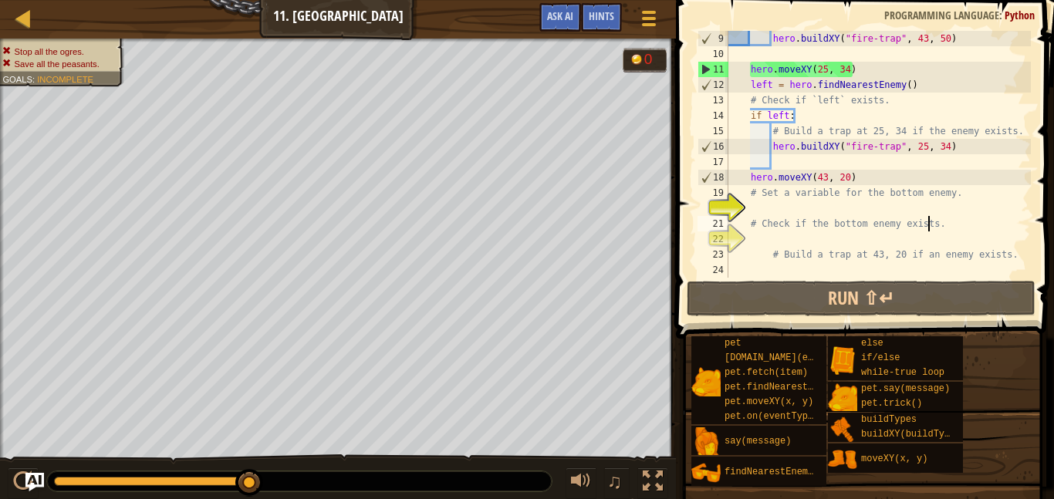
click at [908, 107] on div "hero . buildXY ( "fire-trap" , 43 , 50 ) hero . moveXY ( 25 , 34 ) left = hero …" at bounding box center [879, 170] width 306 height 278
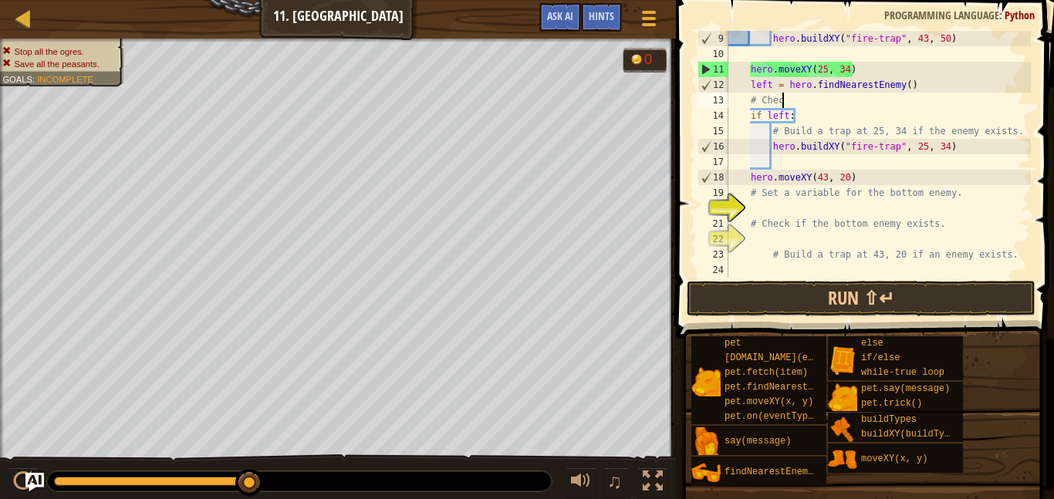
type textarea "#"
type textarea "left = hero.findNearestEnemy()"
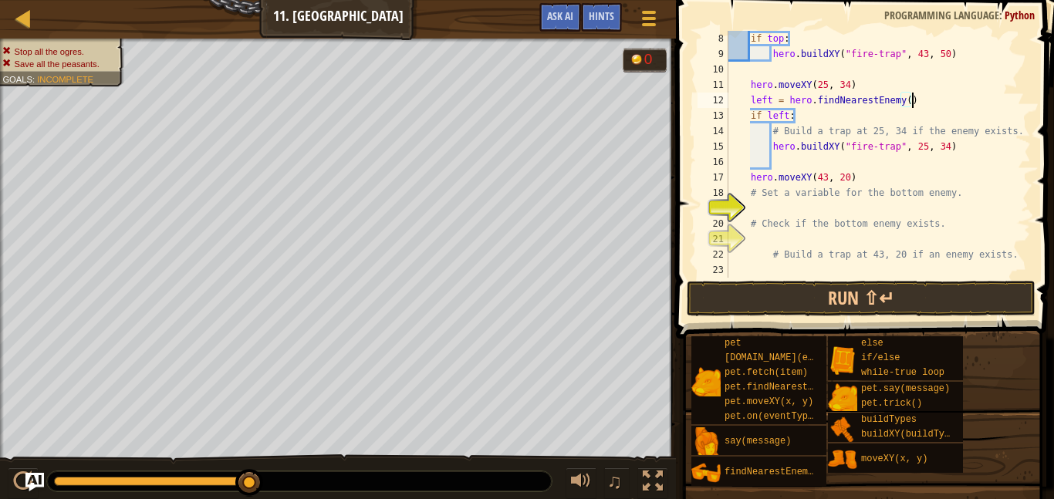
click at [883, 63] on div "if top : hero . buildXY ( "fire-trap" , 43 , 50 ) hero . moveXY ( 25 , 34 ) lef…" at bounding box center [879, 170] width 306 height 278
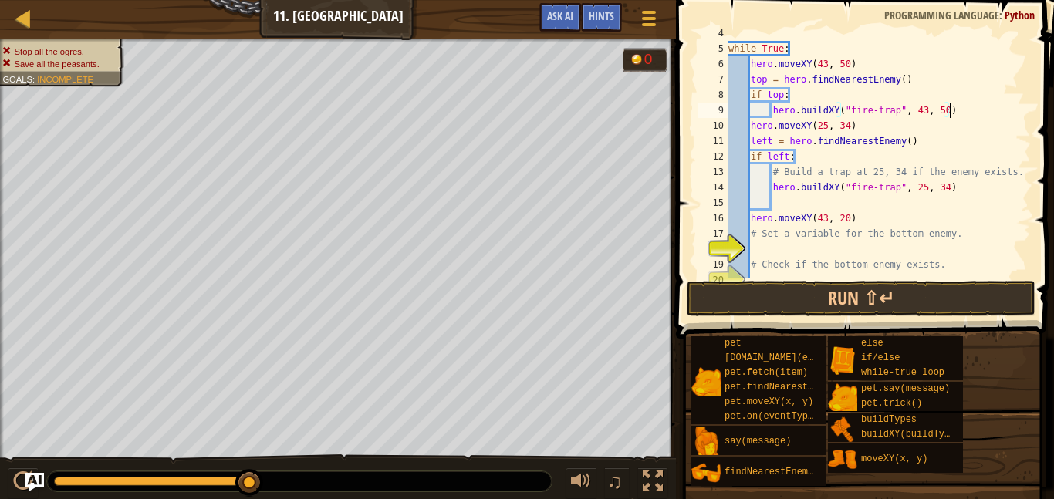
scroll to position [93, 0]
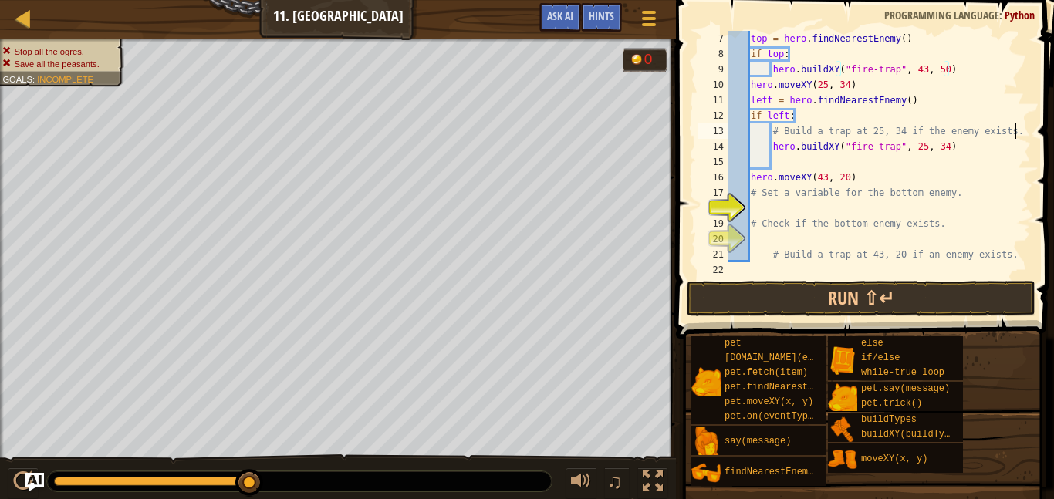
click at [1022, 130] on div at bounding box center [1023, 108] width 15 height 340
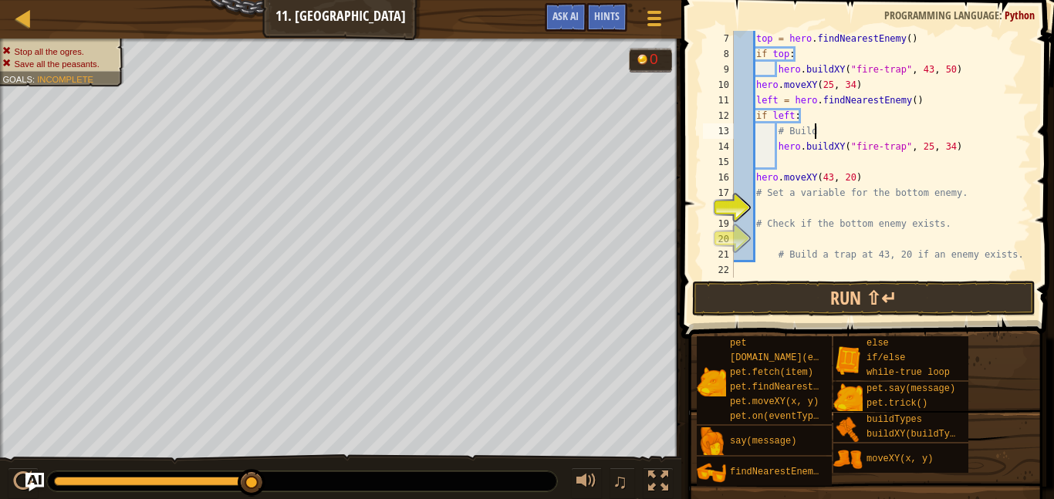
type textarea "#"
type textarea "if left:"
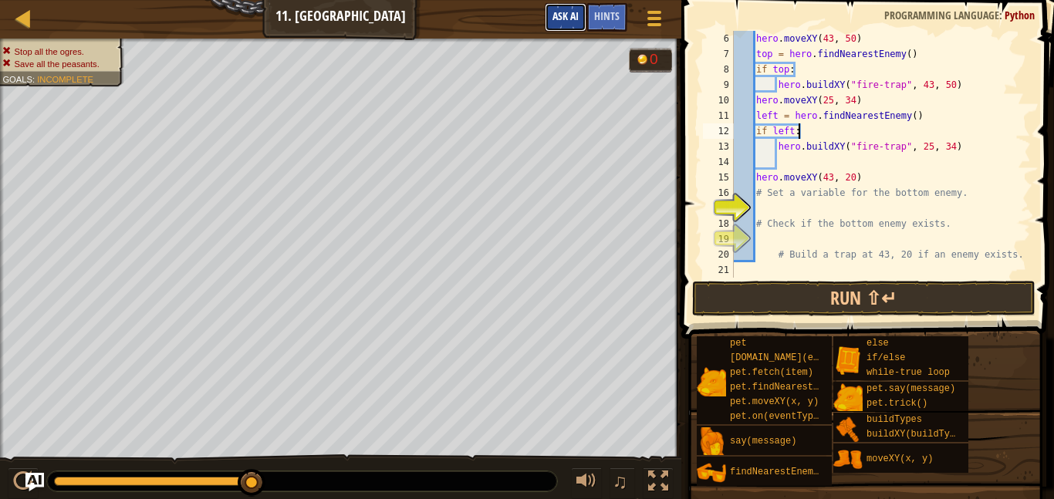
click at [559, 9] on span "Ask AI" at bounding box center [566, 15] width 26 height 15
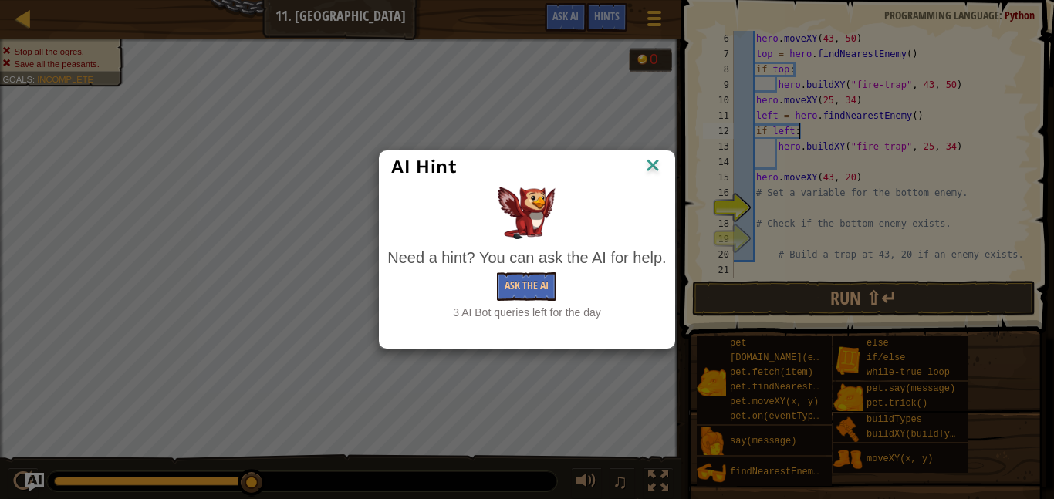
click at [655, 160] on img at bounding box center [653, 166] width 20 height 23
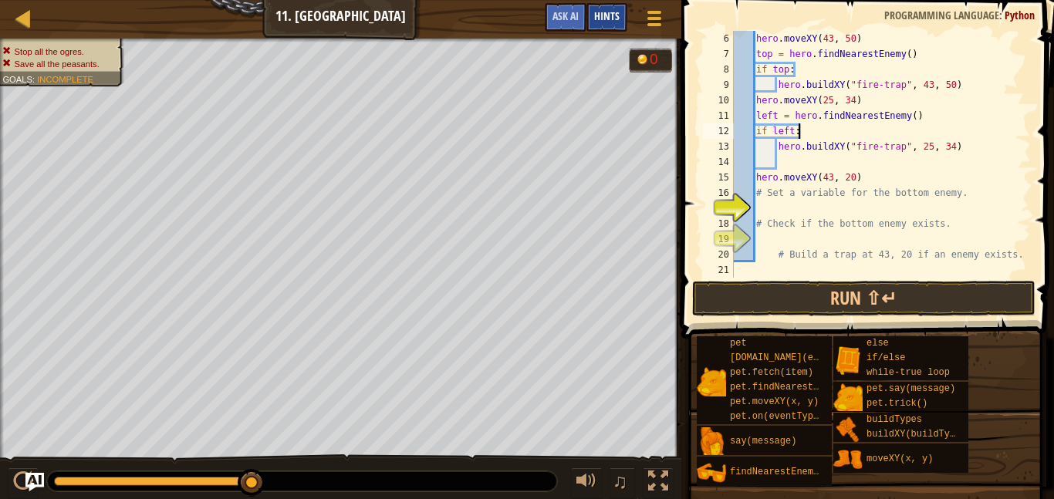
click at [610, 15] on span "Hints" at bounding box center [606, 15] width 25 height 15
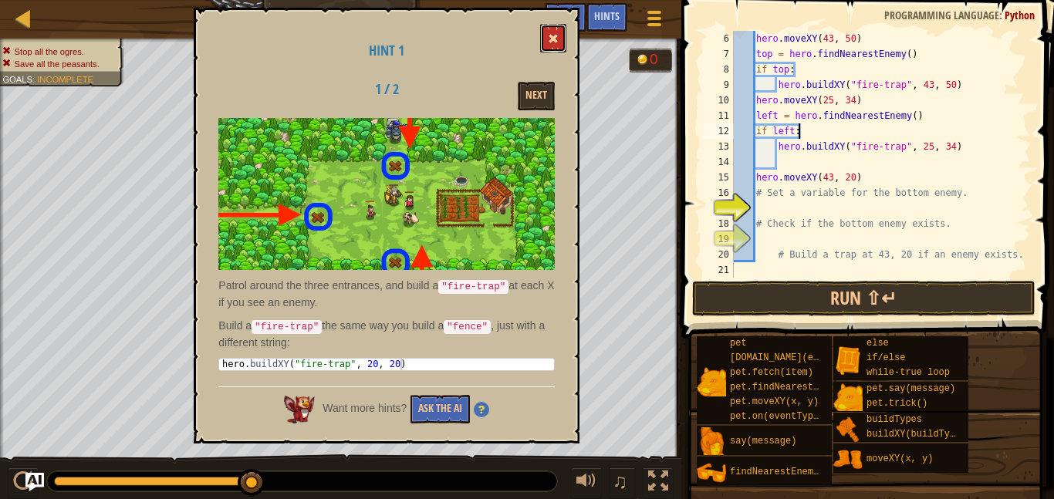
click at [557, 34] on span at bounding box center [553, 38] width 11 height 11
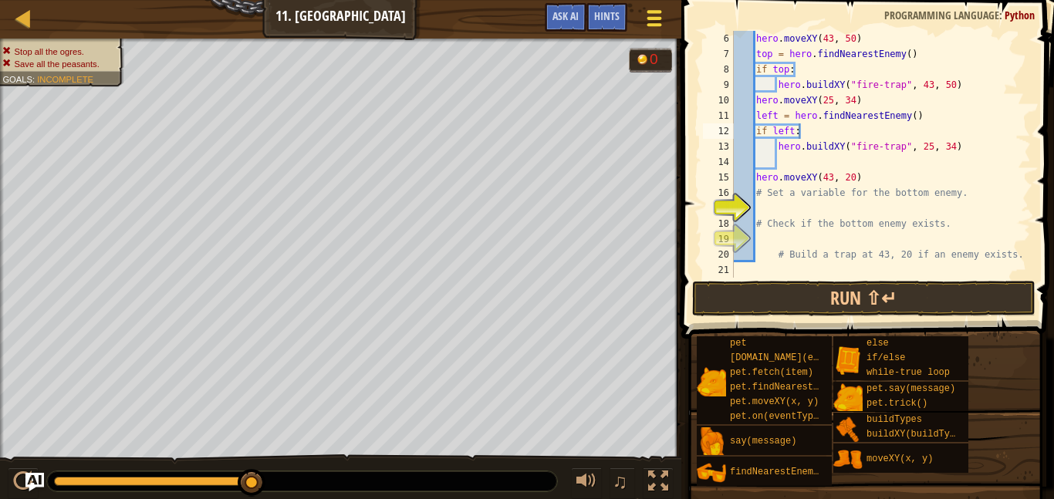
click at [638, 19] on button "Game Menu" at bounding box center [654, 21] width 41 height 38
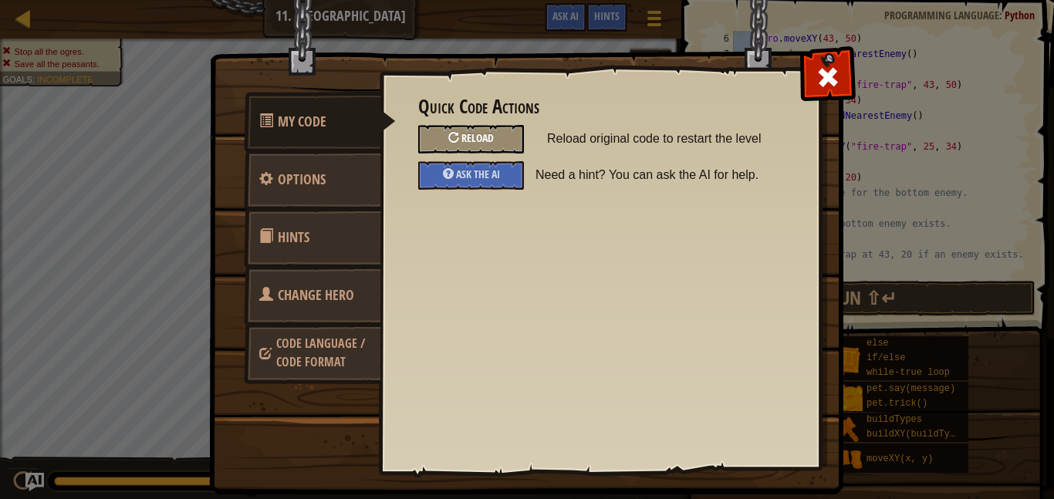
click at [486, 144] on span "Reload" at bounding box center [478, 137] width 32 height 15
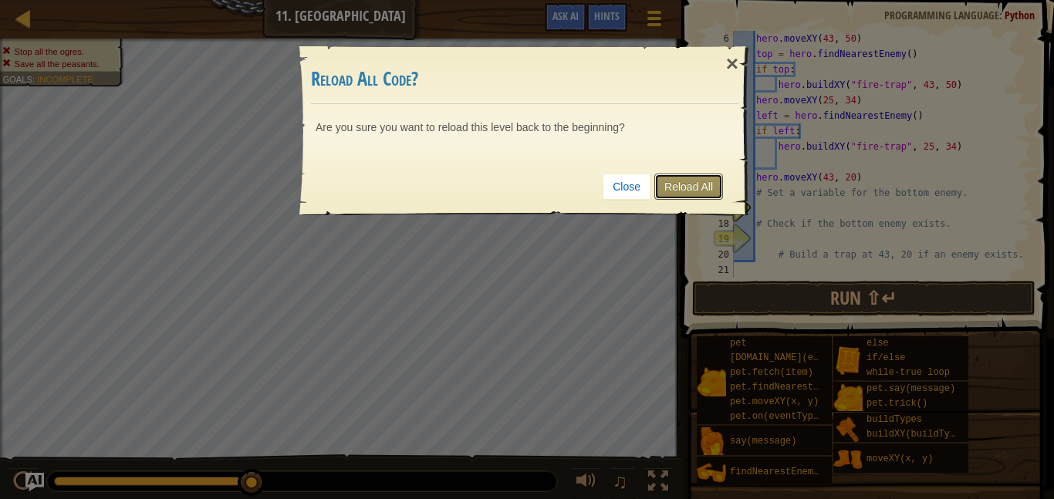
click at [692, 174] on link "Reload All" at bounding box center [689, 187] width 69 height 26
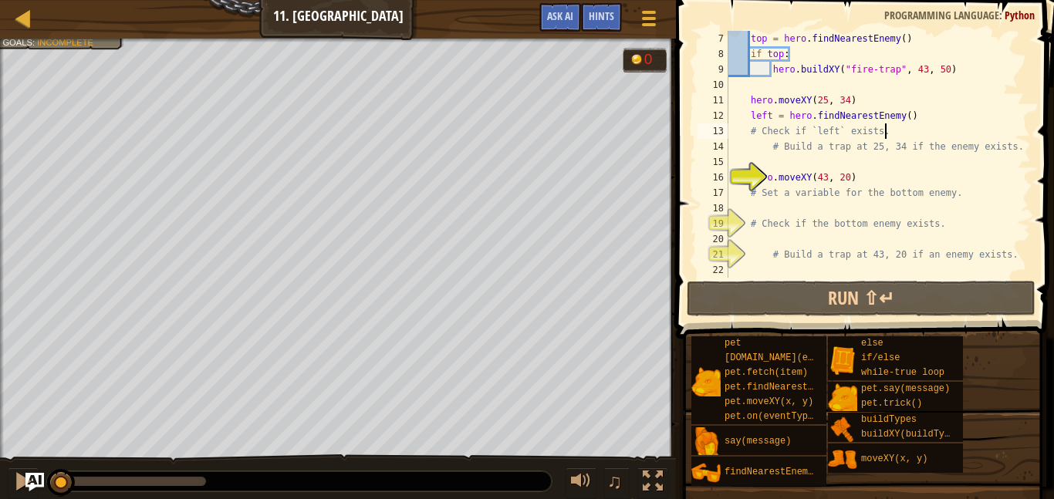
scroll to position [93, 0]
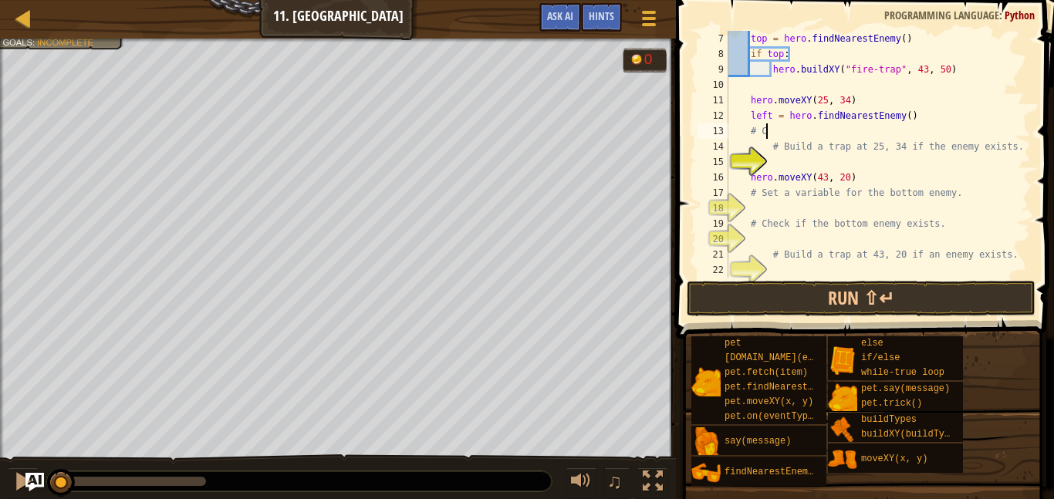
type textarea "#"
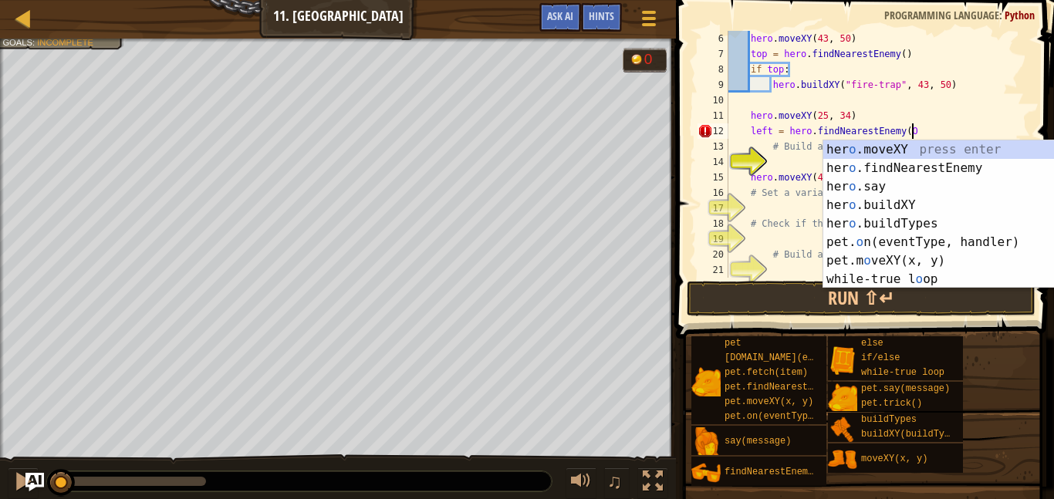
scroll to position [7, 25]
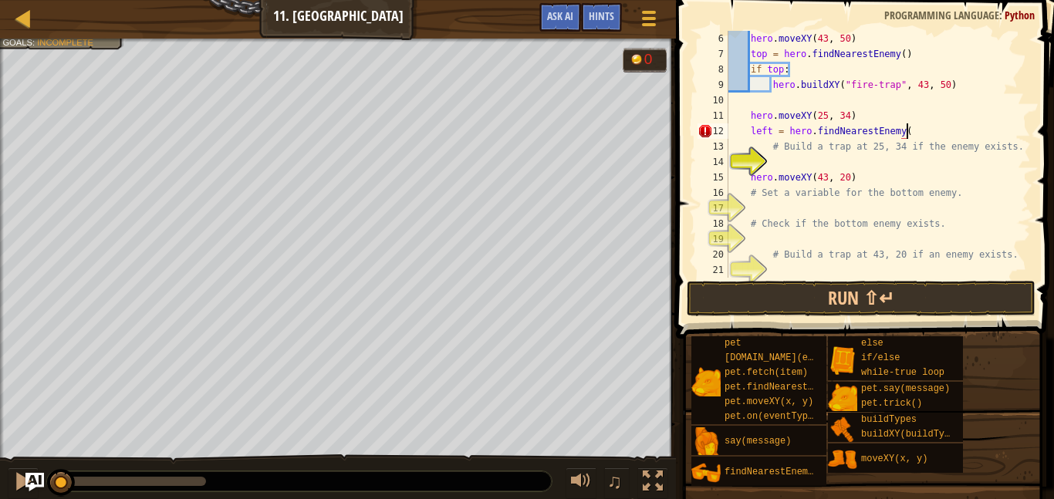
type textarea "left = hero.findNearestEnemy()"
click at [843, 97] on div "hero . moveXY ( 43 , 50 ) top = hero . findNearestEnemy ( ) if top : hero . bui…" at bounding box center [879, 170] width 306 height 278
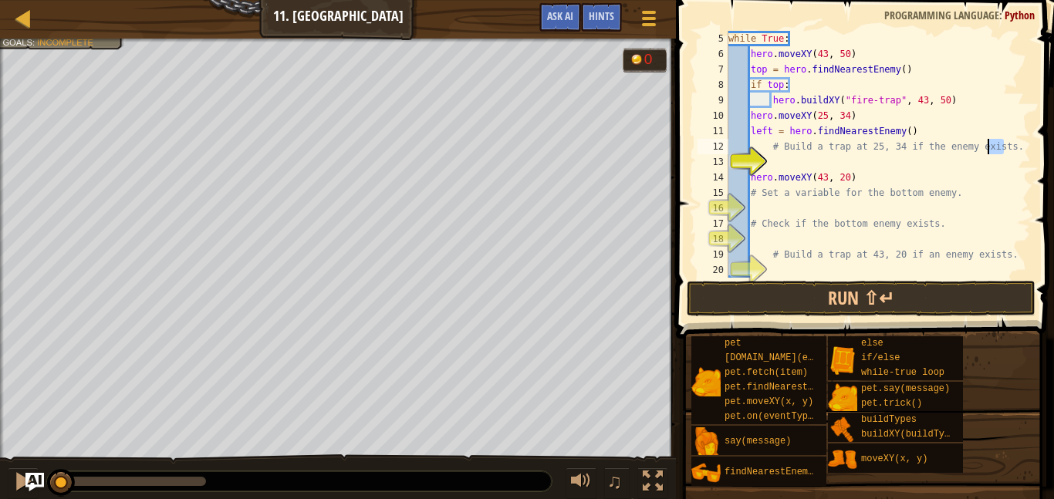
drag, startPoint x: 1003, startPoint y: 147, endPoint x: 986, endPoint y: 152, distance: 18.3
click at [986, 152] on div "while True : hero . moveXY ( 43 , 50 ) top = hero . findNearestEnemy ( ) if top…" at bounding box center [879, 170] width 306 height 278
drag, startPoint x: 1010, startPoint y: 143, endPoint x: 770, endPoint y: 144, distance: 240.8
click at [770, 144] on div "while True : hero . moveXY ( 43 , 50 ) top = hero . findNearestEnemy ( ) if top…" at bounding box center [879, 170] width 306 height 278
type textarea "."
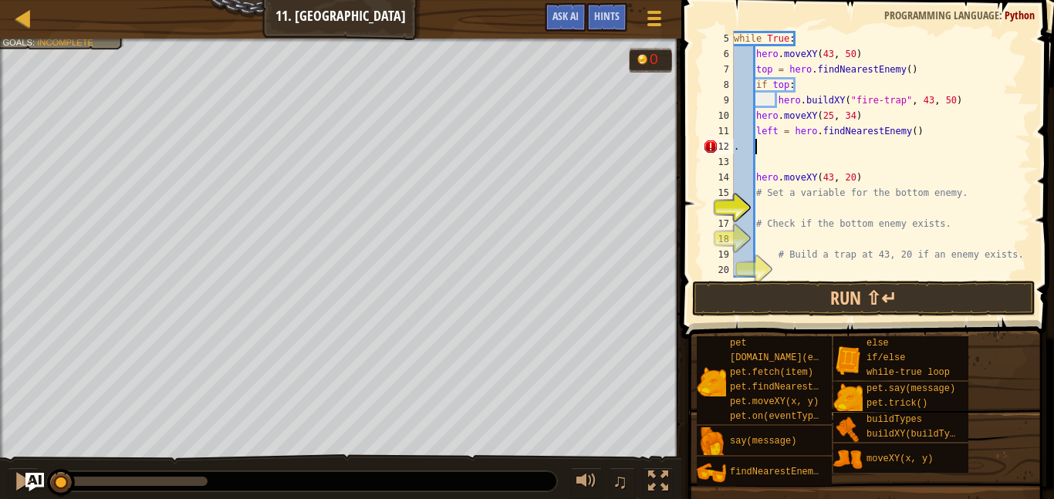
click at [767, 149] on div "while True : hero . moveXY ( 43 , 50 ) top = hero . findNearestEnemy ( ) if top…" at bounding box center [881, 170] width 300 height 278
click at [854, 171] on div "while True : hero . moveXY ( 43 , 50 ) top = hero . findNearestEnemy ( ) if top…" at bounding box center [881, 170] width 300 height 278
click at [888, 137] on div "while True : hero . moveXY ( 43 , 50 ) top = hero . findNearestEnemy ( ) if top…" at bounding box center [881, 170] width 300 height 278
type textarea "left = hero.findNearestEnemy()"
click at [958, 161] on div "while True : hero . moveXY ( 43 , 50 ) top = hero . findNearestEnemy ( ) if top…" at bounding box center [881, 170] width 300 height 278
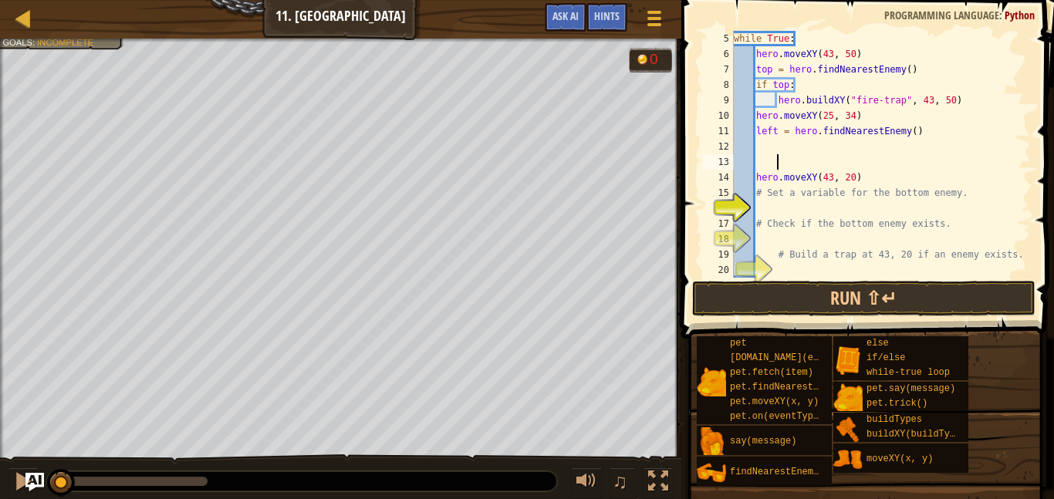
click at [980, 142] on div "while True : hero . moveXY ( 43 , 50 ) top = hero . findNearestEnemy ( ) if top…" at bounding box center [881, 170] width 300 height 278
click at [869, 169] on div "while True : hero . moveXY ( 43 , 50 ) top = hero . findNearestEnemy ( ) if top…" at bounding box center [881, 170] width 300 height 278
click at [570, 15] on span "Ask AI" at bounding box center [566, 15] width 26 height 15
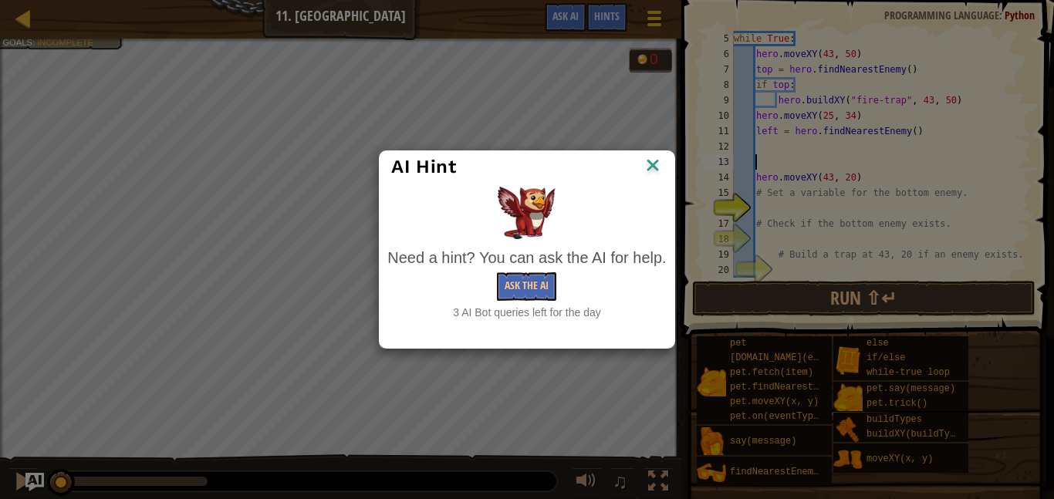
click at [555, 270] on div "Need a hint? You can ask the AI for help. Ask the AI 3 AI Bot queries left for …" at bounding box center [526, 284] width 279 height 74
click at [540, 286] on button "Ask the AI" at bounding box center [526, 286] width 59 height 29
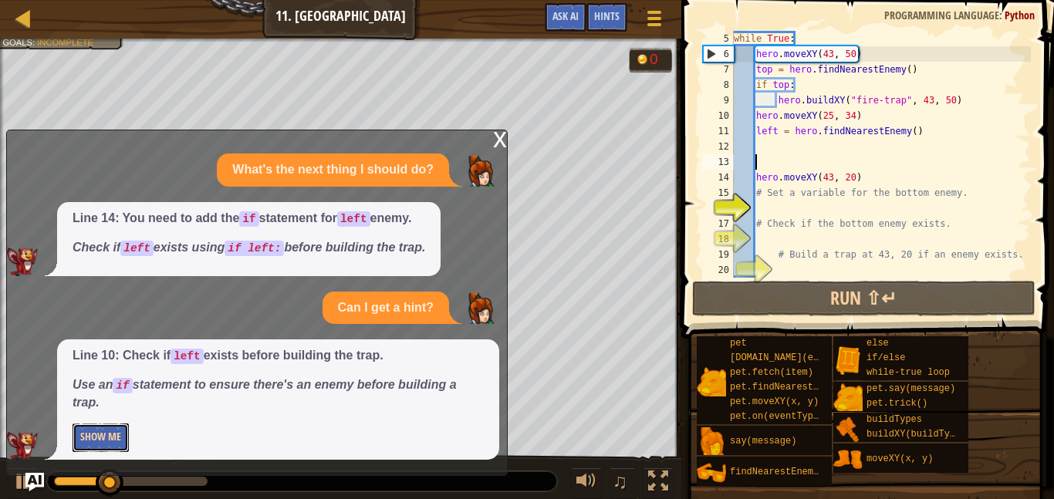
click at [80, 433] on button "Show Me" at bounding box center [101, 438] width 56 height 29
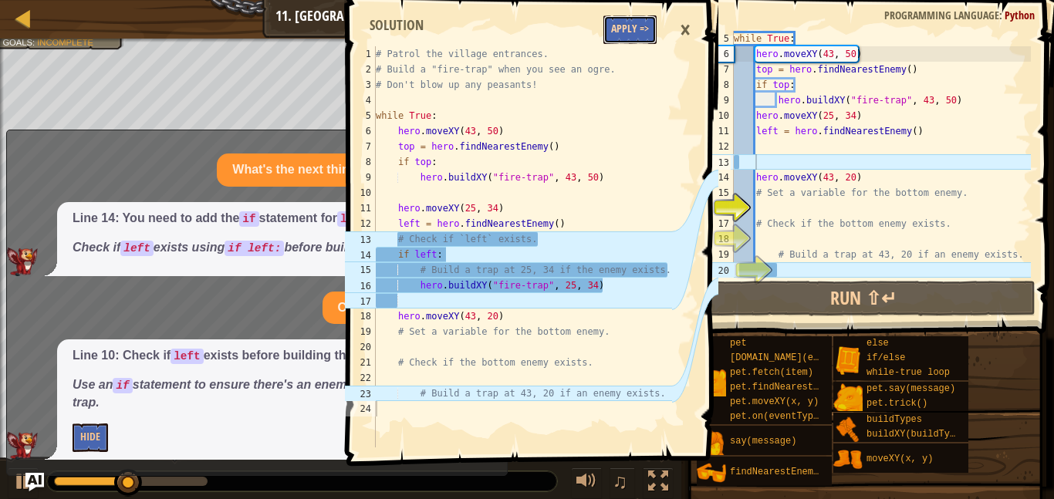
click at [629, 20] on button "Apply =>" at bounding box center [630, 29] width 53 height 29
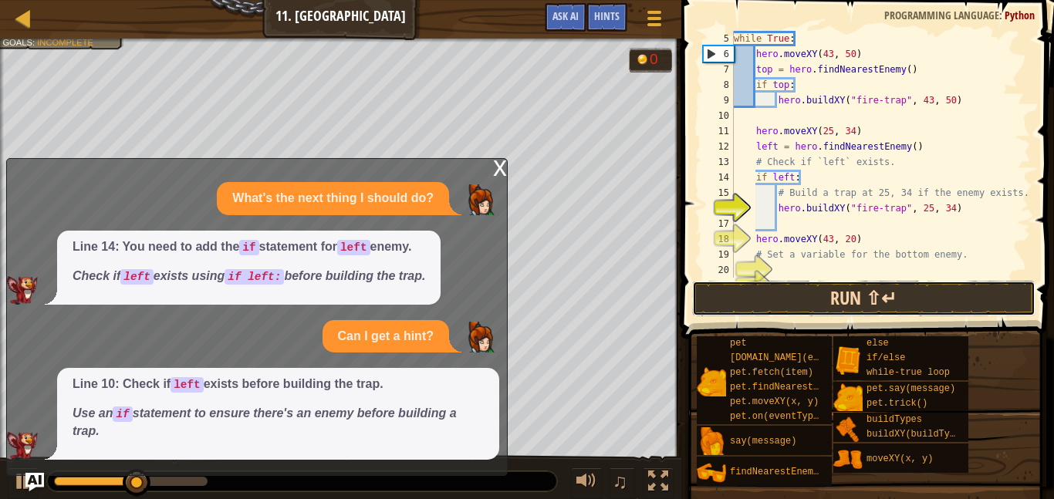
click at [792, 288] on button "Run ⇧↵" at bounding box center [863, 299] width 343 height 36
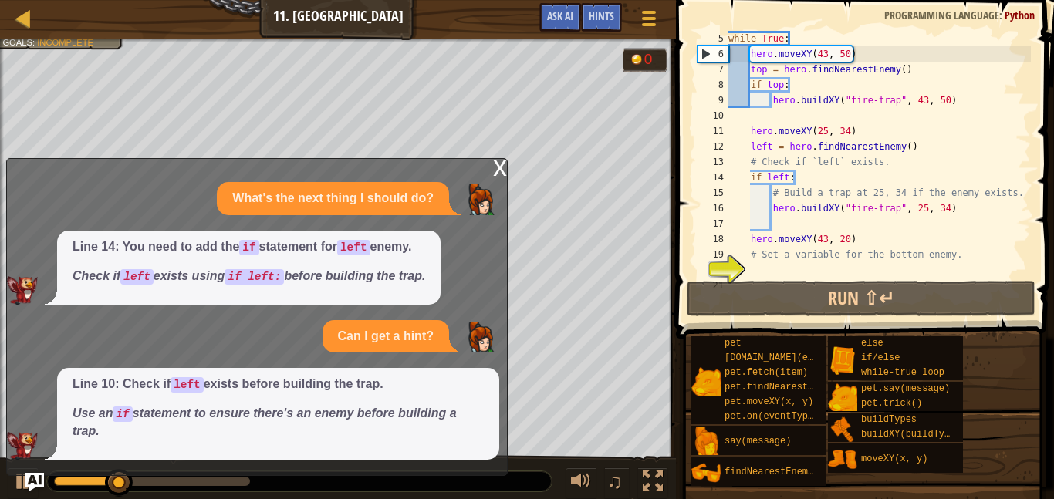
click at [496, 162] on div "x" at bounding box center [500, 166] width 14 height 15
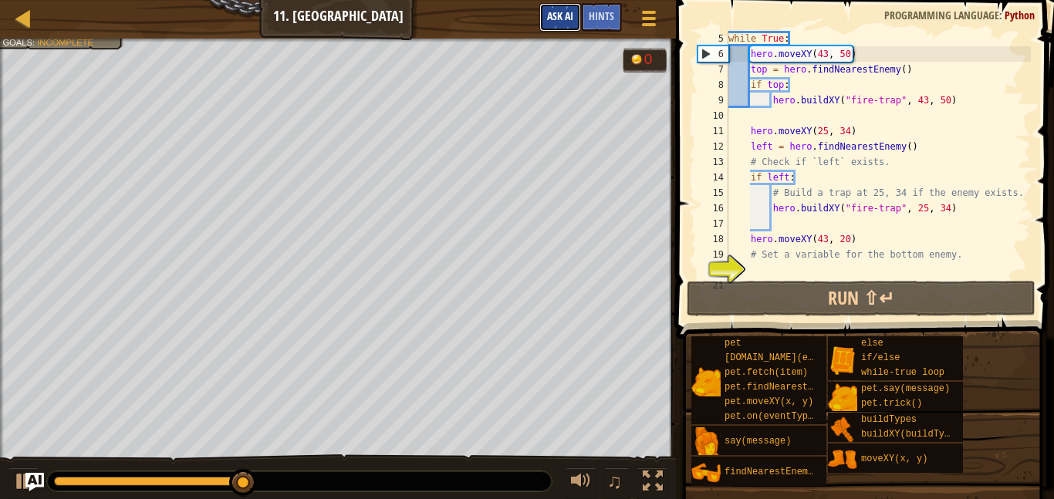
click at [560, 22] on span "Ask AI" at bounding box center [560, 15] width 26 height 15
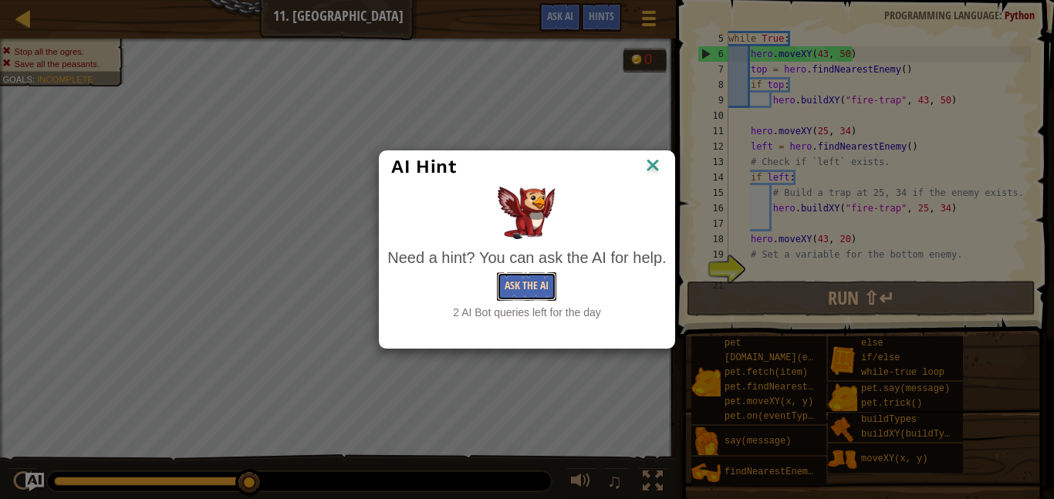
click at [530, 272] on button "Ask the AI" at bounding box center [526, 286] width 59 height 29
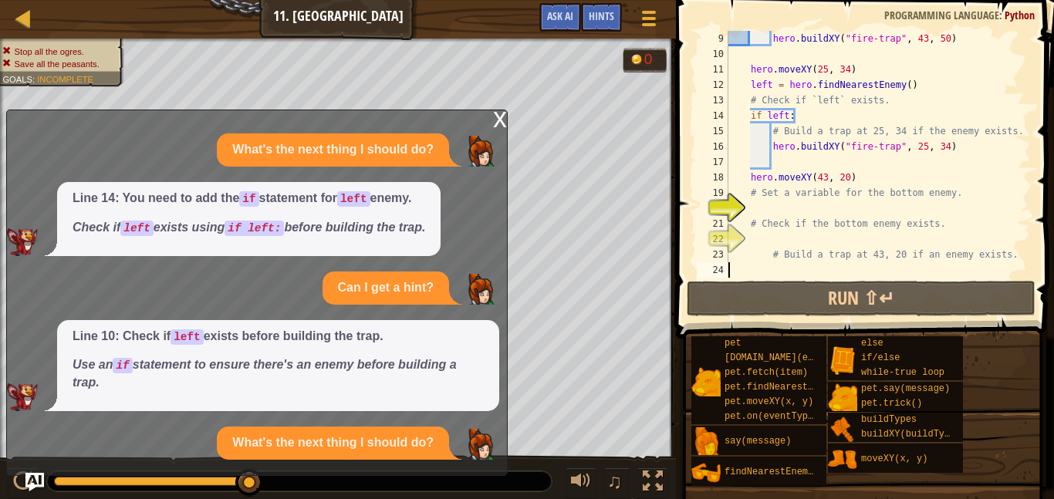
scroll to position [42, 0]
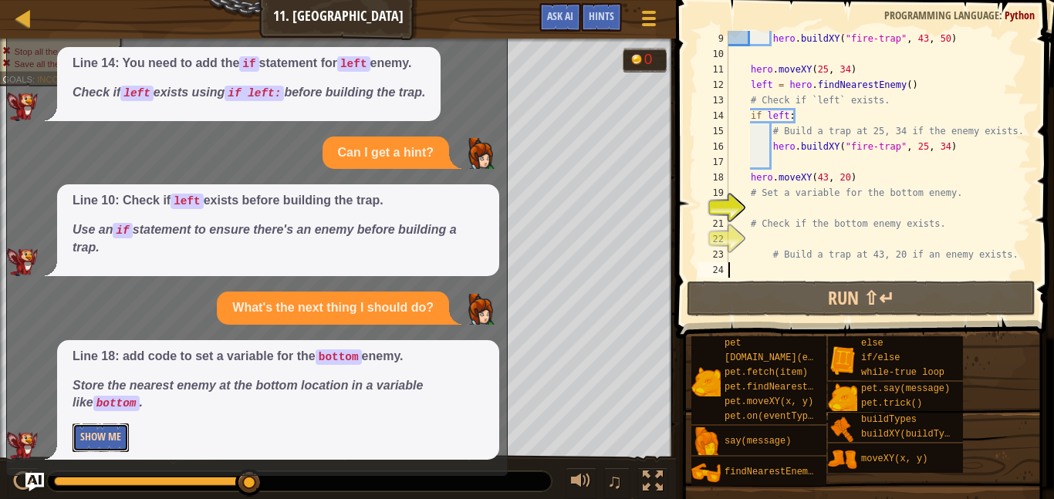
click at [107, 439] on button "Show Me" at bounding box center [101, 438] width 56 height 29
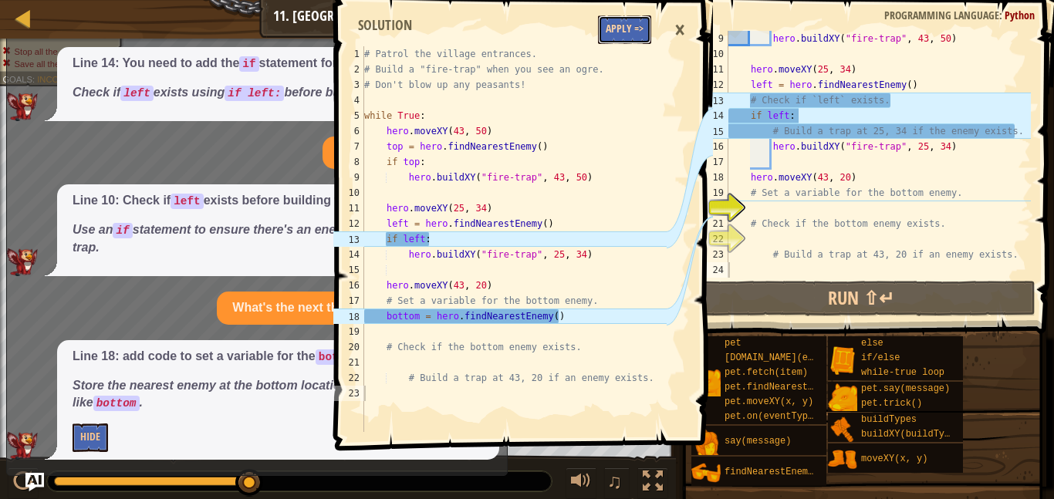
click at [621, 34] on button "Apply =>" at bounding box center [624, 29] width 53 height 29
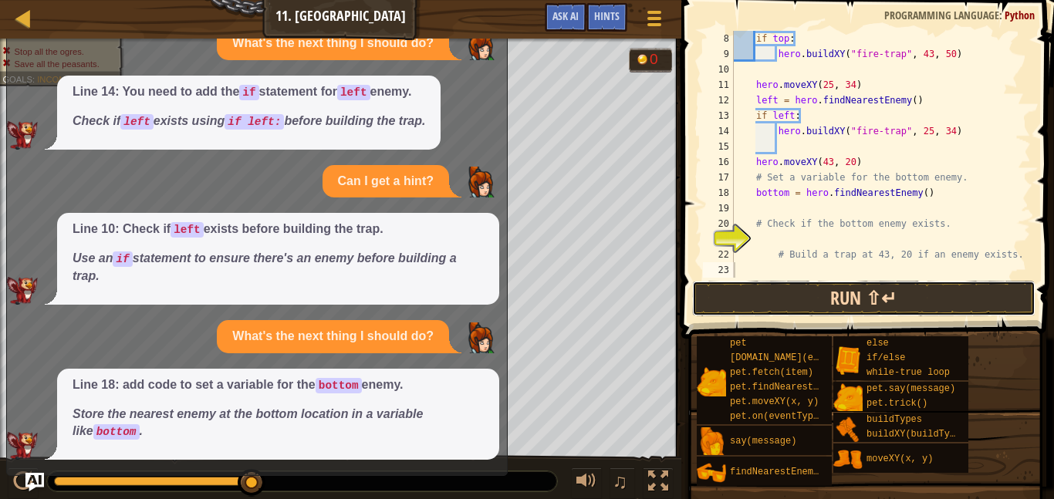
click at [802, 313] on button "Run ⇧↵" at bounding box center [863, 299] width 343 height 36
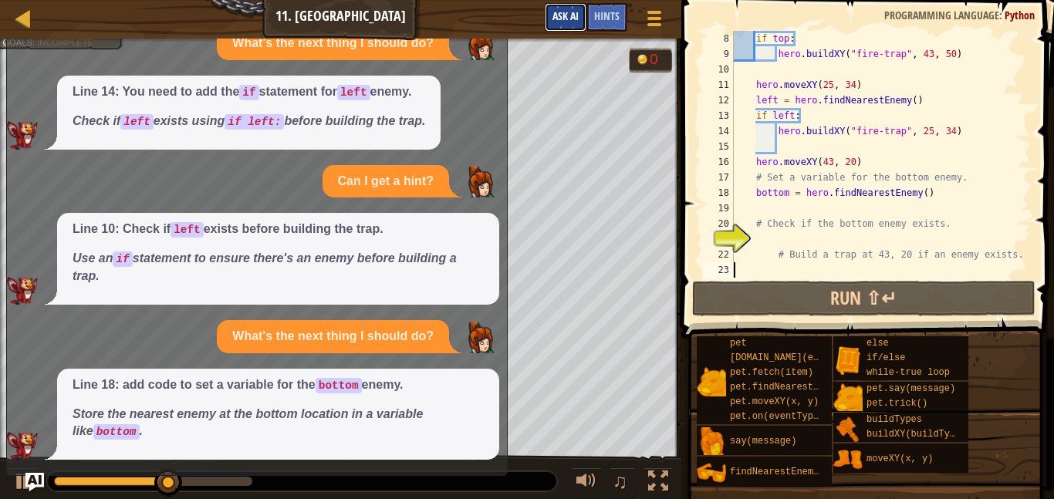
click at [557, 15] on span "Ask AI" at bounding box center [566, 15] width 26 height 15
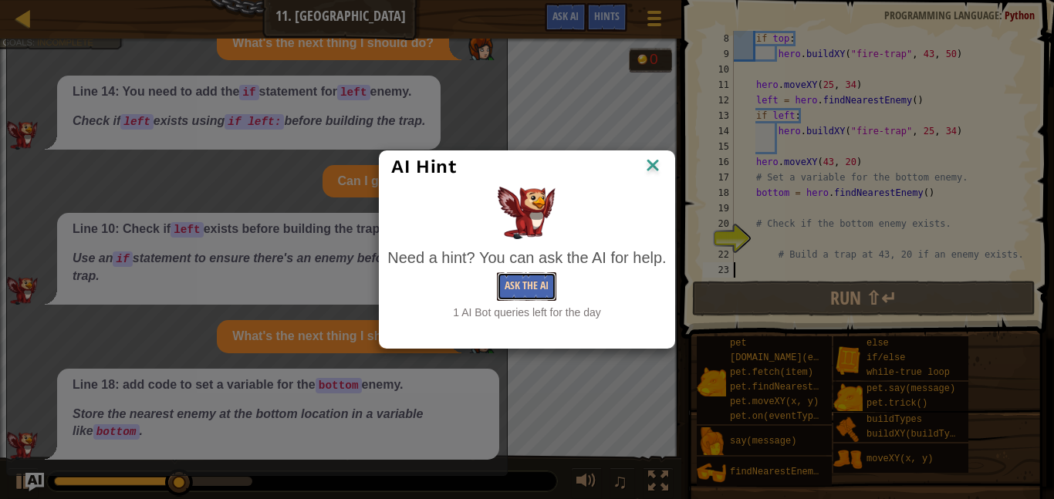
click at [517, 290] on button "Ask the AI" at bounding box center [526, 286] width 59 height 29
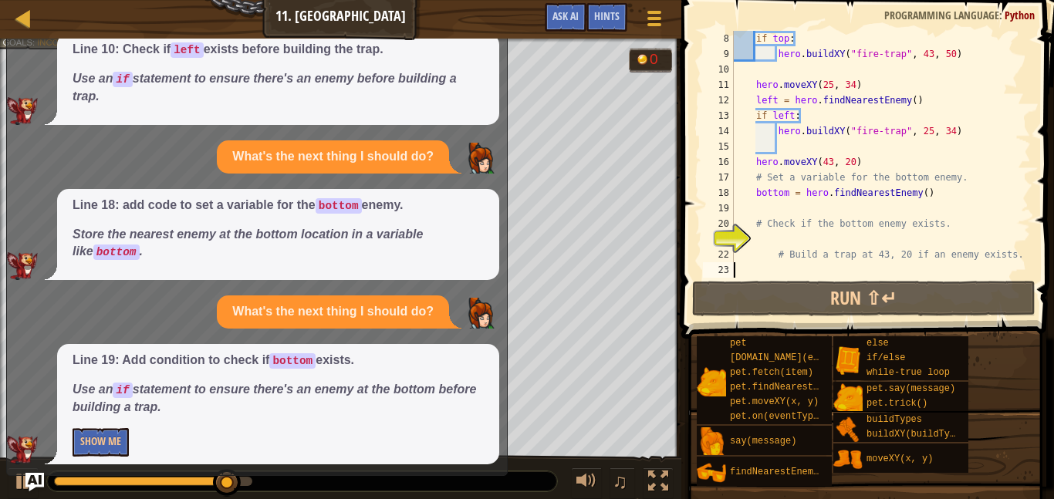
scroll to position [200, 0]
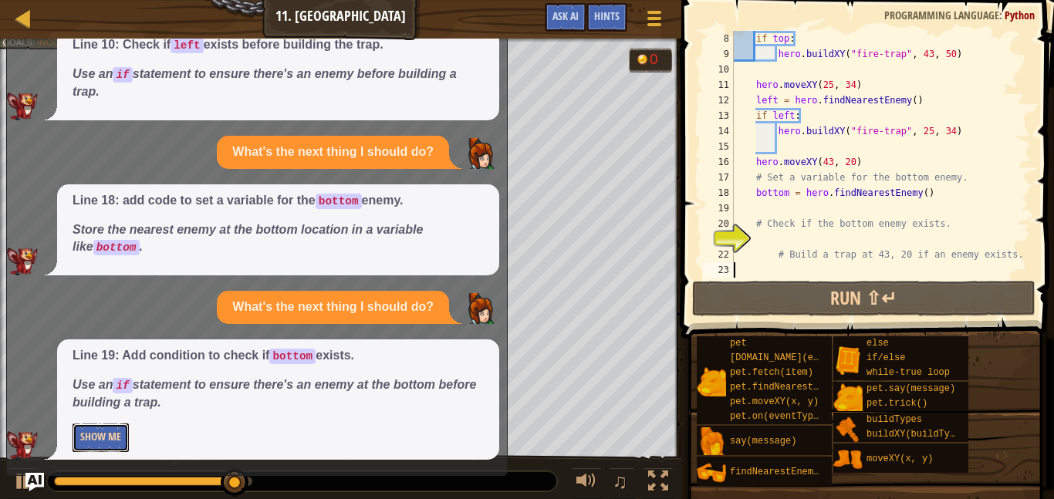
click at [103, 434] on button "Show Me" at bounding box center [101, 438] width 56 height 29
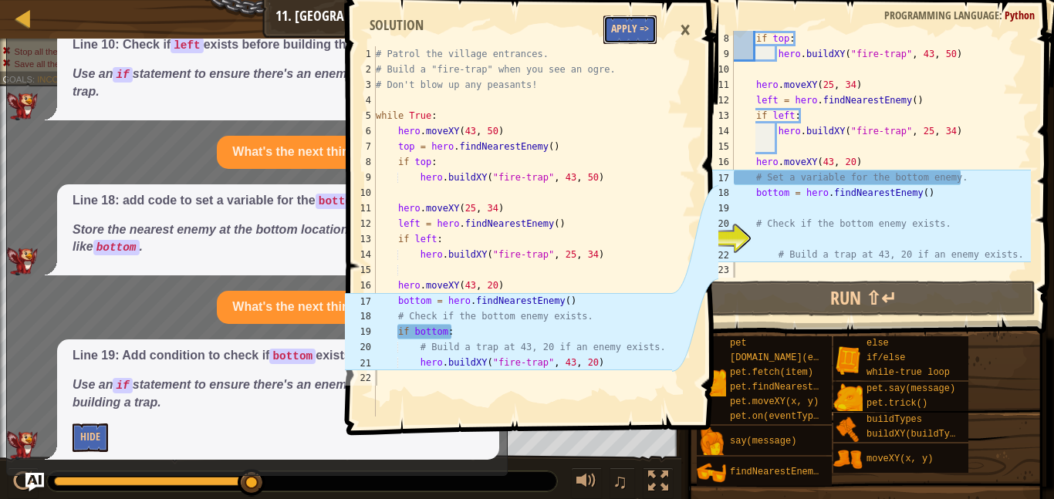
click at [629, 30] on button "Apply =>" at bounding box center [630, 29] width 53 height 29
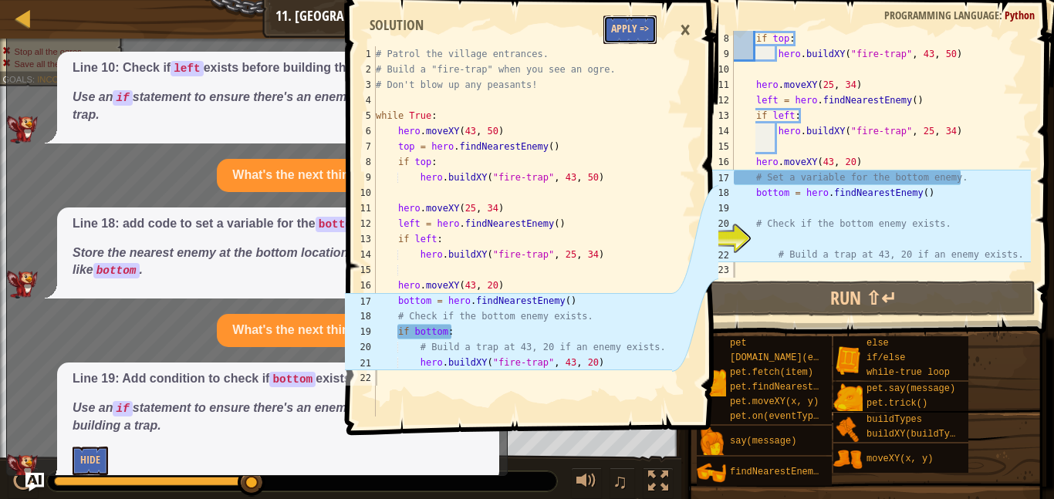
scroll to position [93, 0]
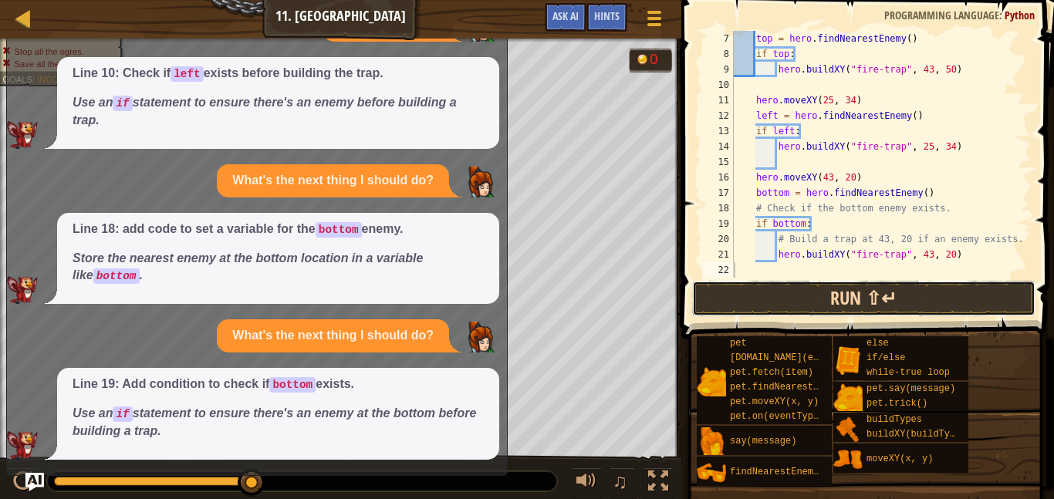
click at [832, 296] on button "Run ⇧↵" at bounding box center [863, 299] width 343 height 36
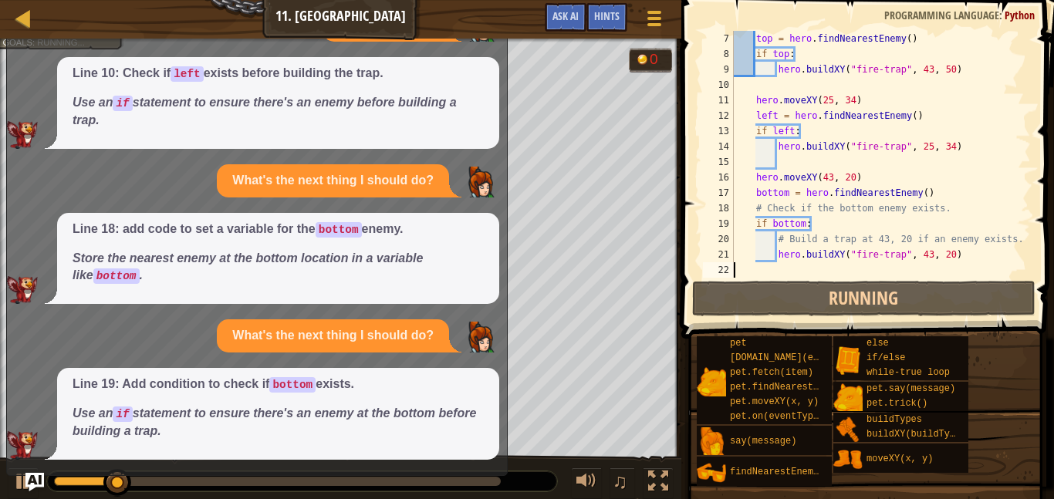
click at [472, 34] on div "Map Computer Science 2 11. Thornbush Farm Game Menu Done Hints Ask AI" at bounding box center [341, 19] width 682 height 39
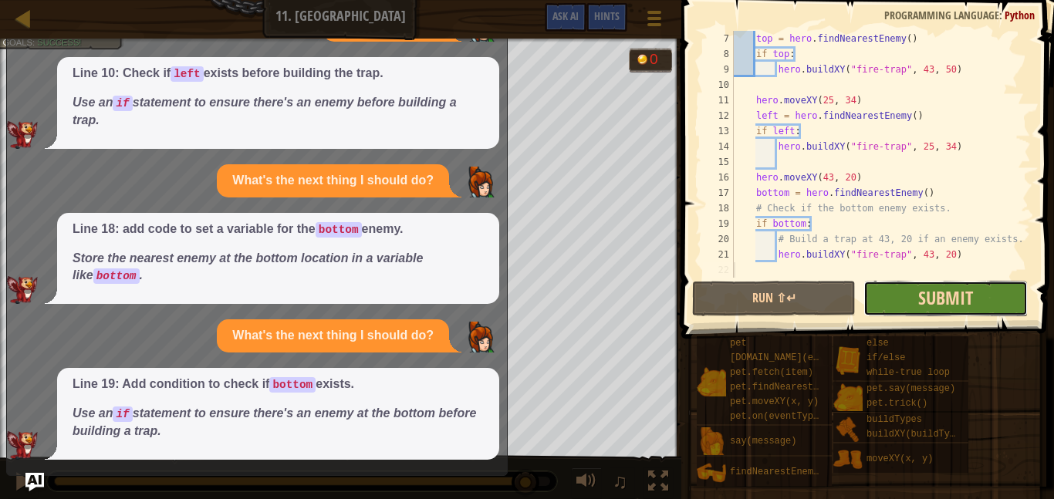
click at [922, 296] on span "Submit" at bounding box center [946, 298] width 55 height 25
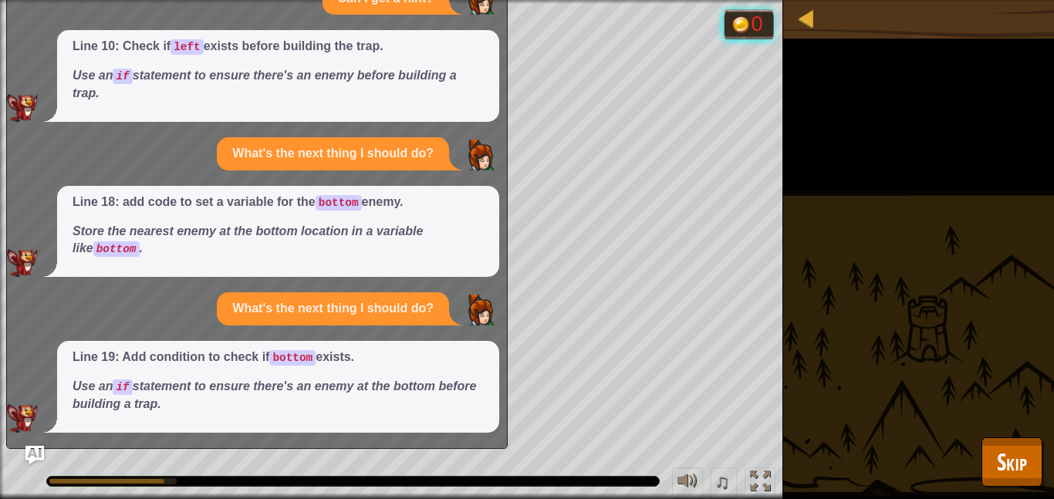
scroll to position [0, 0]
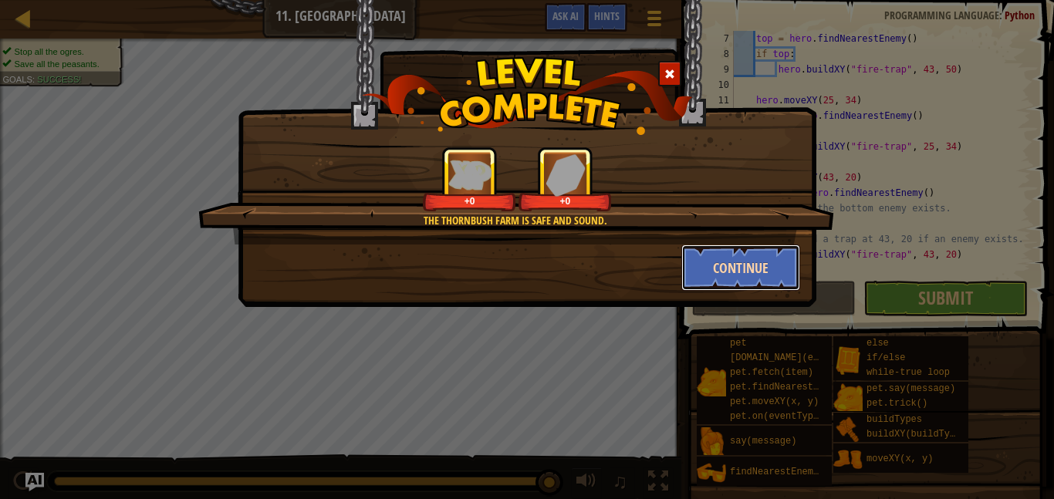
click at [781, 267] on button "Continue" at bounding box center [742, 268] width 120 height 46
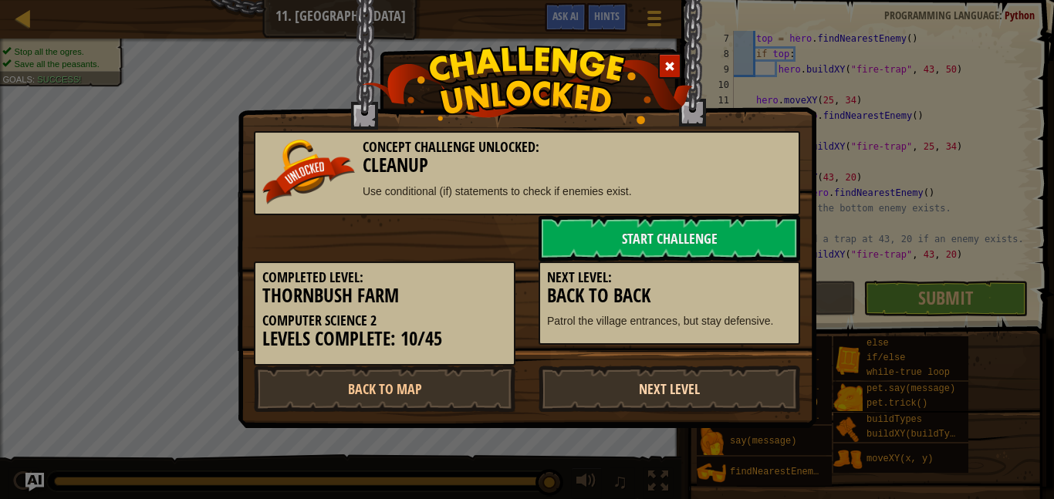
click at [715, 383] on link "Next Level" at bounding box center [670, 389] width 262 height 46
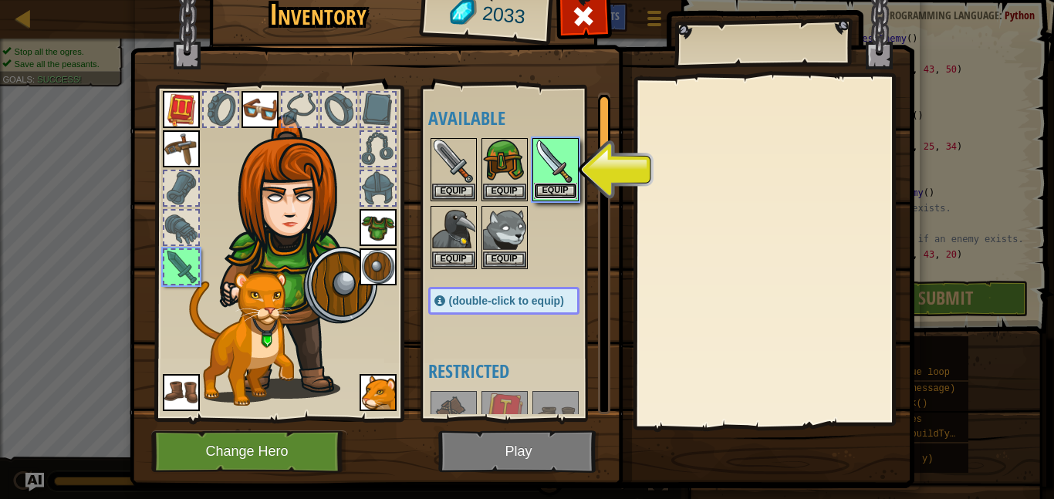
click at [544, 187] on button "Equip" at bounding box center [555, 191] width 43 height 16
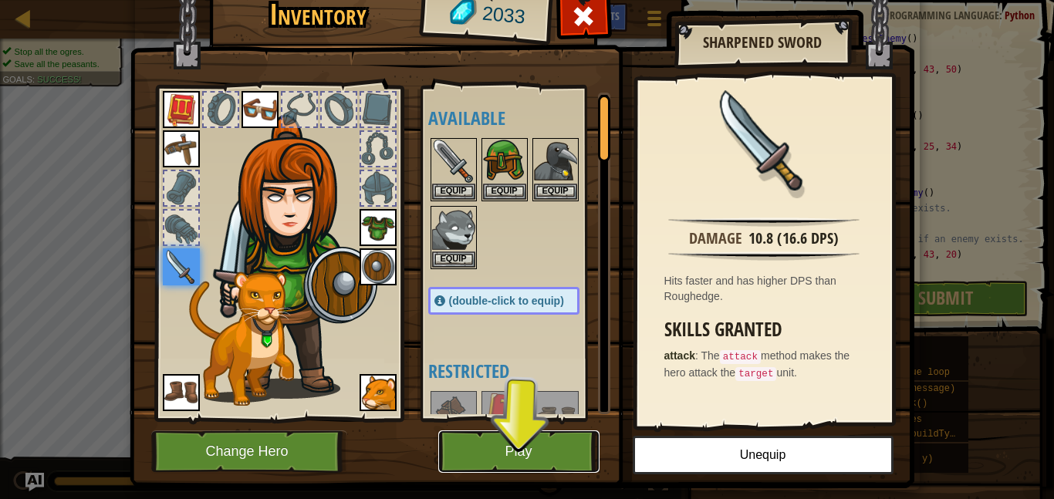
click at [573, 469] on button "Play" at bounding box center [518, 452] width 161 height 42
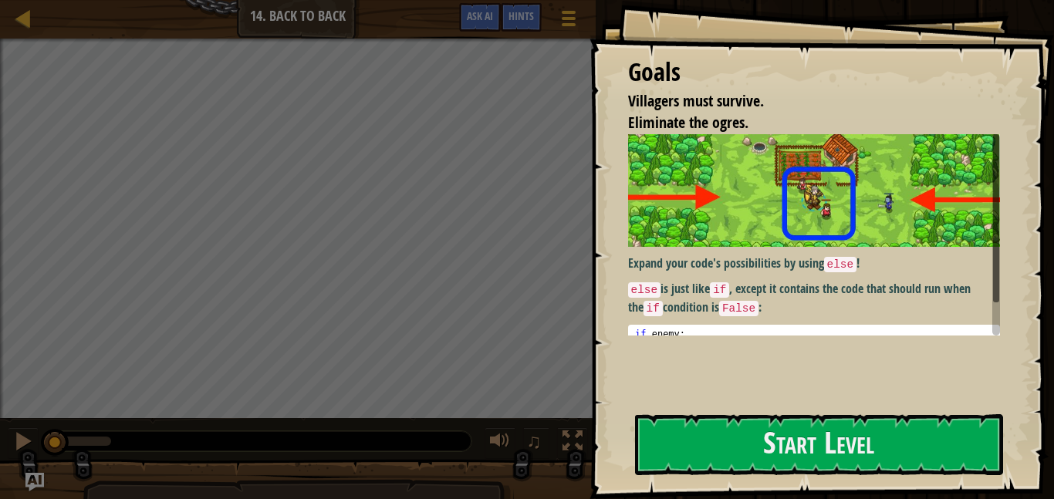
click at [807, 385] on div "Goals Villagers must survive. Eliminate the ogres. Expand your code's possibili…" at bounding box center [822, 249] width 465 height 499
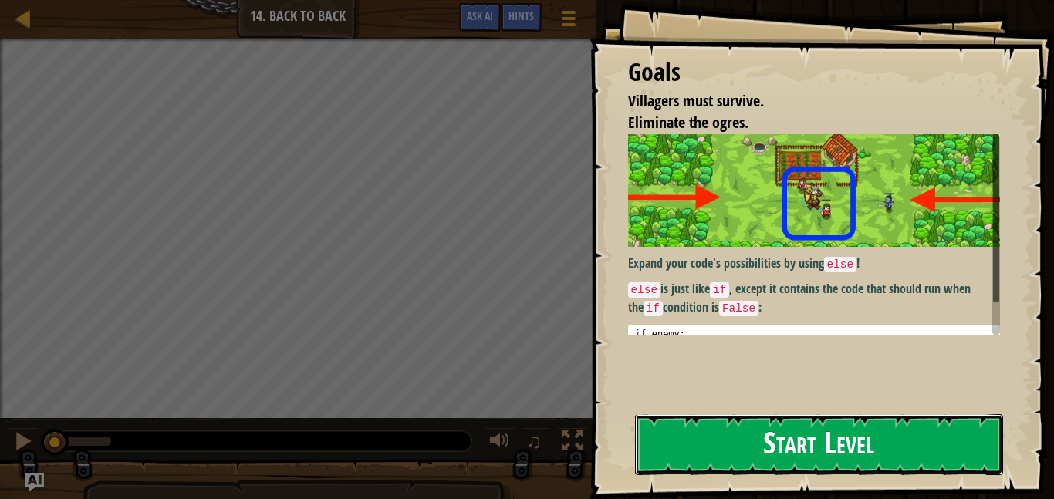
click at [802, 425] on button "Start Level" at bounding box center [819, 444] width 368 height 61
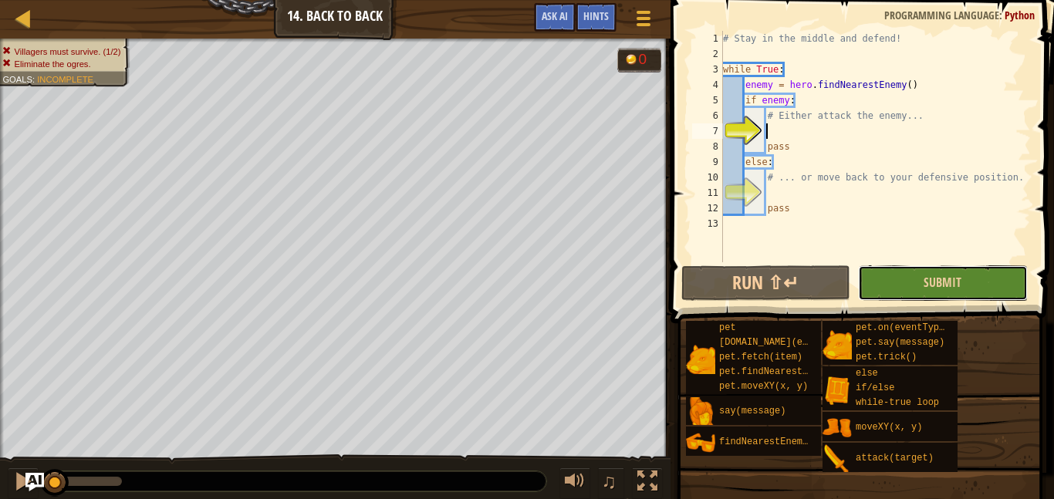
click at [972, 296] on button "Submit" at bounding box center [942, 284] width 169 height 36
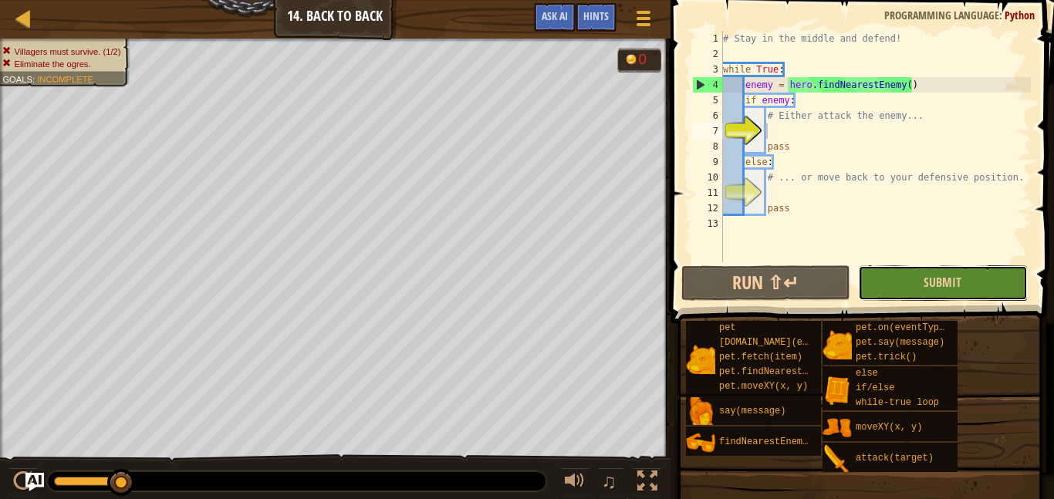
click at [952, 292] on button "Submit" at bounding box center [942, 284] width 169 height 36
click at [938, 127] on div "# Stay in the middle and defend! while True : enemy = hero . findNearestEnemy (…" at bounding box center [875, 162] width 311 height 262
click at [934, 125] on div "# Stay in the middle and defend! while True : enemy = hero . findNearestEnemy (…" at bounding box center [875, 162] width 311 height 262
click at [925, 117] on div "# Stay in the middle and defend! while True : enemy = hero . findNearestEnemy (…" at bounding box center [875, 162] width 311 height 262
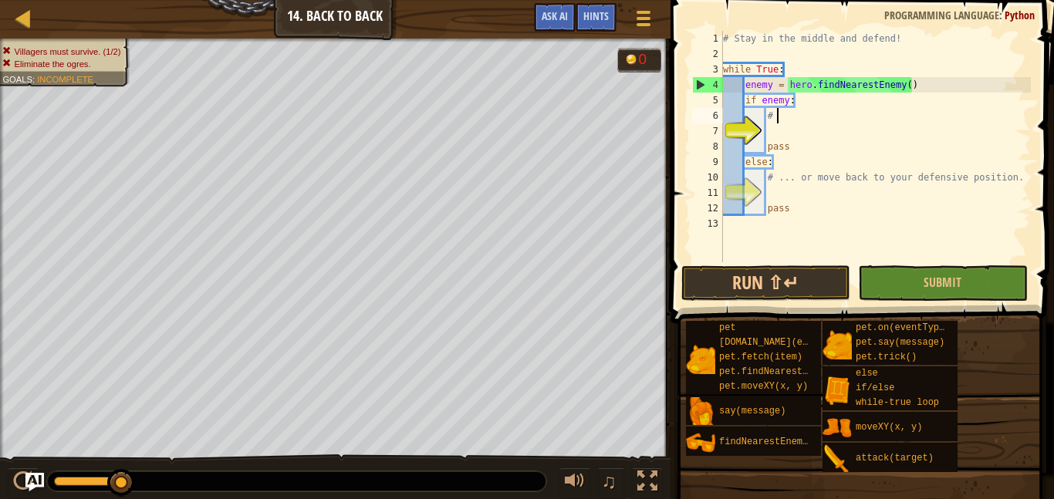
type textarea "#"
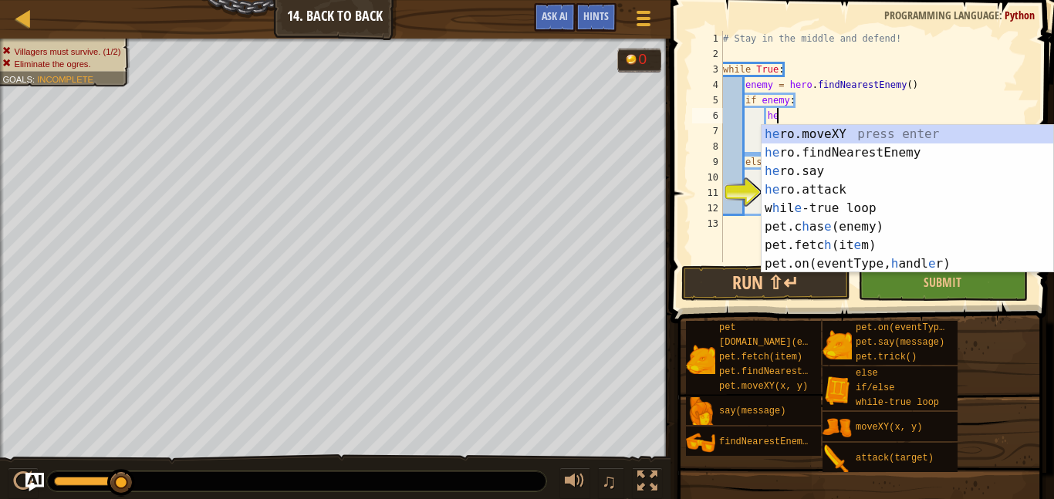
scroll to position [7, 8]
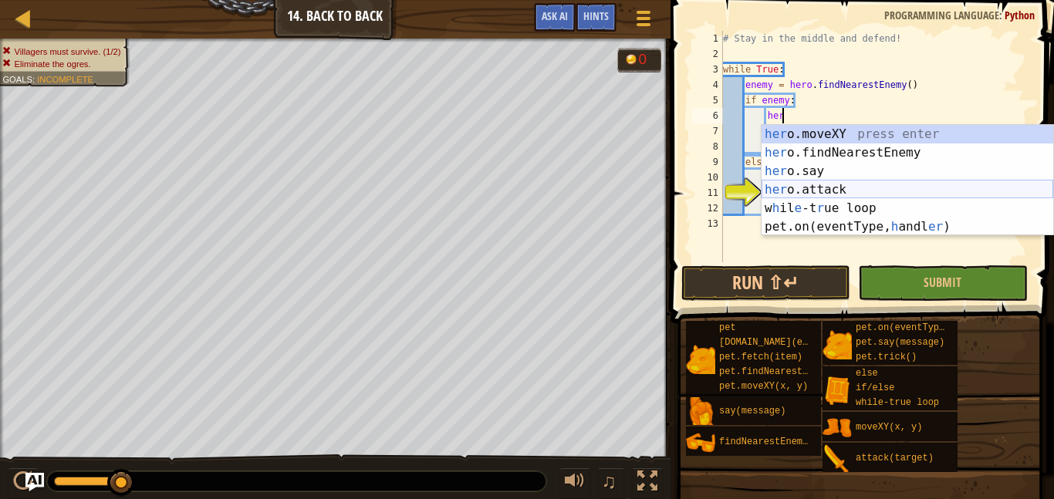
click at [864, 190] on div "her o.moveXY press enter her o.findNearestEnemy press enter her o.say press ent…" at bounding box center [908, 199] width 292 height 148
type textarea "hero.attack(enemy)"
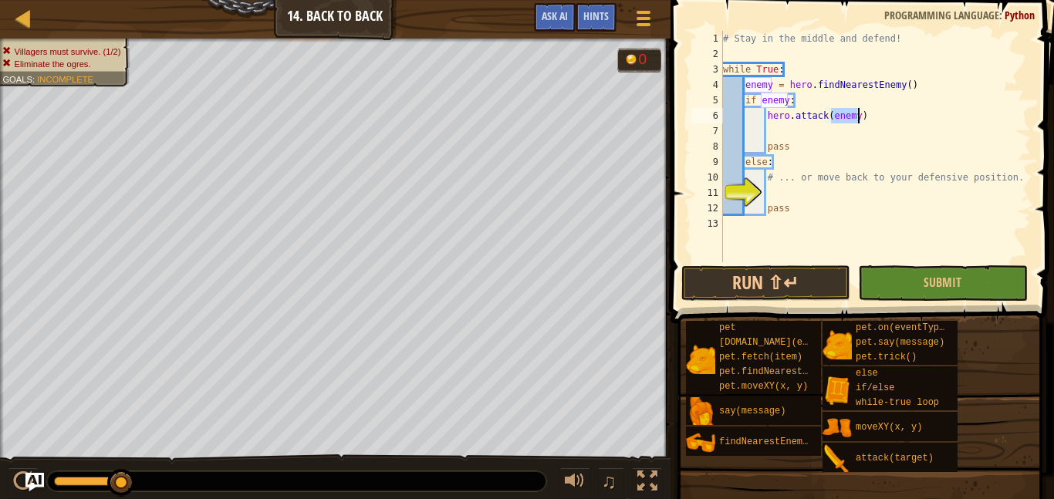
click at [783, 134] on div "# Stay in the middle and defend! while True : enemy = hero . findNearestEnemy (…" at bounding box center [875, 162] width 311 height 262
type textarea "p"
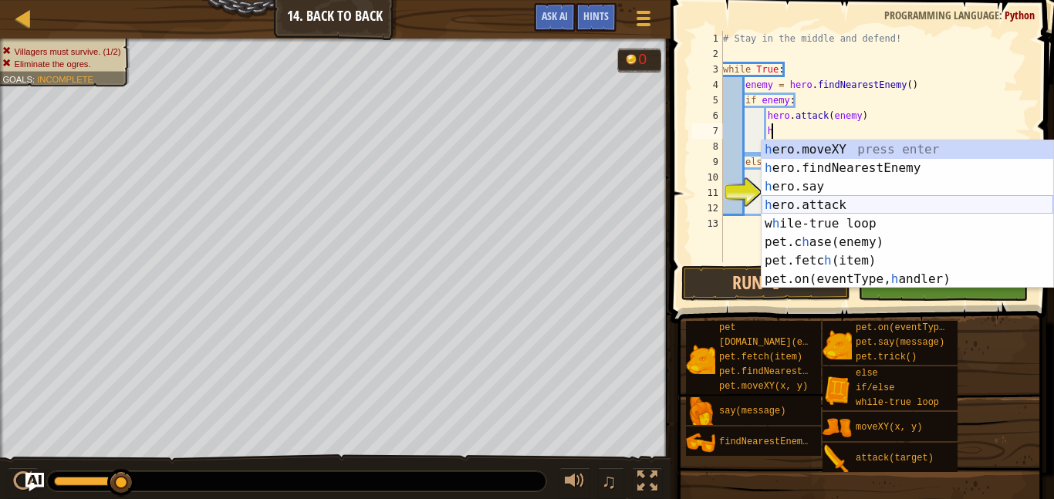
click at [877, 211] on div "h ero.moveXY press enter h ero.findNearestEnemy press enter h ero.say press ent…" at bounding box center [908, 232] width 292 height 185
click at [877, 211] on div "# Stay in the middle and defend! while True : enemy = hero . findNearestEnemy (…" at bounding box center [875, 162] width 311 height 262
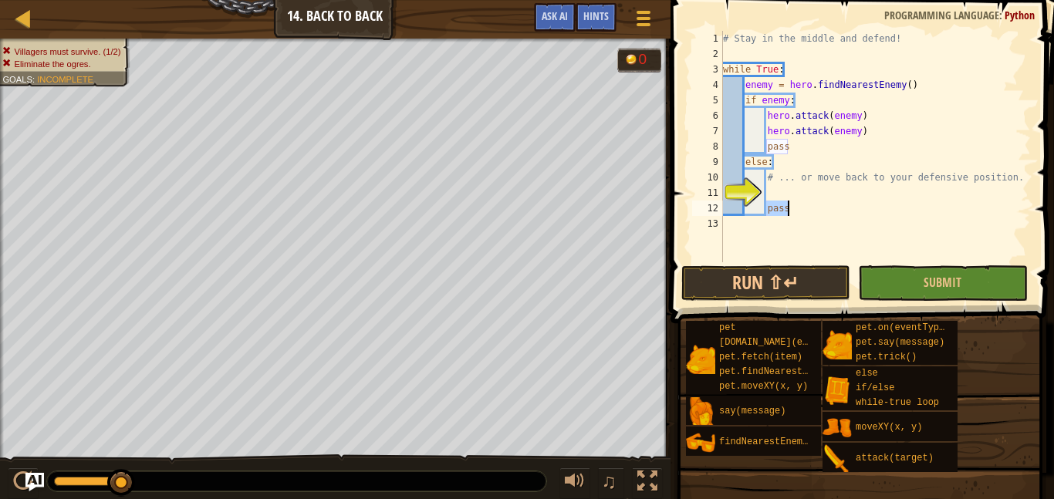
click at [826, 151] on div "# Stay in the middle and defend! while True : enemy = hero . findNearestEnemy (…" at bounding box center [875, 162] width 311 height 262
click at [1009, 179] on div "# Stay in the middle and defend! while True : enemy = hero . findNearestEnemy (…" at bounding box center [875, 162] width 311 height 262
type textarea "# ... or move back to your defensive position."
click at [942, 283] on span "Submit" at bounding box center [943, 282] width 38 height 17
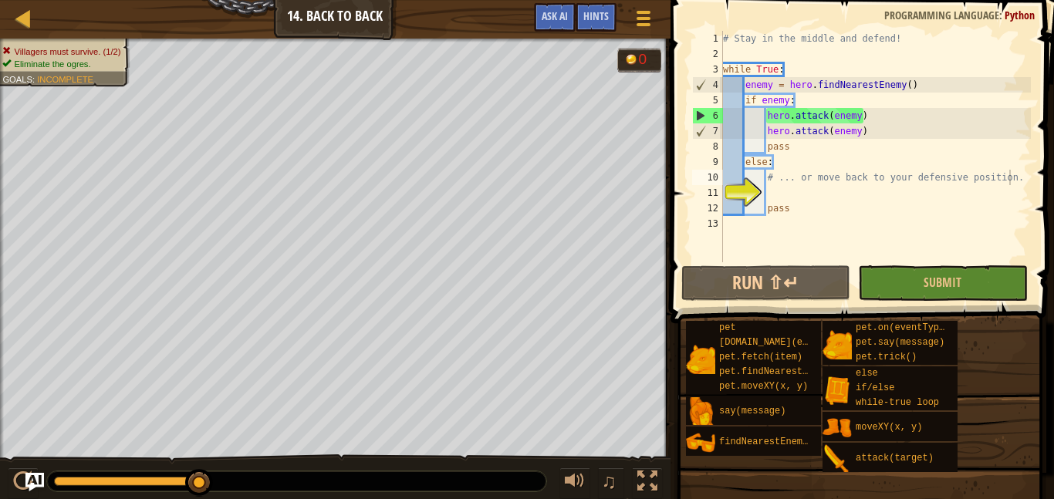
click at [1012, 176] on div "# Stay in the middle and defend! while True : enemy = hero . findNearestEnemy (…" at bounding box center [875, 162] width 311 height 262
click at [1020, 186] on div "# Stay in the middle and defend! while True : enemy = hero . findNearestEnemy (…" at bounding box center [875, 162] width 311 height 262
click at [1017, 178] on div "# Stay in the middle and defend! while True : enemy = hero . findNearestEnemy (…" at bounding box center [875, 162] width 311 height 262
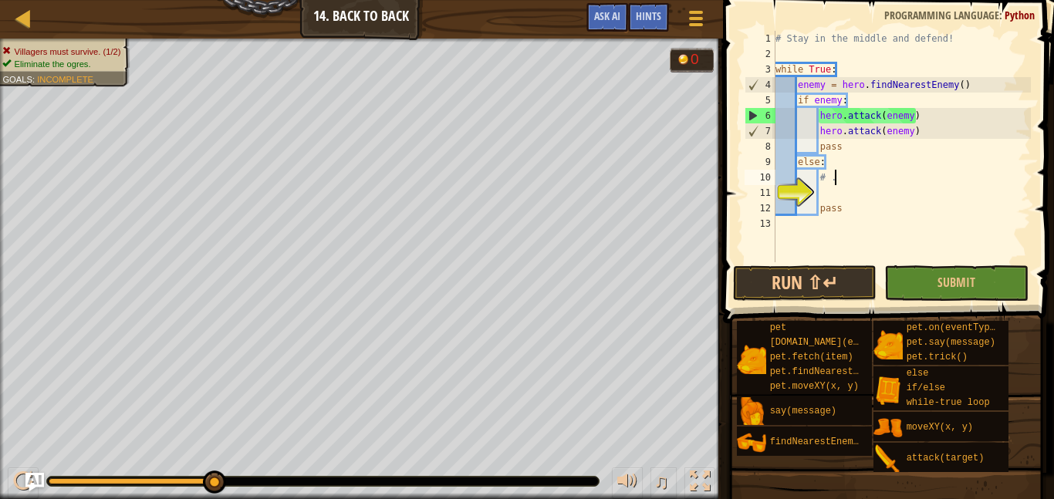
type textarea "#"
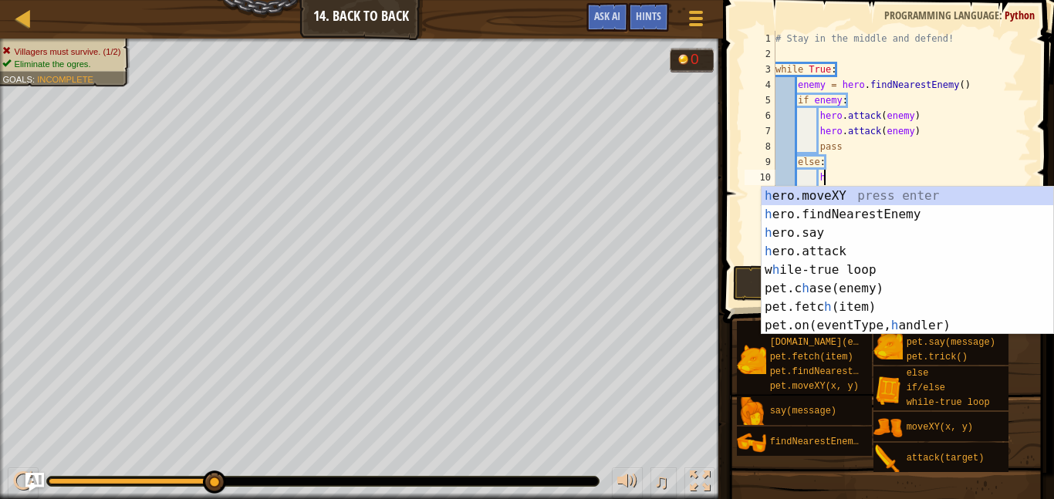
scroll to position [7, 6]
click at [848, 252] on div "h ero.moveXY press enter h ero.findNearestEnemy press enter h ero.say press ent…" at bounding box center [908, 279] width 292 height 185
type textarea "hero.attack(enemy)"
click at [848, 252] on div "# Stay in the middle and defend! while True : enemy = hero . findNearestEnemy (…" at bounding box center [902, 162] width 259 height 262
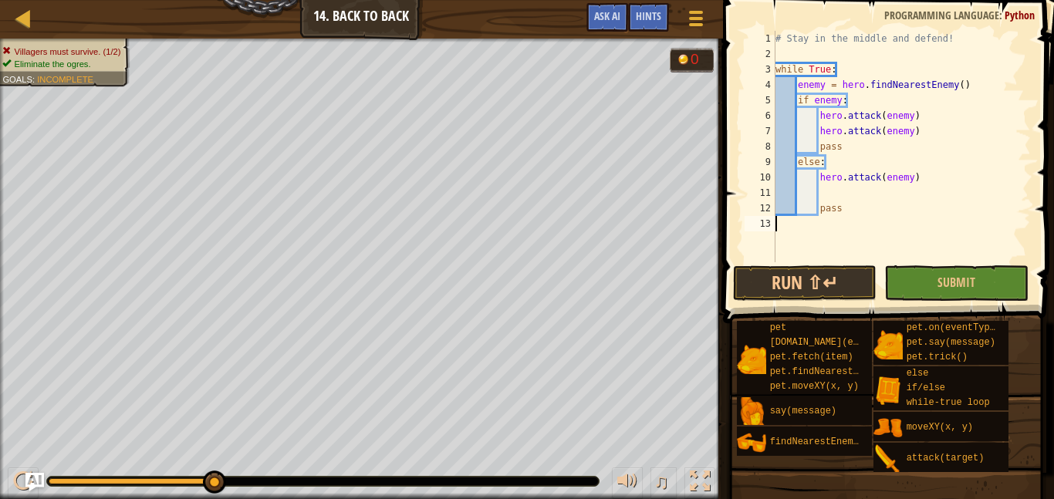
scroll to position [7, 0]
click at [832, 196] on div "# Stay in the middle and defend! while True : enemy = hero . findNearestEnemy (…" at bounding box center [902, 162] width 259 height 262
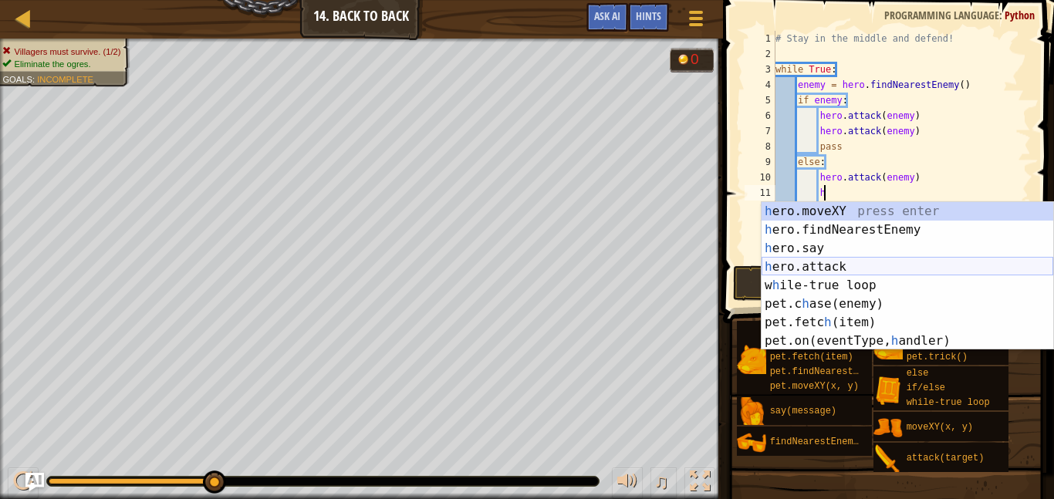
click at [851, 267] on div "h ero.moveXY press enter h ero.findNearestEnemy press enter h ero.say press ent…" at bounding box center [908, 294] width 292 height 185
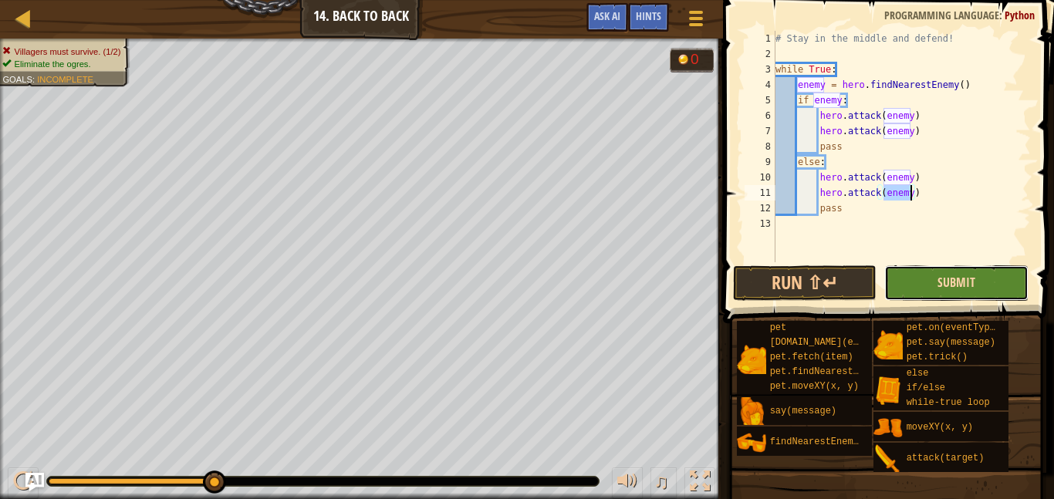
click at [953, 288] on span "Submit" at bounding box center [957, 282] width 38 height 17
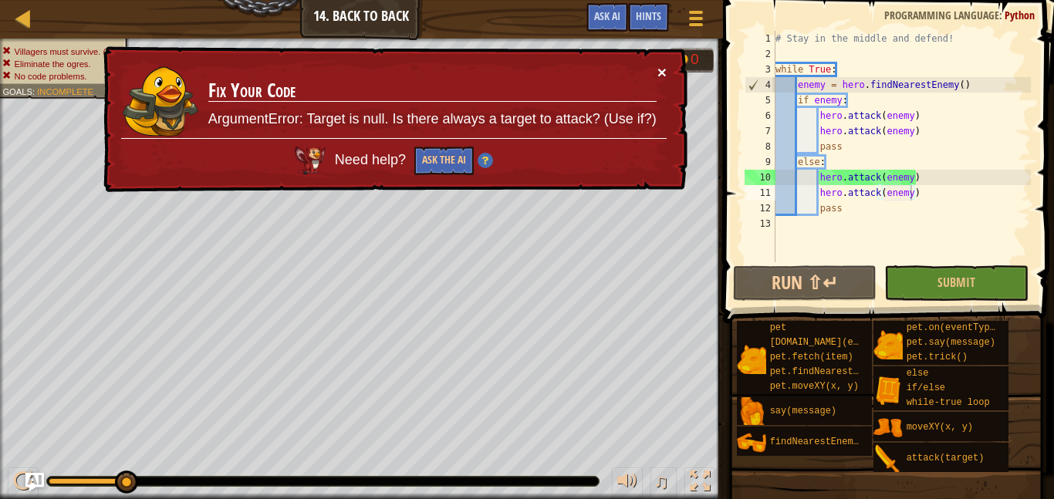
click at [665, 67] on button "×" at bounding box center [662, 72] width 9 height 16
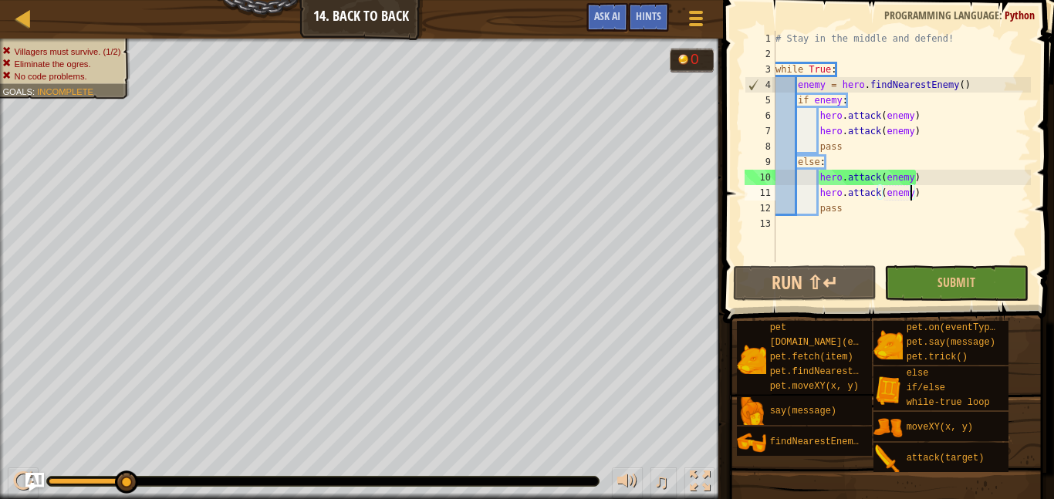
click at [929, 204] on div "# Stay in the middle and defend! while True : enemy = hero . findNearestEnemy (…" at bounding box center [902, 162] width 259 height 262
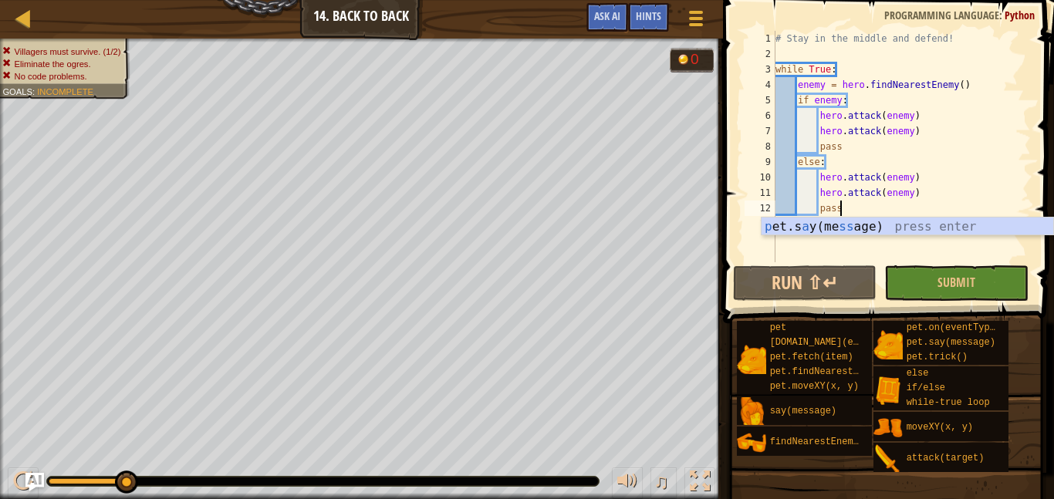
scroll to position [7, 8]
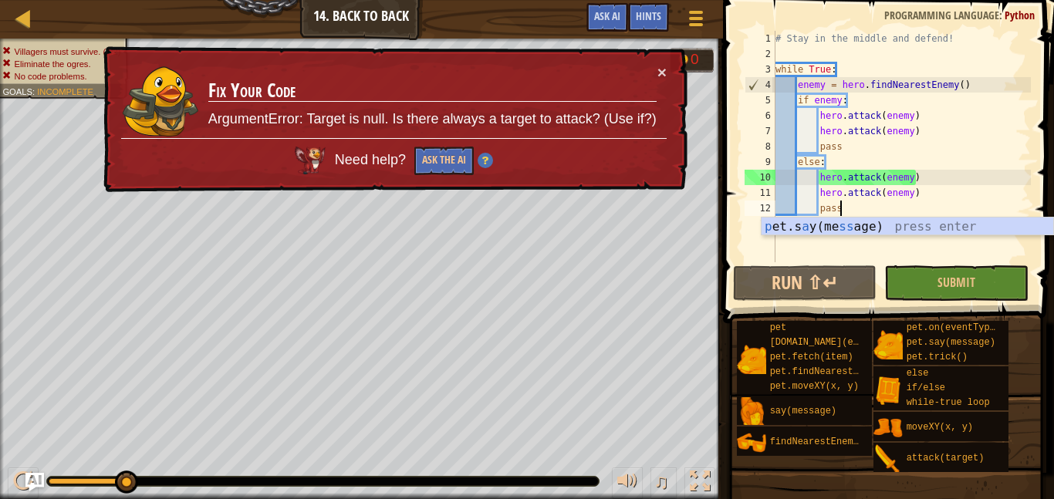
click at [931, 191] on div "# Stay in the middle and defend! while True : enemy = hero . findNearestEnemy (…" at bounding box center [902, 162] width 259 height 262
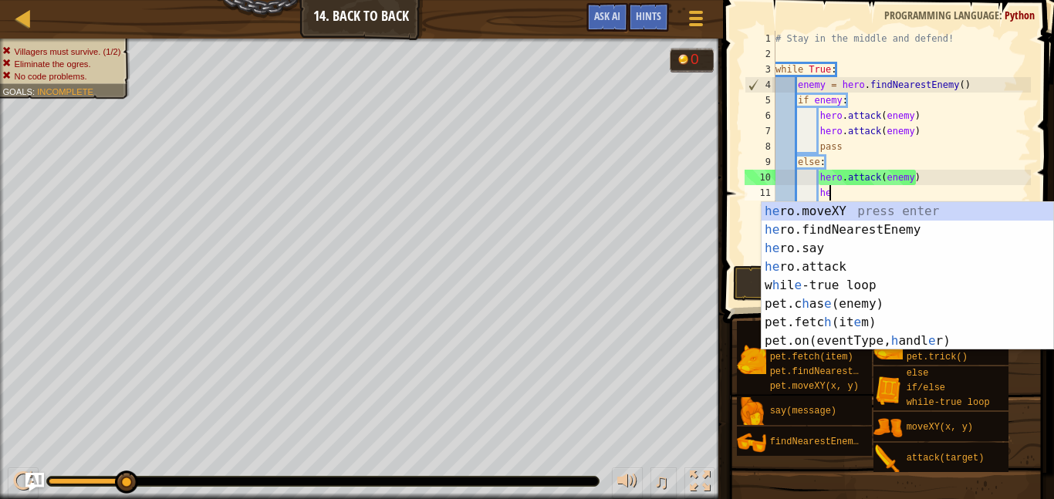
type textarea "h"
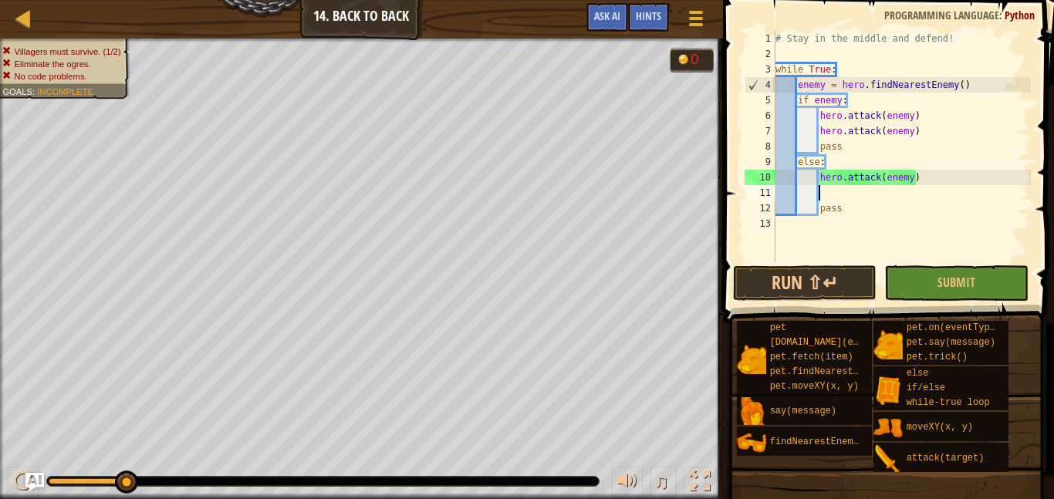
scroll to position [7, 5]
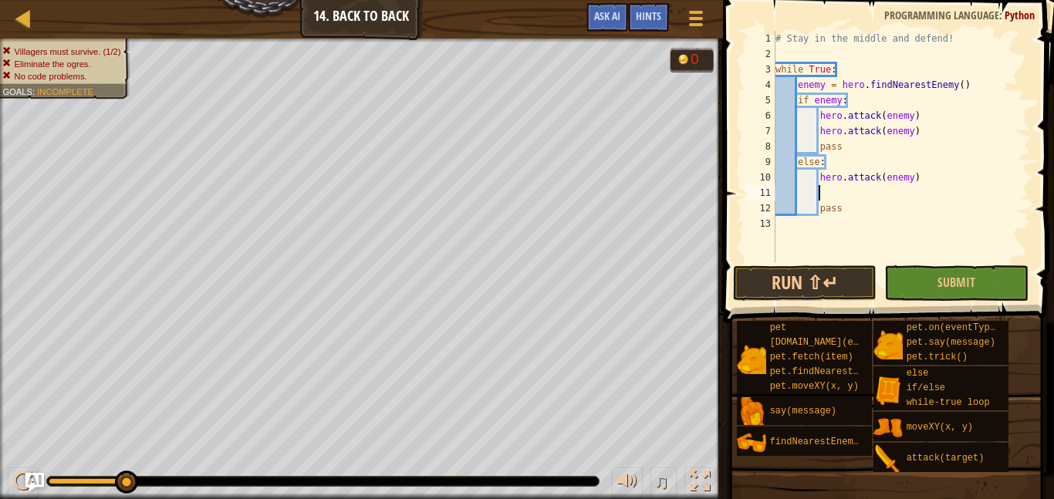
click at [925, 176] on div "# Stay in the middle and defend! while True : enemy = hero . findNearestEnemy (…" at bounding box center [902, 162] width 259 height 262
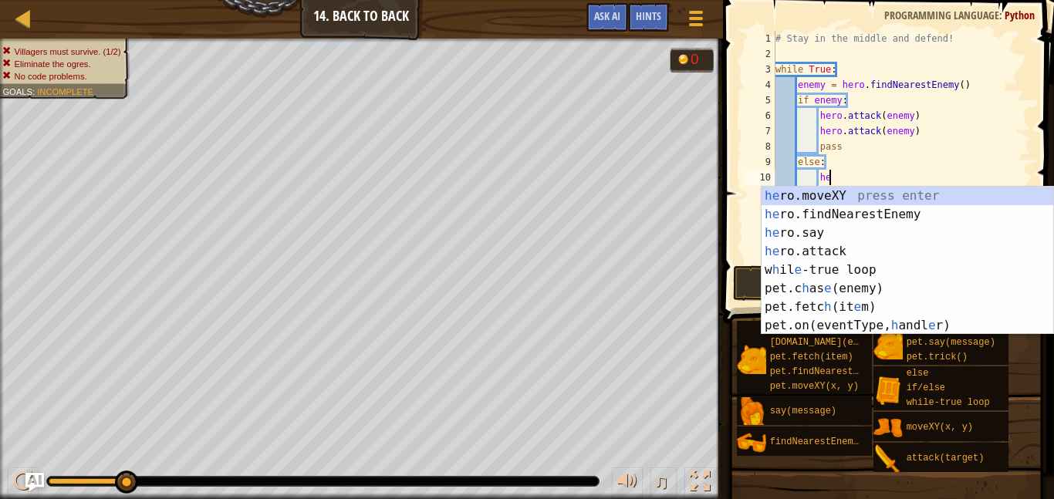
type textarea "h"
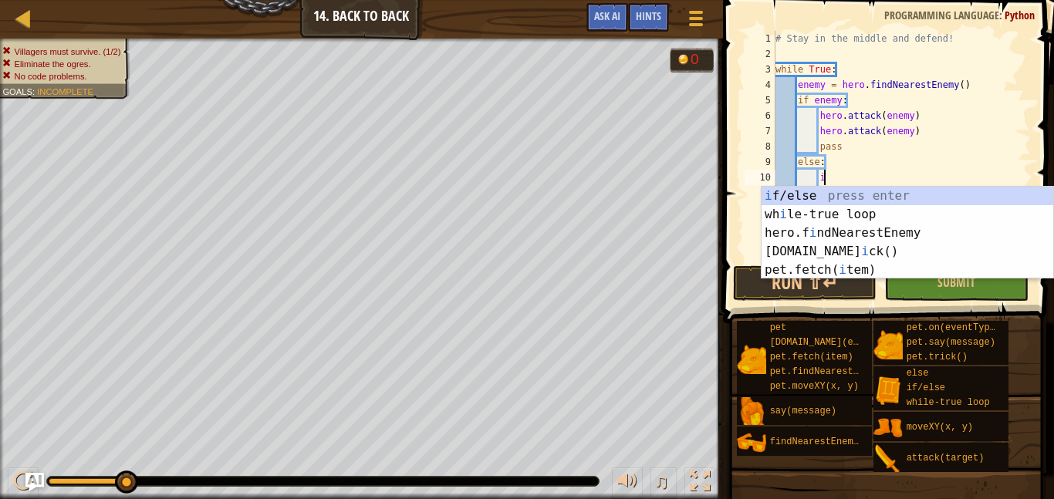
scroll to position [7, 7]
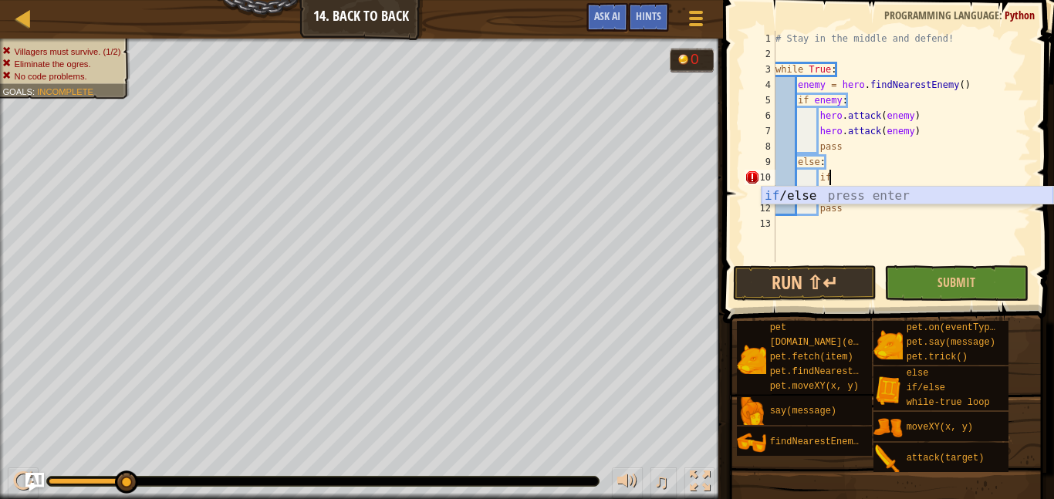
click at [775, 192] on div "if /else press enter" at bounding box center [908, 215] width 292 height 56
type textarea "if enemy:"
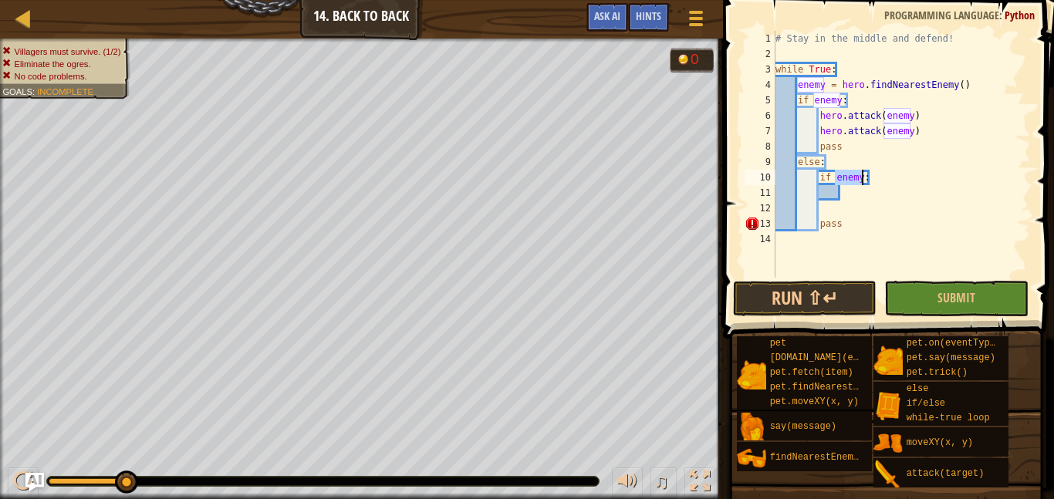
click at [851, 197] on div "# Stay in the middle and defend! while True : enemy = hero . findNearestEnemy (…" at bounding box center [902, 170] width 259 height 278
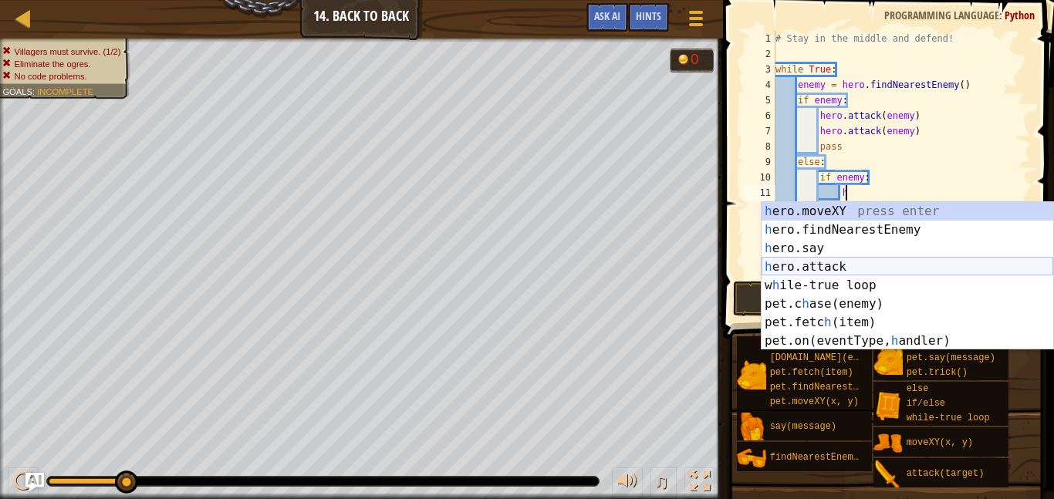
click at [826, 264] on div "h ero.moveXY press enter h ero.findNearestEnemy press enter h ero.say press ent…" at bounding box center [908, 294] width 292 height 185
type textarea "hero.attack(enemy)"
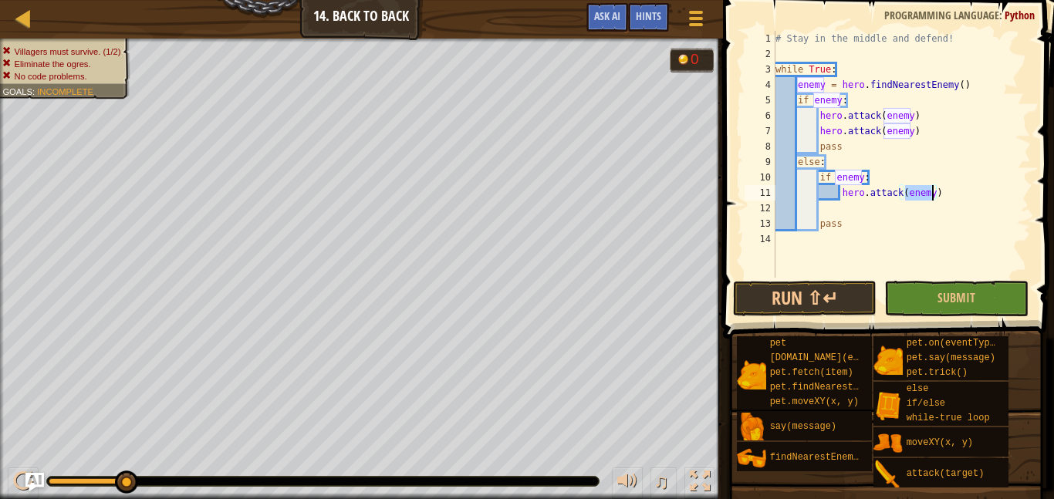
click at [960, 196] on div "# Stay in the middle and defend! while True : enemy = hero . findNearestEnemy (…" at bounding box center [902, 170] width 259 height 278
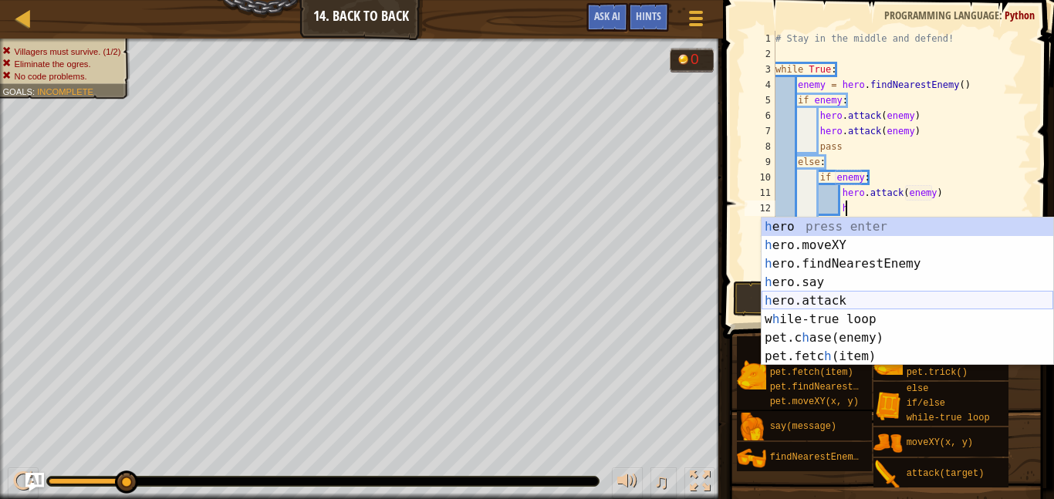
click at [824, 307] on div "h ero press enter h ero.moveXY press enter h ero.findNearestEnemy press enter h…" at bounding box center [908, 310] width 292 height 185
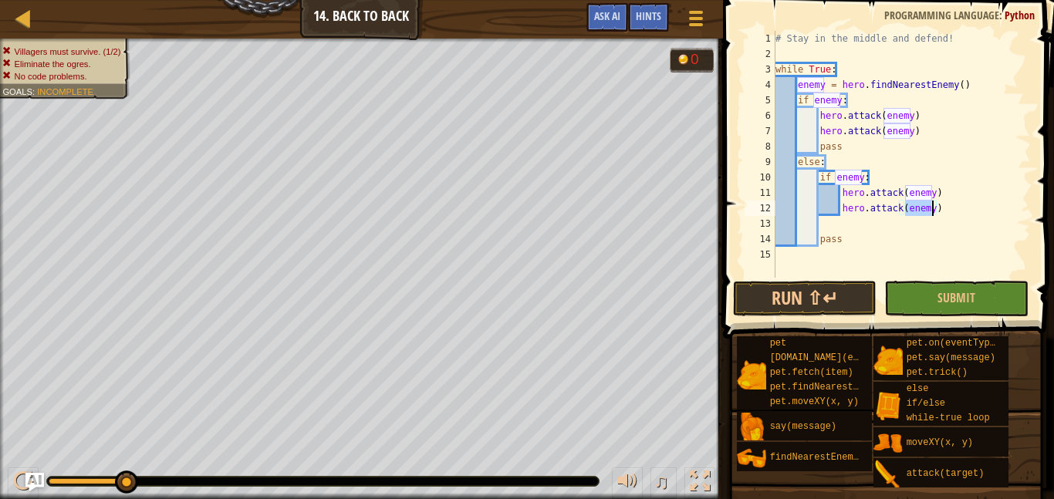
click at [858, 235] on div "# Stay in the middle and defend! while True : enemy = hero . findNearestEnemy (…" at bounding box center [902, 170] width 259 height 278
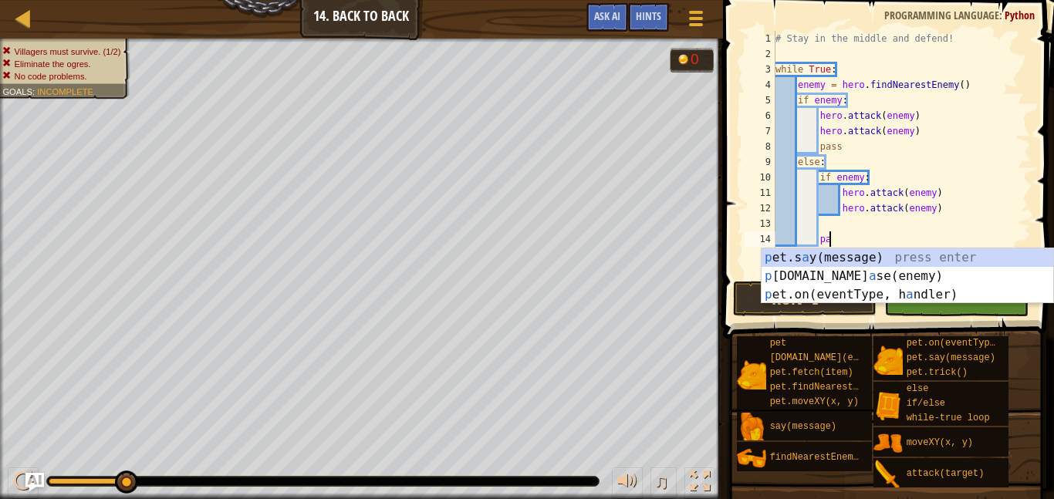
type textarea "p"
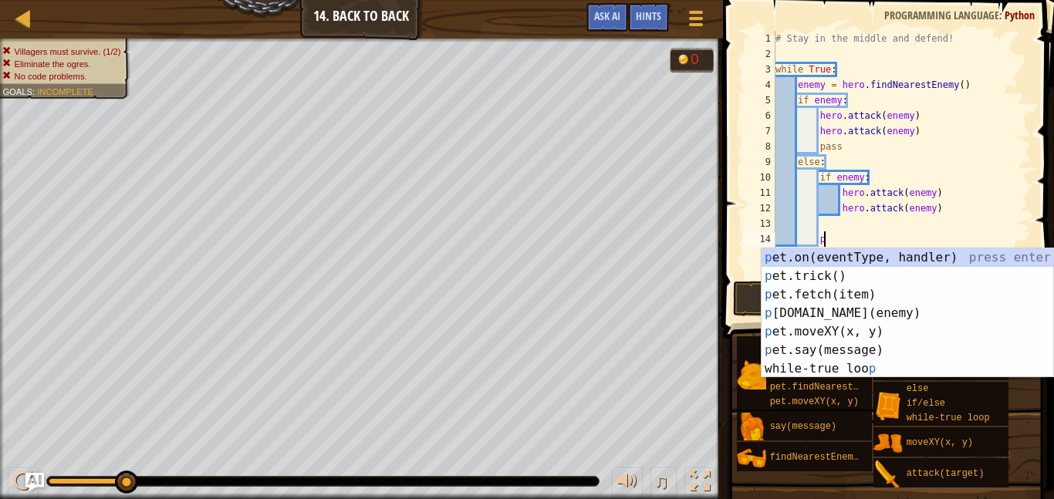
scroll to position [7, 5]
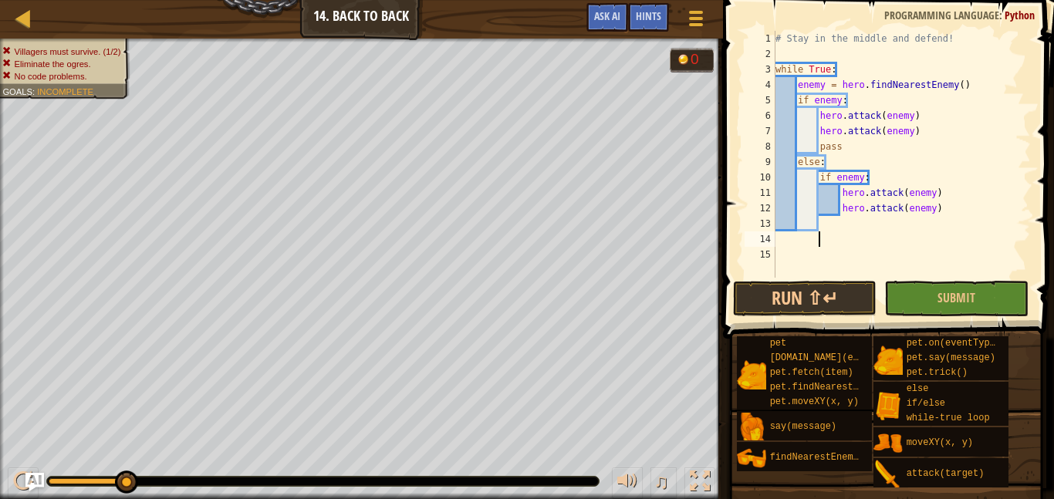
click at [827, 224] on div "# Stay in the middle and defend! while True : enemy = hero . findNearestEnemy (…" at bounding box center [902, 170] width 259 height 278
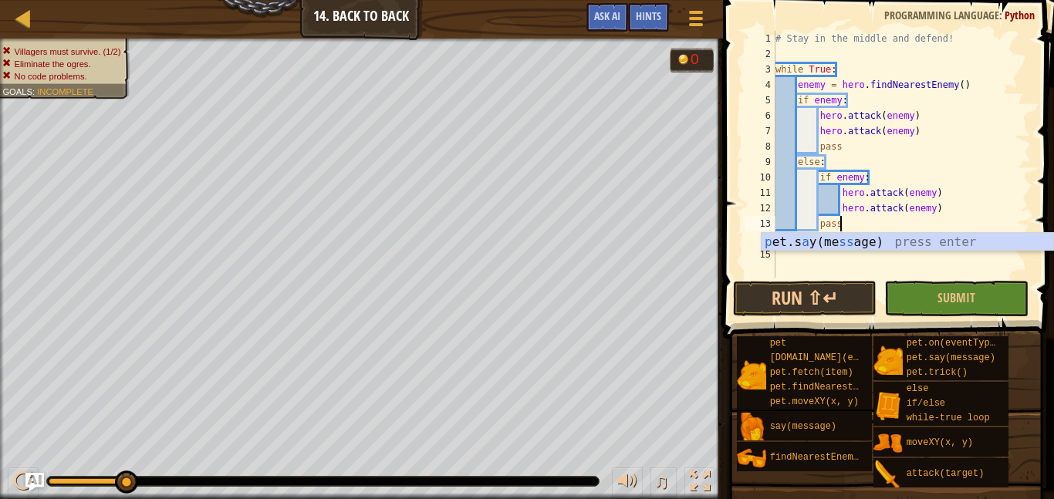
scroll to position [7, 8]
type textarea "pass"
click at [920, 279] on span at bounding box center [890, 147] width 343 height 384
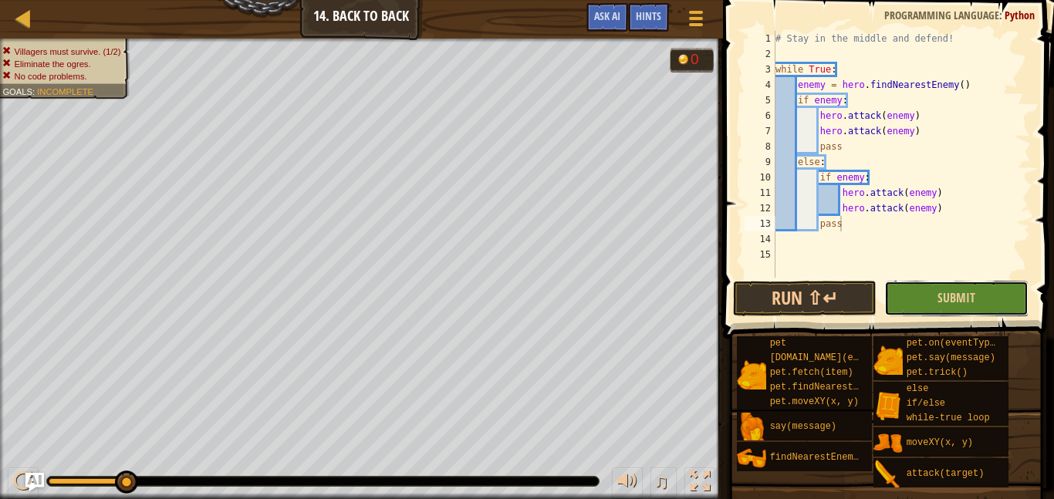
click at [932, 310] on button "Submit" at bounding box center [957, 299] width 144 height 36
